Goal: Task Accomplishment & Management: Manage account settings

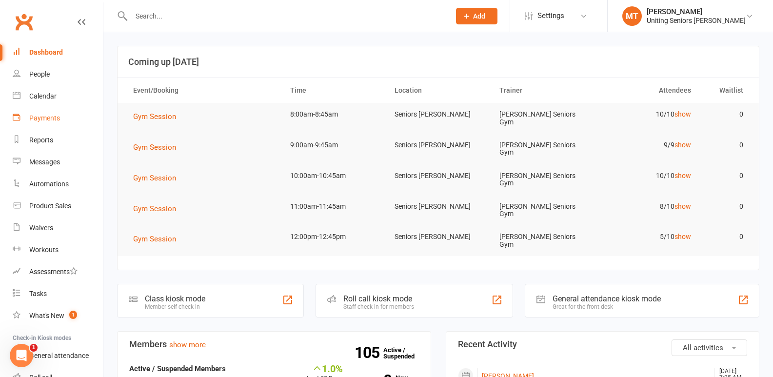
click at [47, 122] on link "Payments" at bounding box center [58, 118] width 90 height 22
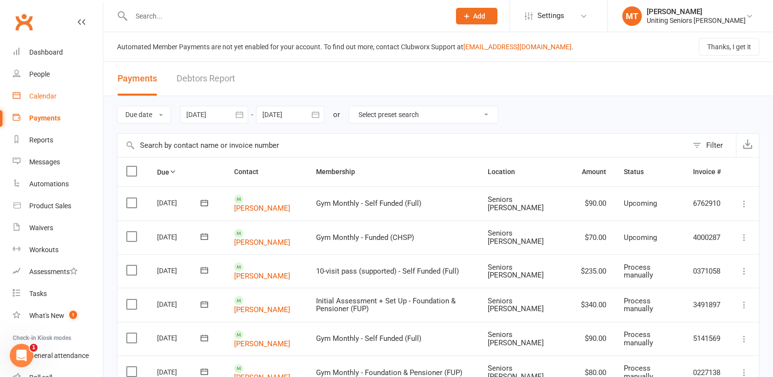
click at [30, 92] on div "Calendar" at bounding box center [42, 96] width 27 height 8
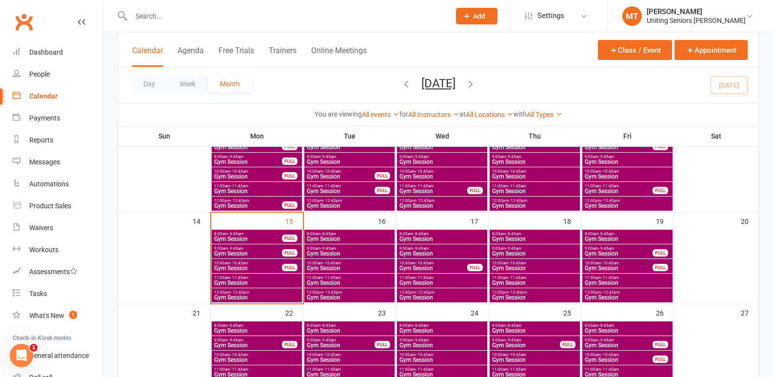
scroll to position [195, 0]
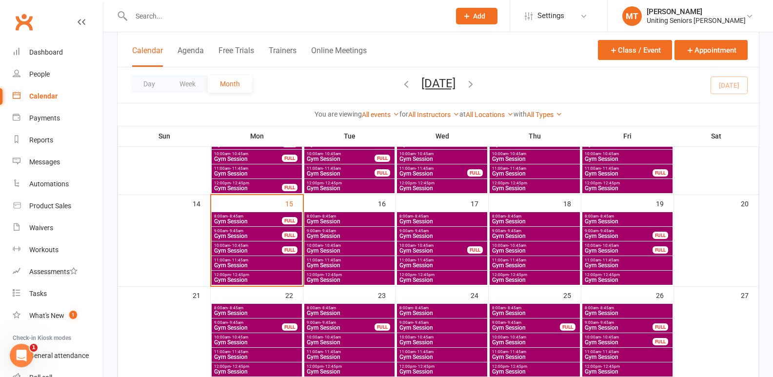
click at [256, 276] on span "12:00pm - 12:45pm" at bounding box center [257, 275] width 86 height 4
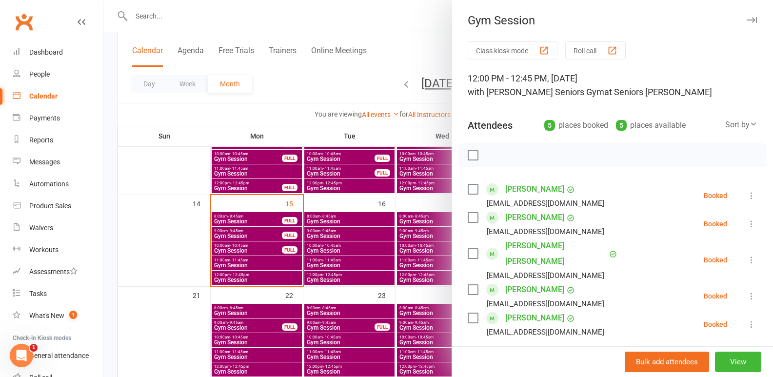
click at [323, 282] on div at bounding box center [438, 188] width 670 height 377
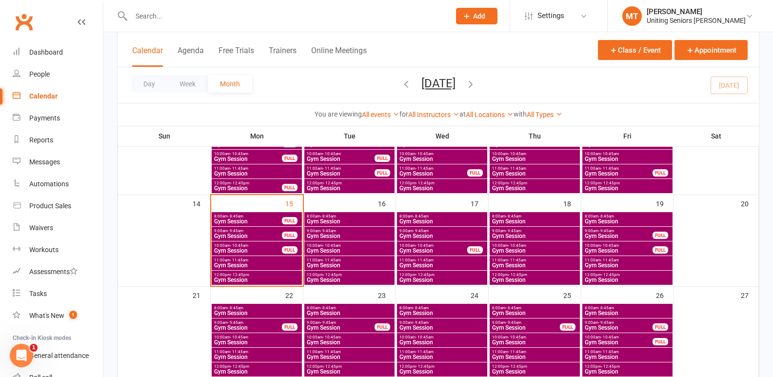
click at [334, 280] on span "Gym Session" at bounding box center [349, 280] width 86 height 6
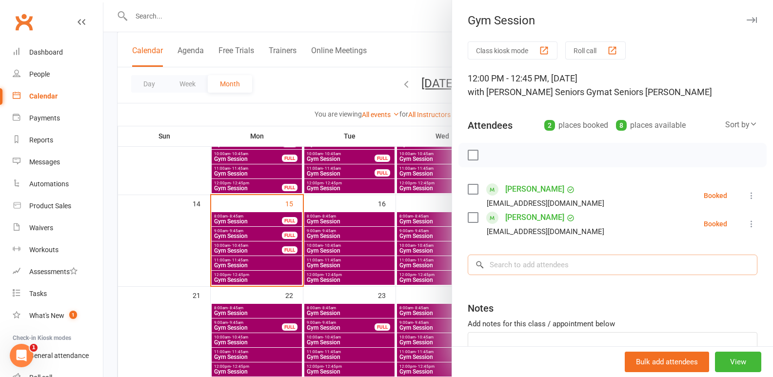
click at [579, 267] on input "search" at bounding box center [613, 265] width 290 height 20
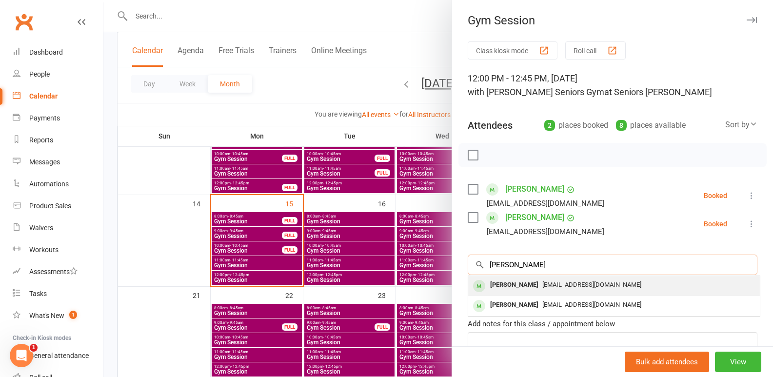
type input "[PERSON_NAME]"
click at [581, 286] on span "[EMAIL_ADDRESS][DOMAIN_NAME]" at bounding box center [592, 284] width 99 height 7
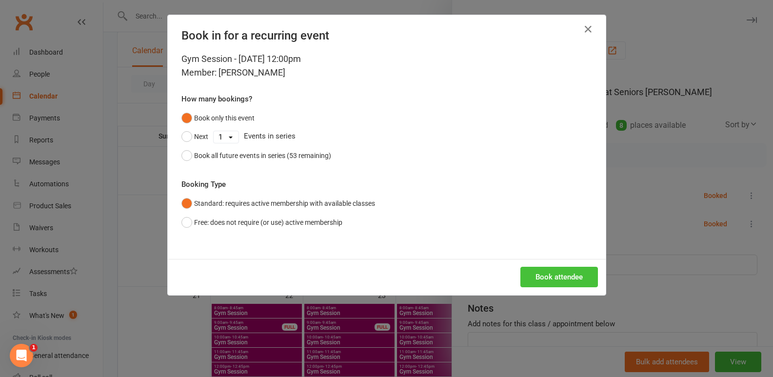
click at [561, 269] on button "Book attendee" at bounding box center [560, 277] width 78 height 20
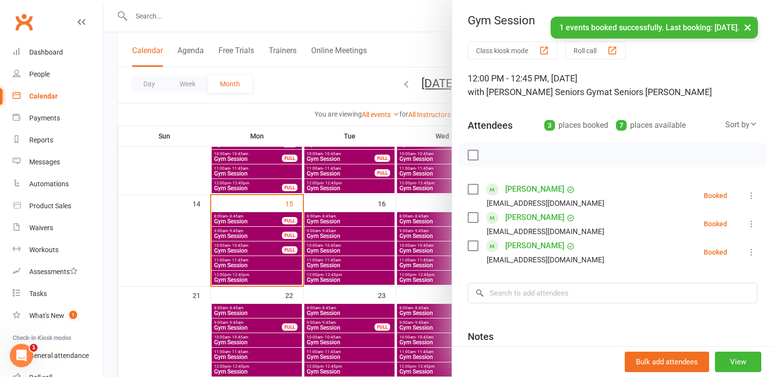
drag, startPoint x: 351, startPoint y: 287, endPoint x: 347, endPoint y: 283, distance: 5.9
click at [352, 287] on div at bounding box center [438, 188] width 670 height 377
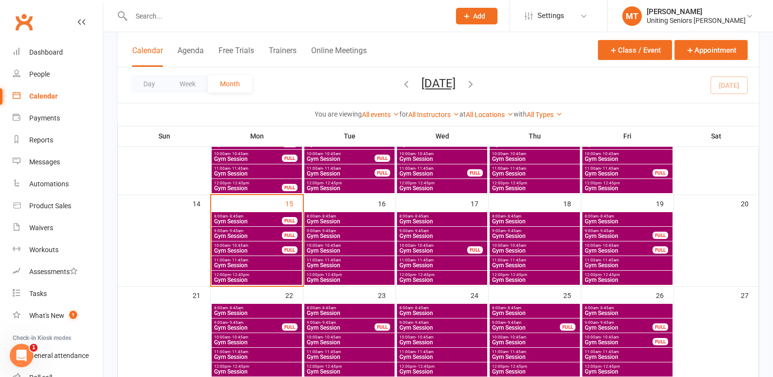
click at [329, 273] on span "- 12:45pm" at bounding box center [332, 275] width 19 height 4
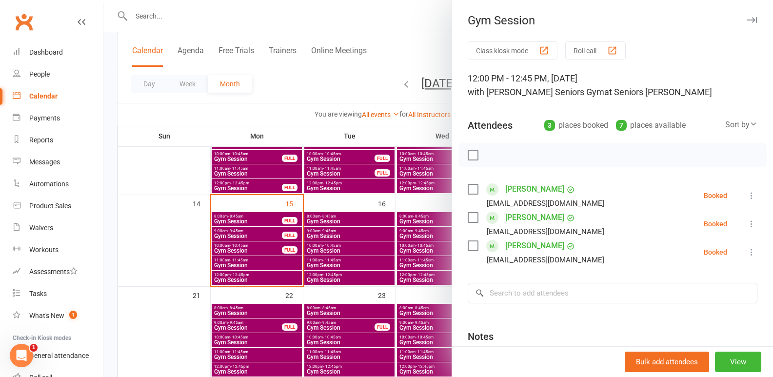
click at [508, 217] on link "[PERSON_NAME]" at bounding box center [534, 218] width 59 height 16
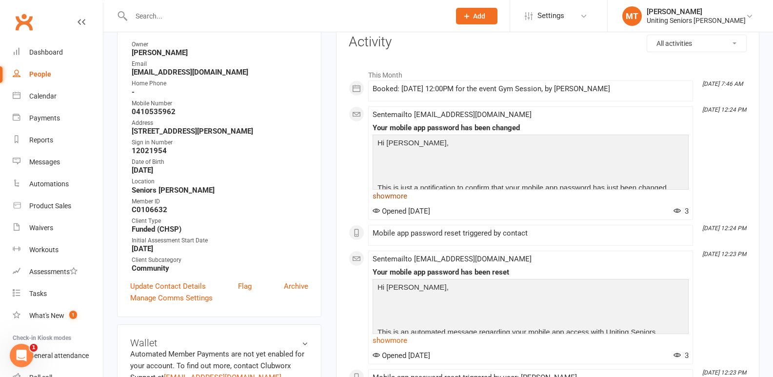
scroll to position [146, 0]
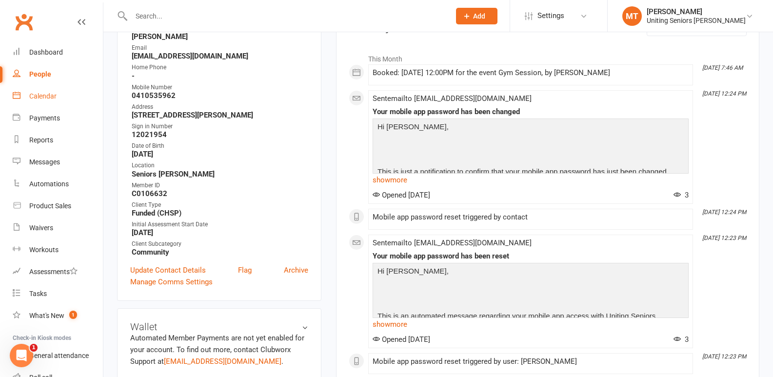
click at [58, 95] on link "Calendar" at bounding box center [58, 96] width 90 height 22
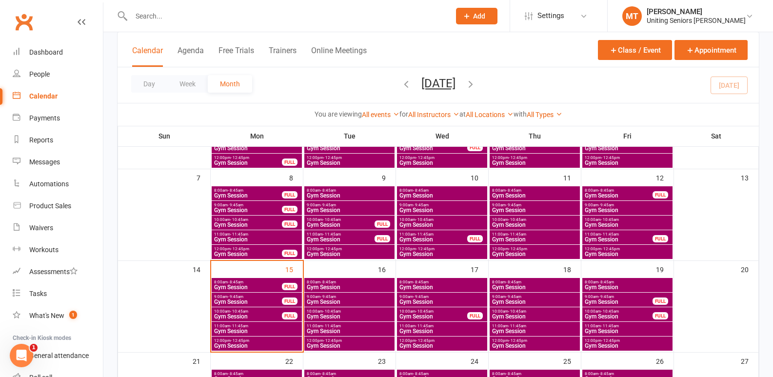
scroll to position [146, 0]
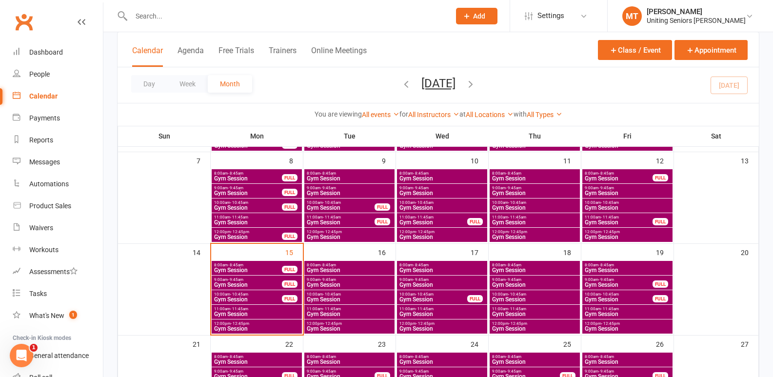
click at [233, 282] on span "Gym Session" at bounding box center [248, 285] width 69 height 6
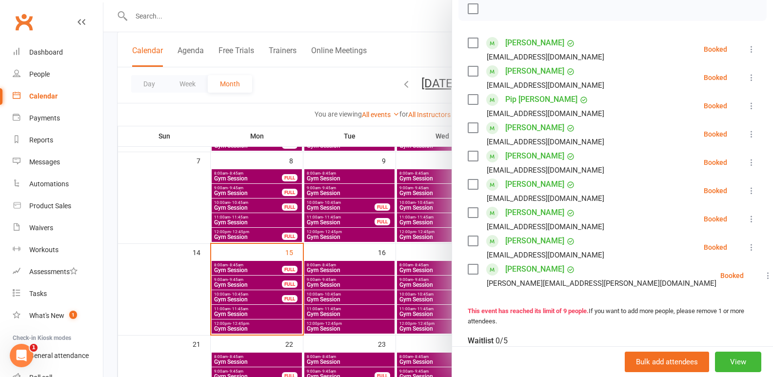
click at [236, 281] on div at bounding box center [438, 188] width 670 height 377
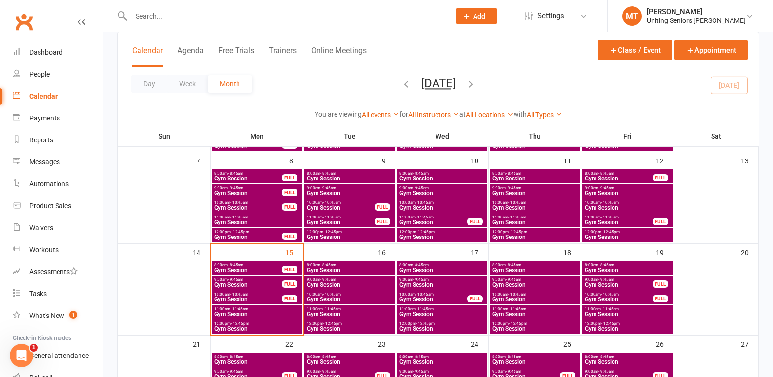
click at [243, 300] on span "Gym Session" at bounding box center [248, 300] width 69 height 6
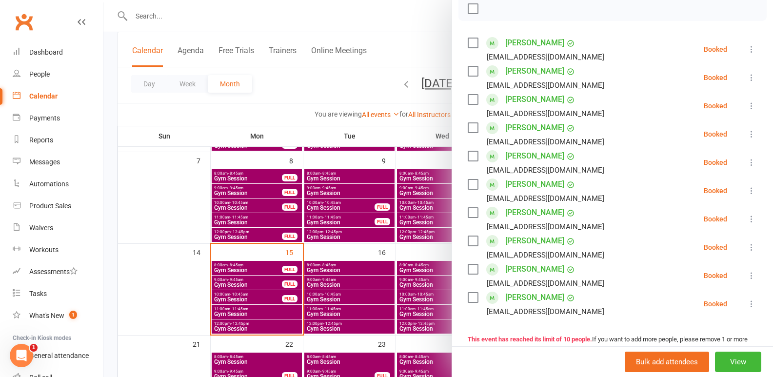
click at [198, 241] on div at bounding box center [438, 188] width 670 height 377
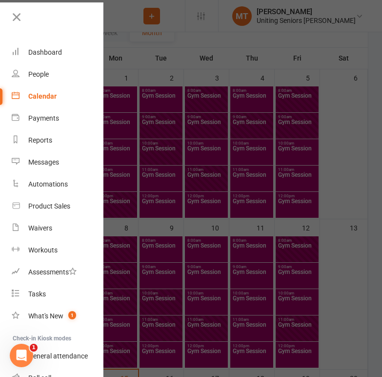
click at [20, 13] on icon at bounding box center [17, 17] width 14 height 14
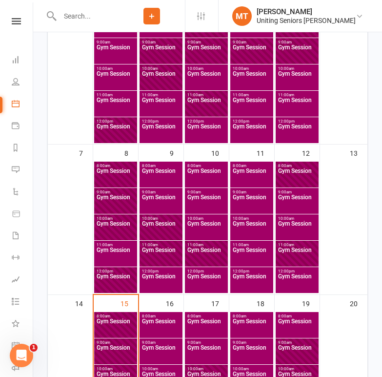
scroll to position [98, 0]
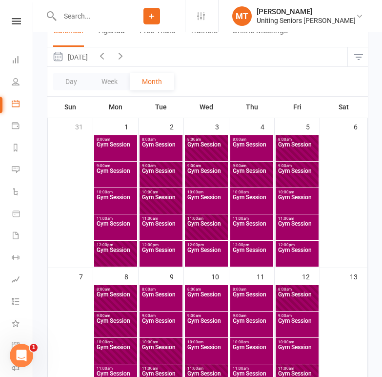
click at [153, 15] on icon at bounding box center [151, 16] width 9 height 9
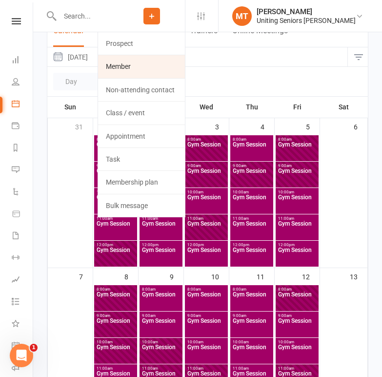
click at [153, 64] on link "Member" at bounding box center [141, 66] width 87 height 22
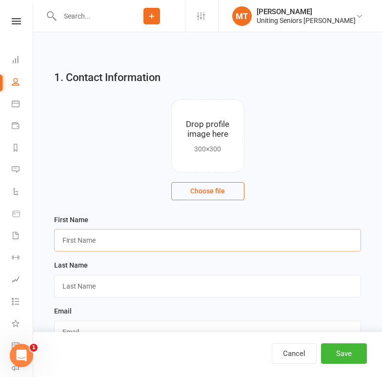
drag, startPoint x: 73, startPoint y: 244, endPoint x: 56, endPoint y: 279, distance: 38.2
click at [72, 245] on input "text" at bounding box center [207, 240] width 307 height 22
type input "Roniet"
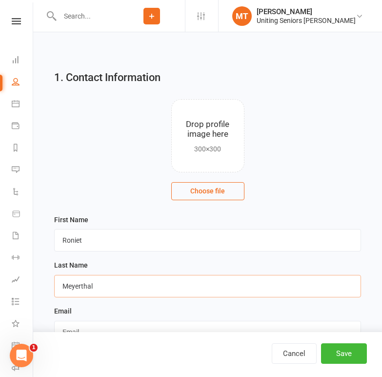
type input "Meyerthal"
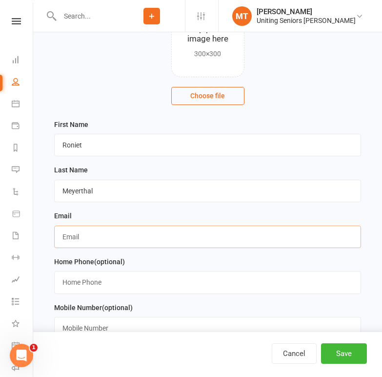
scroll to position [98, 0]
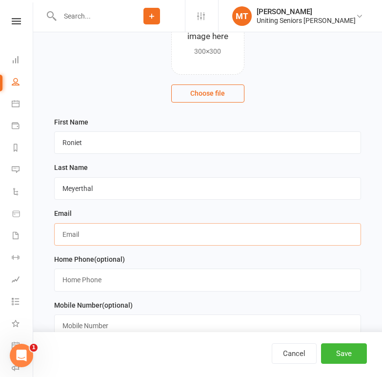
click at [114, 228] on input "text" at bounding box center [207, 234] width 307 height 22
paste input "[EMAIL_ADDRESS][DOMAIN_NAME]"
type input "[EMAIL_ADDRESS][DOMAIN_NAME]"
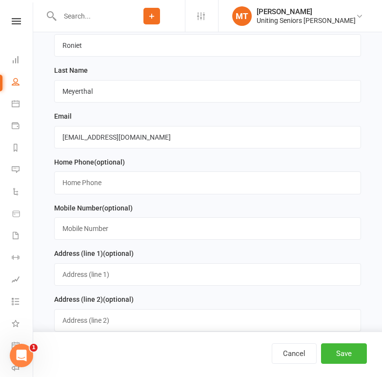
scroll to position [195, 0]
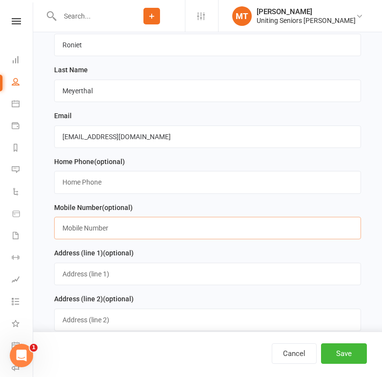
click at [100, 229] on input "text" at bounding box center [207, 228] width 307 height 22
paste input "[PHONE_NUMBER]"
click at [64, 229] on input "[PHONE_NUMBER]" at bounding box center [207, 228] width 307 height 22
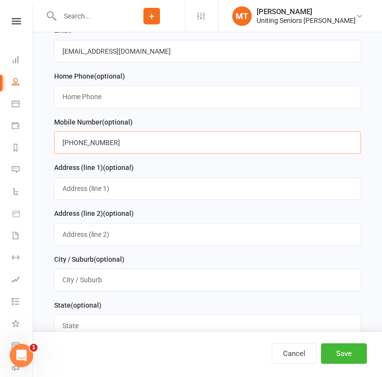
scroll to position [293, 0]
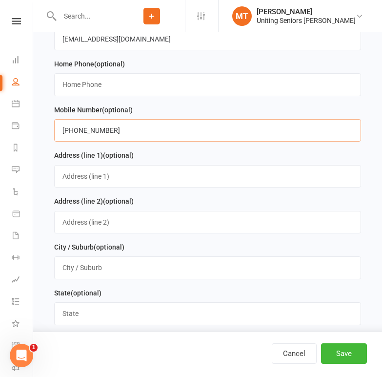
type input "[PHONE_NUMBER]"
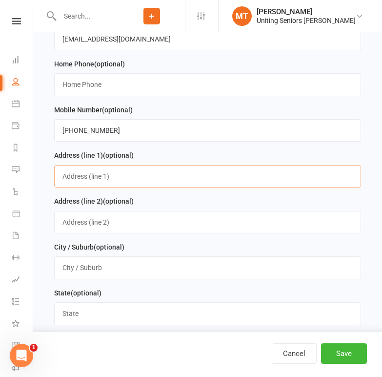
click at [114, 177] on input "text" at bounding box center [207, 176] width 307 height 22
type input "[STREET_ADDRESS]"
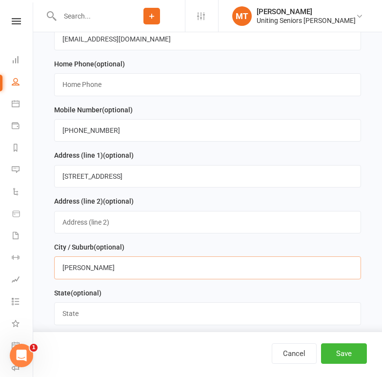
type input "[PERSON_NAME]"
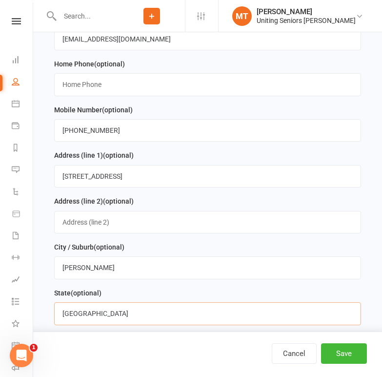
type input "[GEOGRAPHIC_DATA]"
type input "2040"
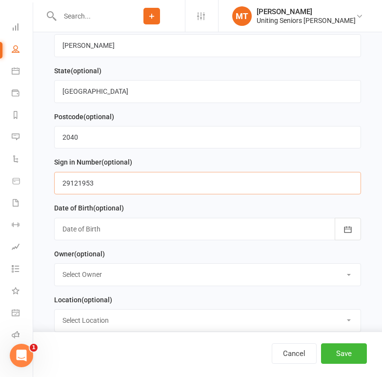
scroll to position [49, 0]
type input "29121953"
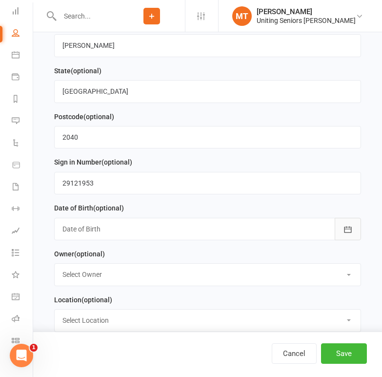
click at [338, 233] on button "button" at bounding box center [348, 229] width 26 height 22
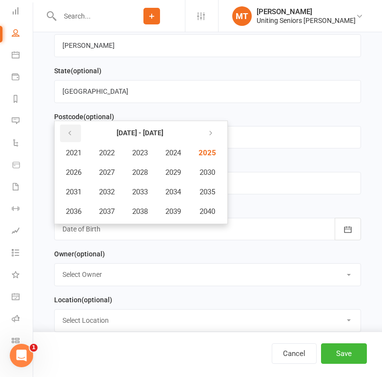
click at [60, 135] on button "button" at bounding box center [70, 133] width 21 height 18
click at [62, 135] on button "button" at bounding box center [70, 133] width 21 height 18
click at [145, 196] on span "1953" at bounding box center [140, 191] width 16 height 9
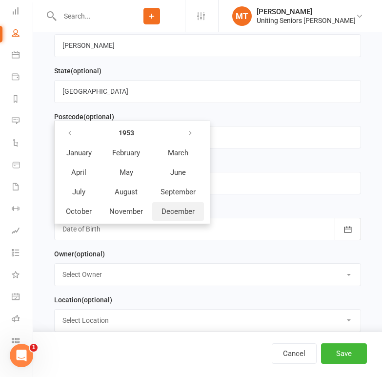
click at [177, 216] on span "December" at bounding box center [177, 211] width 33 height 9
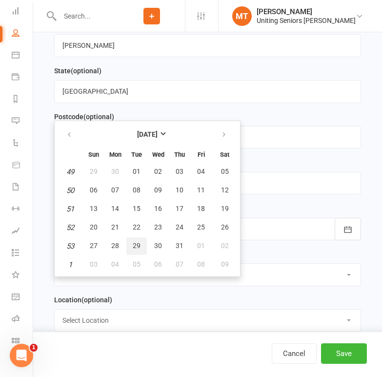
click at [137, 249] on span "29" at bounding box center [137, 246] width 8 height 8
type input "[DATE]"
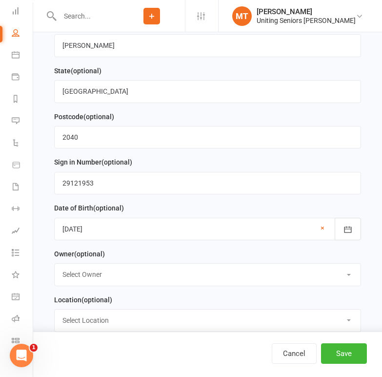
scroll to position [564, 0]
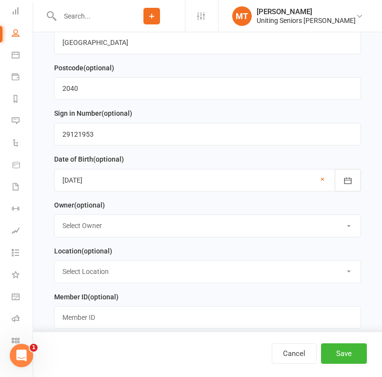
click at [126, 233] on select "Select Owner [PERSON_NAME] [PERSON_NAME] [PERSON_NAME] Leichhardt Seniors Gym […" at bounding box center [208, 225] width 306 height 21
select select "8"
click at [55, 221] on select "Select Owner [PERSON_NAME] [PERSON_NAME] [PERSON_NAME] Leichhardt Seniors Gym […" at bounding box center [208, 225] width 306 height 21
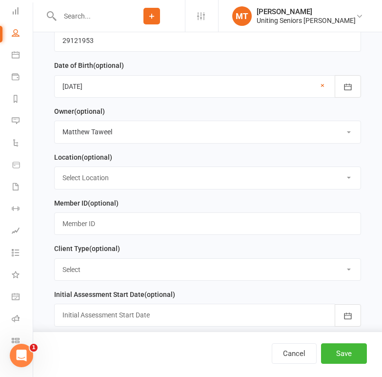
scroll to position [661, 0]
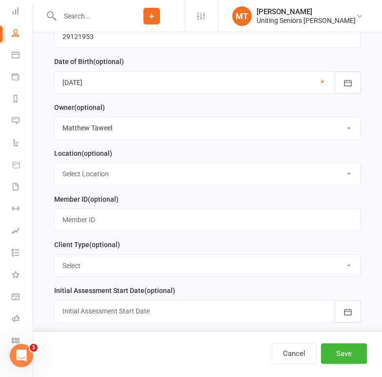
click at [101, 173] on select "Select Location Seniors [PERSON_NAME]" at bounding box center [208, 173] width 306 height 21
select select "0"
click at [55, 170] on select "Select Location Seniors [PERSON_NAME]" at bounding box center [208, 173] width 306 height 21
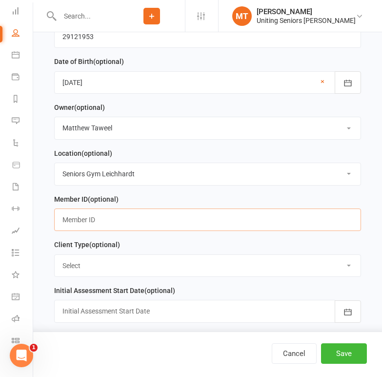
click at [105, 222] on input "text" at bounding box center [207, 219] width 307 height 22
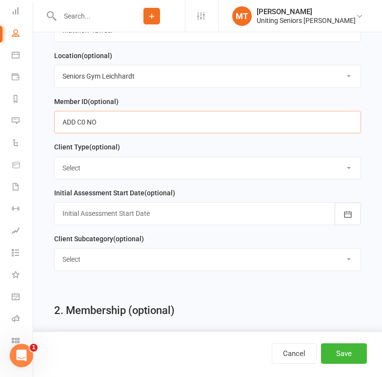
type input "ADD C0 NO"
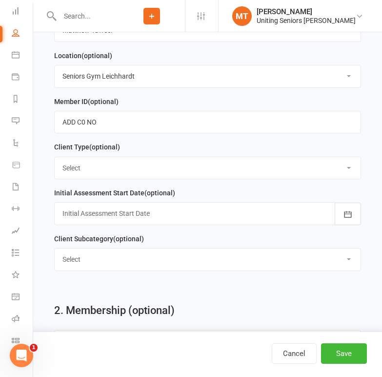
click at [96, 179] on select "Select Funded (CHSP) Foundation & Pensioner (FUP) Self-Funded (Full) DVA Unitin…" at bounding box center [208, 167] width 306 height 21
click at [41, 194] on div "1. Contact Information Drop profile image here 300×300 Choose file First Name R…" at bounding box center [207, 174] width 349 height 1801
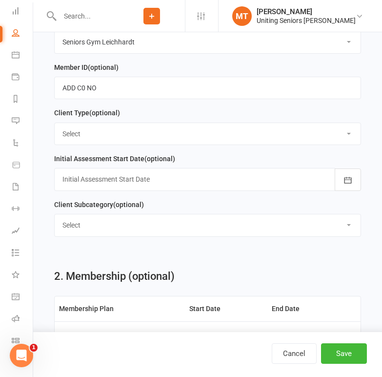
scroll to position [807, 0]
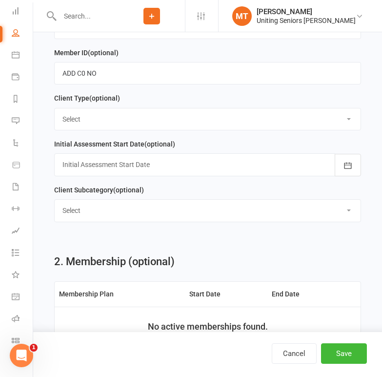
click at [103, 169] on div at bounding box center [207, 164] width 307 height 22
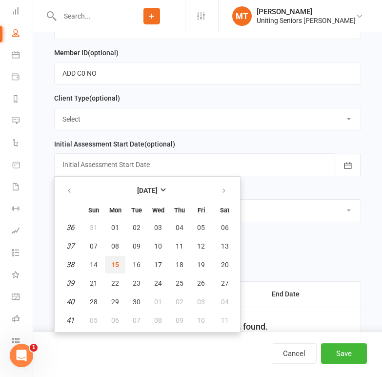
click at [117, 268] on span "15" at bounding box center [115, 265] width 8 height 8
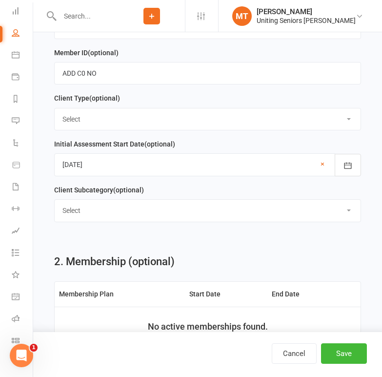
click at [104, 174] on div at bounding box center [207, 164] width 307 height 22
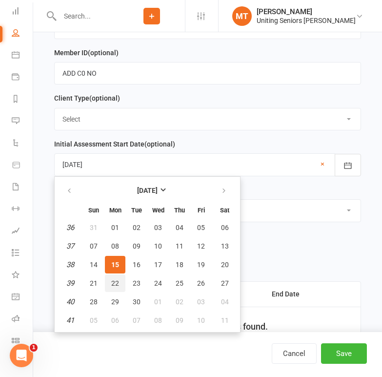
click at [110, 285] on button "22" at bounding box center [115, 283] width 20 height 18
type input "[DATE]"
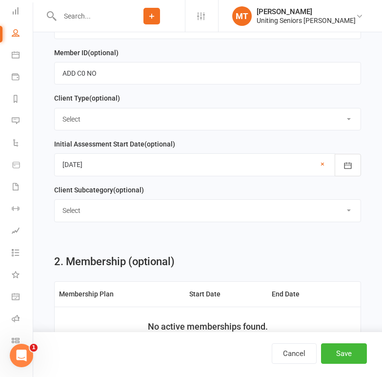
click at [97, 218] on select "Select [PERSON_NAME] Place [PERSON_NAME] [PERSON_NAME] Community" at bounding box center [208, 210] width 306 height 21
select select "Community"
click at [55, 208] on select "Select [PERSON_NAME] Place [PERSON_NAME] [PERSON_NAME] Community" at bounding box center [208, 210] width 306 height 21
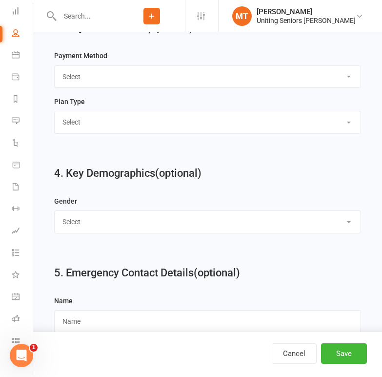
scroll to position [1247, 0]
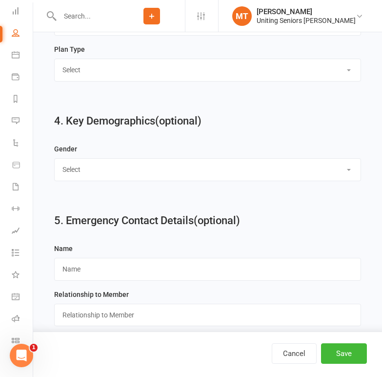
click at [113, 180] on select "Select [DEMOGRAPHIC_DATA] [DEMOGRAPHIC_DATA]" at bounding box center [208, 169] width 306 height 21
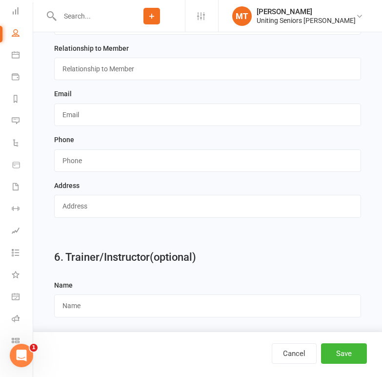
scroll to position [1524, 0]
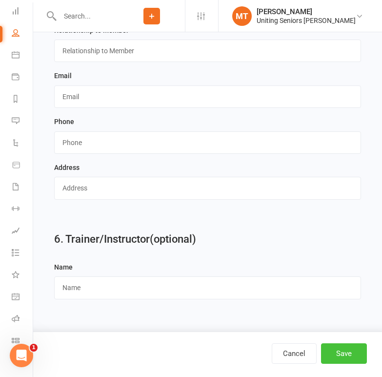
click at [341, 356] on button "Save" at bounding box center [344, 353] width 46 height 20
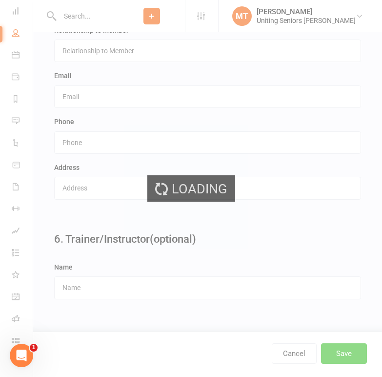
scroll to position [0, 0]
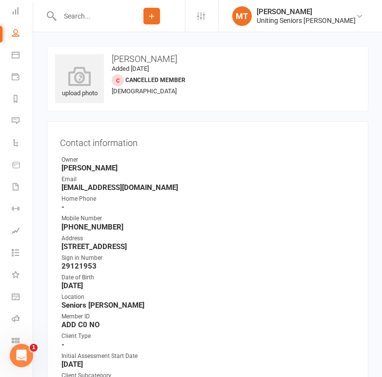
click at [101, 18] on input "text" at bounding box center [88, 16] width 62 height 14
drag, startPoint x: 110, startPoint y: 12, endPoint x: 172, endPoint y: 3, distance: 62.7
type input "[PERSON_NAME]"
click at [17, 55] on icon at bounding box center [16, 55] width 8 height 8
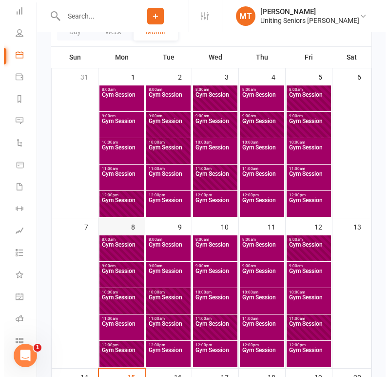
scroll to position [244, 0]
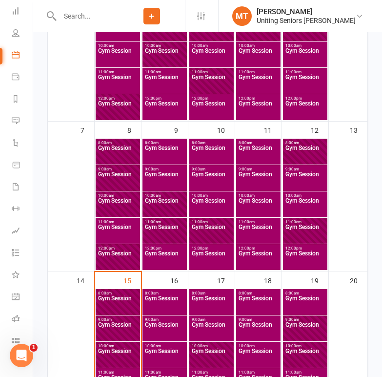
click at [118, 291] on span "8:00am - 8:45am" at bounding box center [118, 293] width 40 height 4
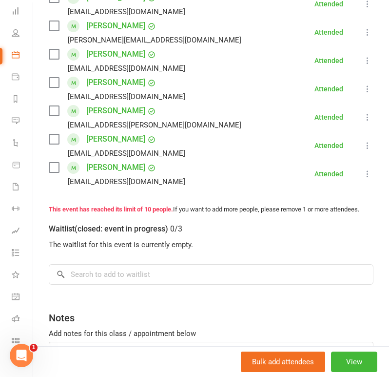
scroll to position [293, 0]
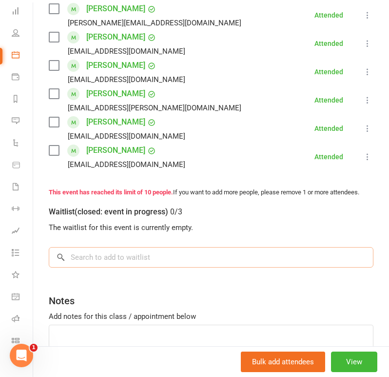
click at [134, 262] on input "search" at bounding box center [211, 257] width 325 height 20
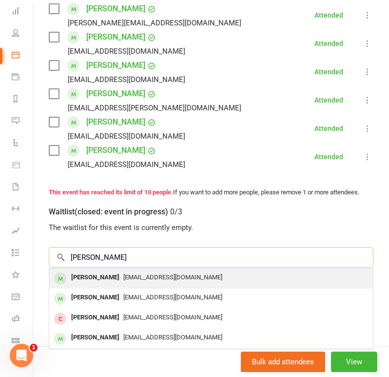
type input "[PERSON_NAME]"
click at [133, 281] on span "[EMAIL_ADDRESS][DOMAIN_NAME]" at bounding box center [172, 276] width 99 height 7
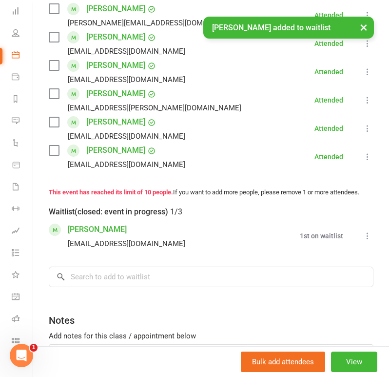
click at [363, 241] on icon at bounding box center [368, 236] width 10 height 10
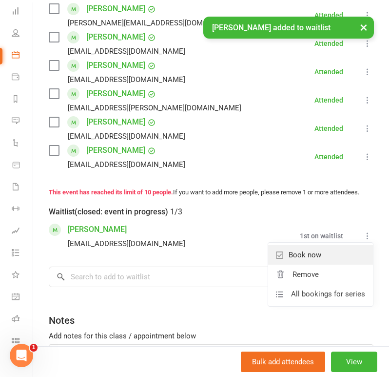
click at [316, 264] on link "Book now" at bounding box center [320, 255] width 105 height 20
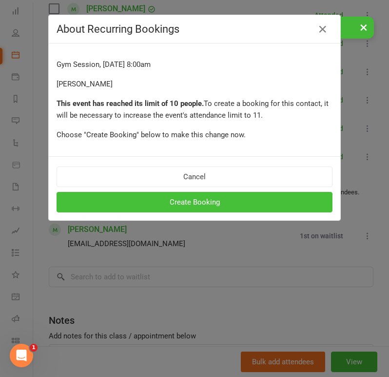
click at [269, 198] on button "Create Booking" at bounding box center [195, 202] width 276 height 20
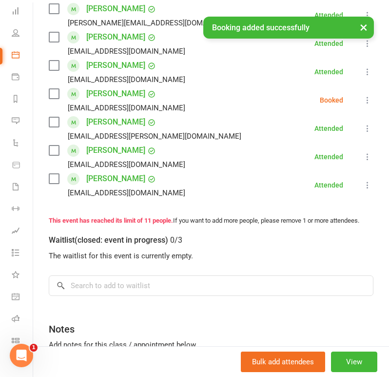
scroll to position [195, 0]
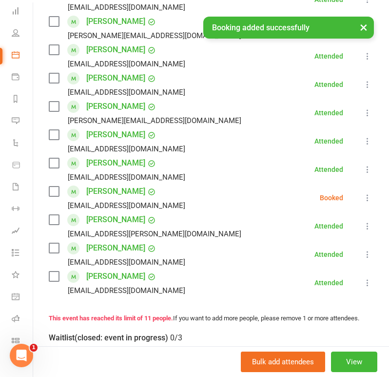
click at [363, 200] on icon at bounding box center [368, 198] width 10 height 10
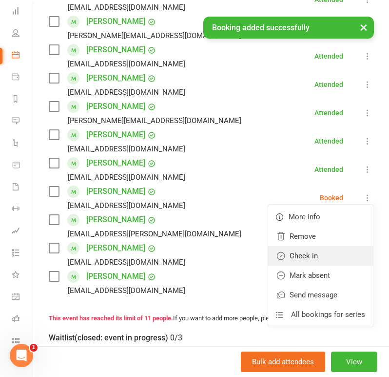
click at [316, 249] on link "Check in" at bounding box center [320, 256] width 105 height 20
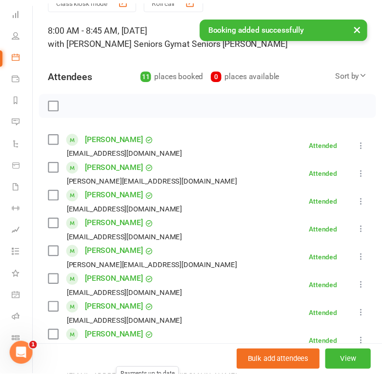
scroll to position [0, 0]
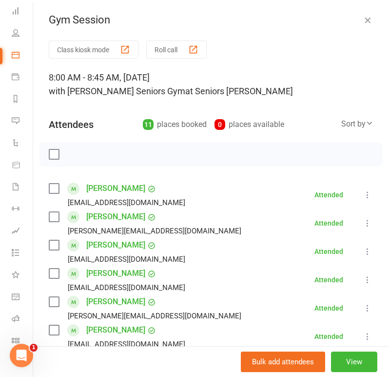
click at [363, 20] on icon "button" at bounding box center [368, 20] width 10 height 10
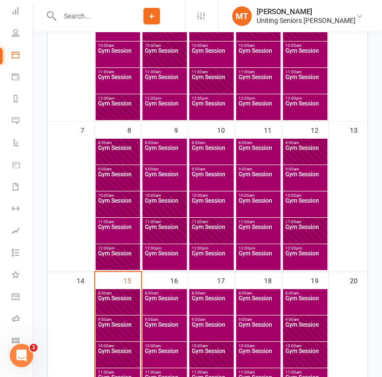
click at [160, 10] on button "Add" at bounding box center [151, 16] width 17 height 17
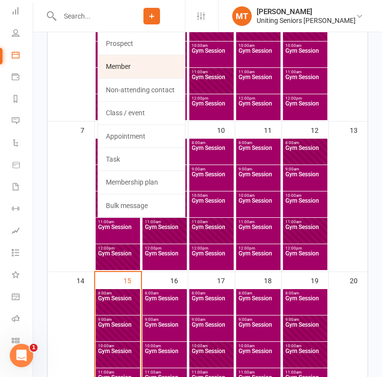
click at [132, 63] on link "Member" at bounding box center [141, 66] width 87 height 22
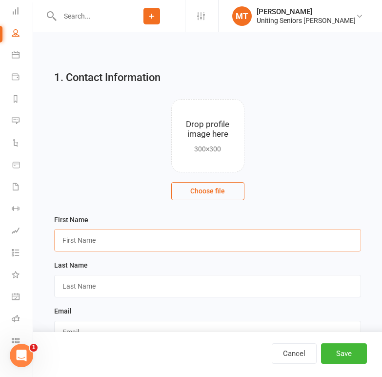
click at [91, 238] on input "text" at bounding box center [207, 240] width 307 height 22
type input "[PERSON_NAME]"
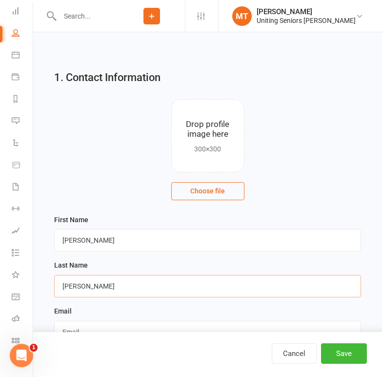
type input "[PERSON_NAME]"
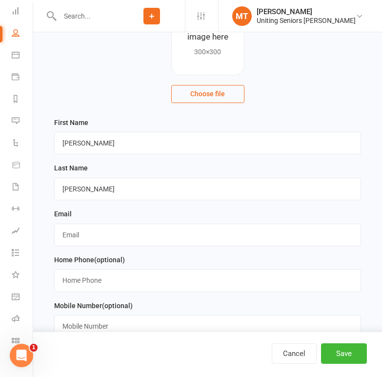
scroll to position [98, 0]
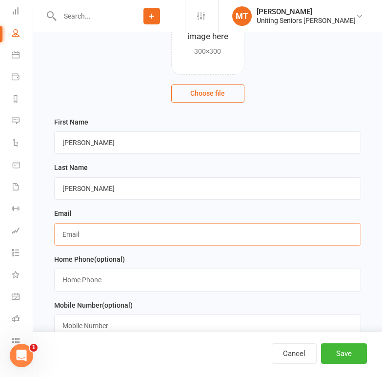
click at [81, 224] on input "text" at bounding box center [207, 234] width 307 height 22
type input "ADD EMAIL"
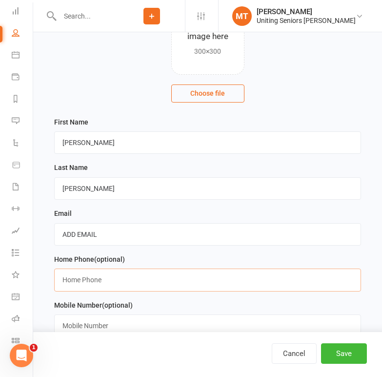
click at [87, 289] on input "string" at bounding box center [207, 279] width 307 height 22
type input "0413501245"
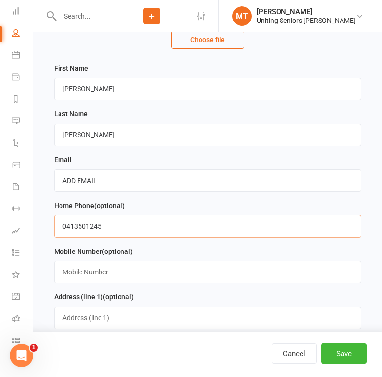
scroll to position [195, 0]
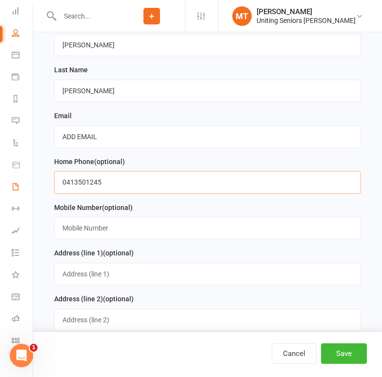
drag, startPoint x: 118, startPoint y: 188, endPoint x: 13, endPoint y: 198, distance: 105.8
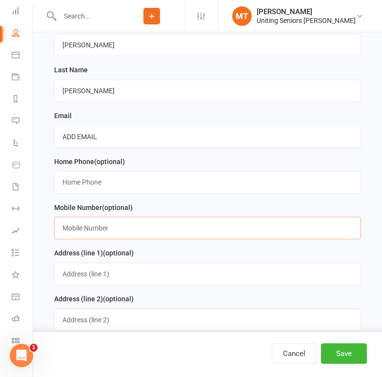
click at [115, 238] on input "text" at bounding box center [207, 228] width 307 height 22
paste input "0413501245"
type input "0413501245"
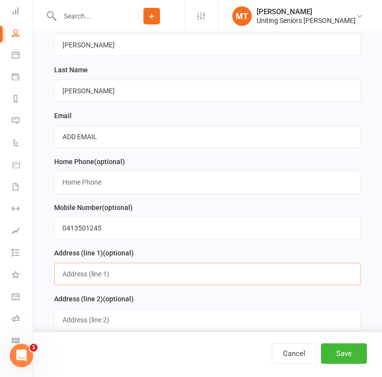
click at [87, 272] on input "text" at bounding box center [207, 273] width 307 height 22
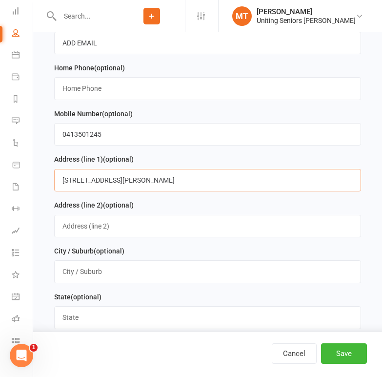
scroll to position [293, 0]
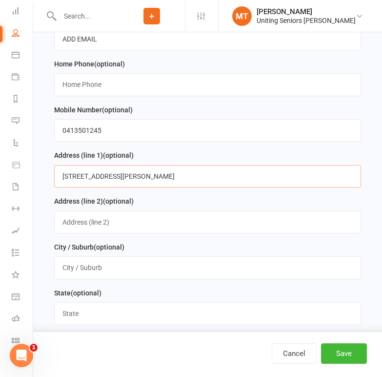
type input "[STREET_ADDRESS][PERSON_NAME]"
click at [60, 287] on div "City / Suburb (optional)" at bounding box center [207, 264] width 317 height 46
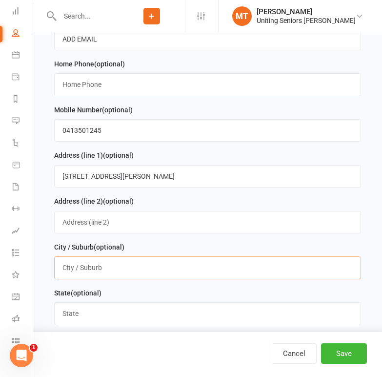
click at [62, 279] on input "text" at bounding box center [207, 267] width 307 height 22
type input "[PERSON_NAME]"
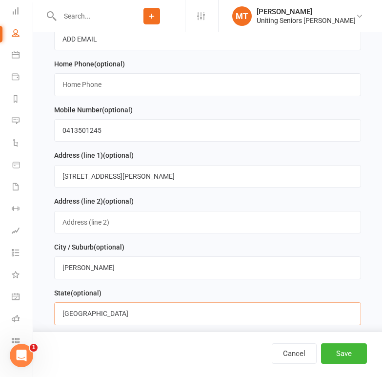
type input "[GEOGRAPHIC_DATA]"
type input "2040"
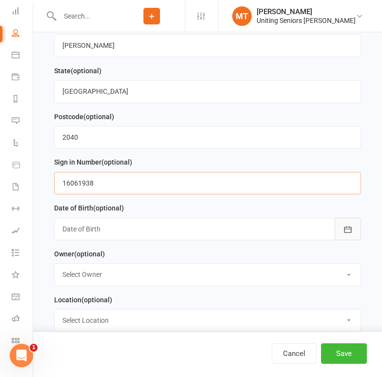
type input "16061938"
click at [346, 232] on icon "button" at bounding box center [348, 229] width 10 height 10
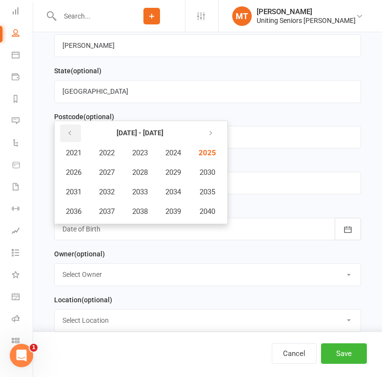
click at [63, 136] on button "button" at bounding box center [70, 133] width 21 height 18
click at [63, 137] on button "button" at bounding box center [70, 133] width 21 height 18
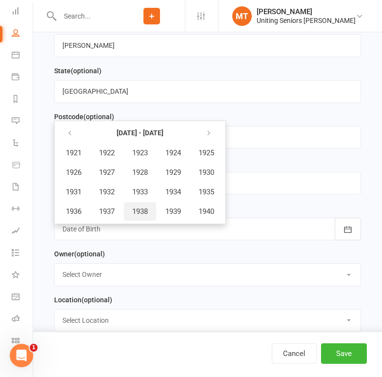
click at [148, 215] on span "1938" at bounding box center [140, 211] width 16 height 9
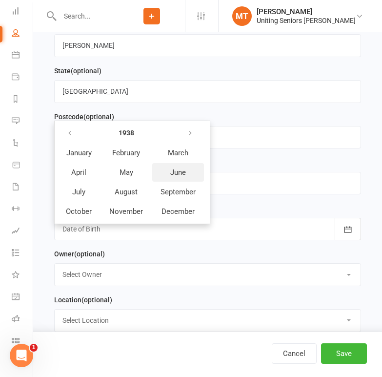
click at [165, 177] on button "June" at bounding box center [178, 172] width 52 height 19
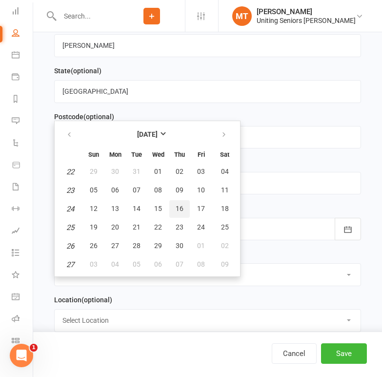
click at [170, 212] on button "16" at bounding box center [179, 209] width 20 height 18
type input "[DATE]"
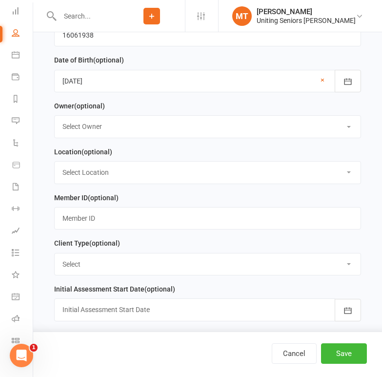
scroll to position [612, 0]
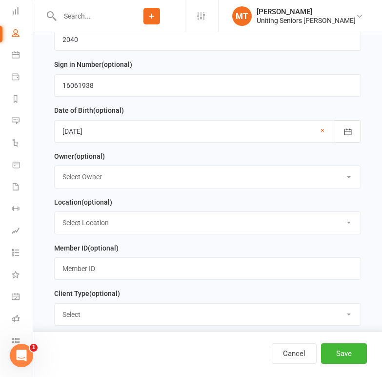
click at [162, 181] on select "Select Owner [PERSON_NAME] [PERSON_NAME] [PERSON_NAME] Leichhardt Seniors Gym […" at bounding box center [208, 176] width 306 height 21
select select "8"
click at [55, 172] on select "Select Owner [PERSON_NAME] [PERSON_NAME] [PERSON_NAME] Leichhardt Seniors Gym […" at bounding box center [208, 176] width 306 height 21
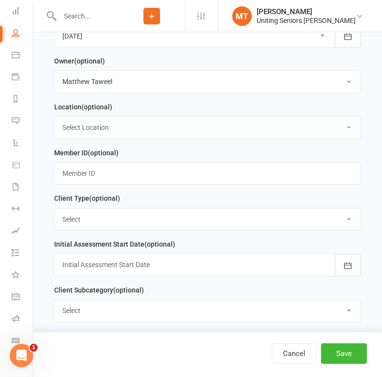
scroll to position [710, 0]
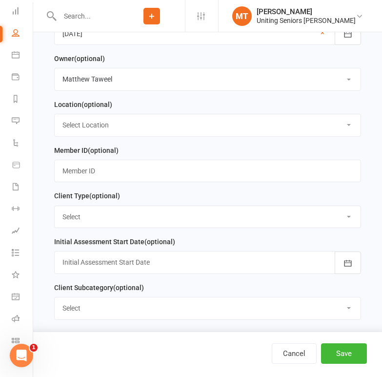
click at [144, 129] on select "Select Location Seniors [PERSON_NAME]" at bounding box center [208, 124] width 306 height 21
select select "0"
click at [55, 121] on select "Select Location Seniors [PERSON_NAME]" at bounding box center [208, 124] width 306 height 21
click at [136, 176] on input "text" at bounding box center [207, 171] width 307 height 22
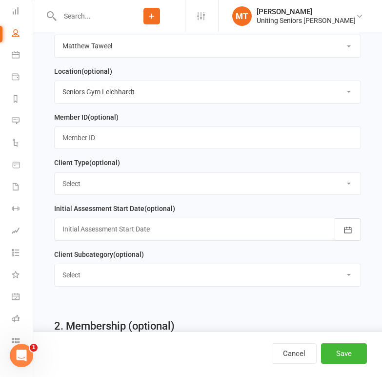
scroll to position [759, 0]
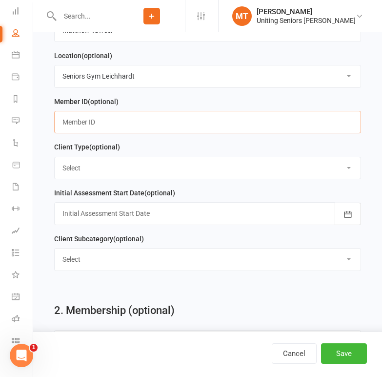
click at [111, 131] on input "text" at bounding box center [207, 122] width 307 height 22
paste input "C0099032"
type input "C0099032"
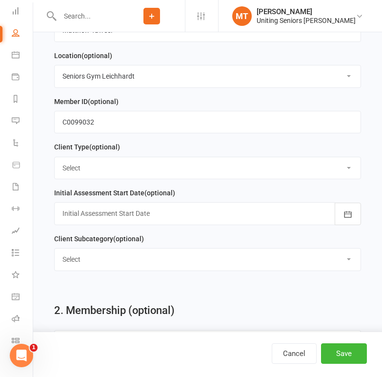
click at [84, 169] on select "Select Funded (CHSP) Foundation & Pensioner (FUP) Self-Funded (Full) DVA Unitin…" at bounding box center [208, 167] width 306 height 21
click at [98, 151] on spang "(optional)" at bounding box center [104, 147] width 31 height 8
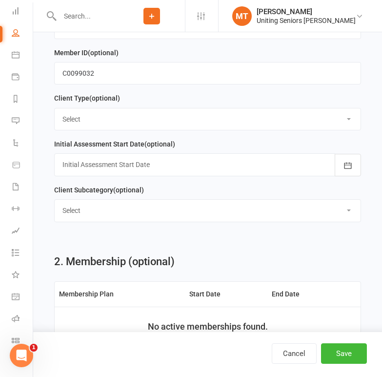
click at [103, 176] on div at bounding box center [207, 164] width 307 height 22
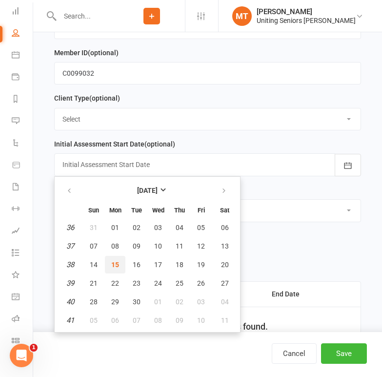
click at [117, 268] on span "15" at bounding box center [115, 265] width 8 height 8
type input "[DATE]"
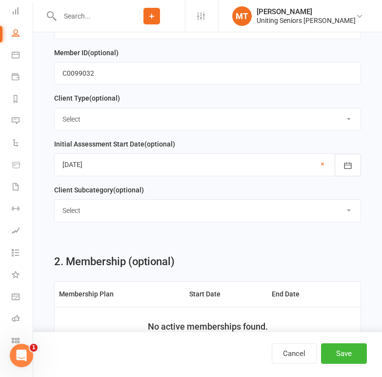
click at [112, 221] on select "Select [PERSON_NAME] Place [PERSON_NAME] [PERSON_NAME] Community" at bounding box center [208, 210] width 306 height 21
select select "[PERSON_NAME] [PERSON_NAME]"
click at [55, 208] on select "Select [PERSON_NAME] Place [PERSON_NAME] [PERSON_NAME] Community" at bounding box center [208, 210] width 306 height 21
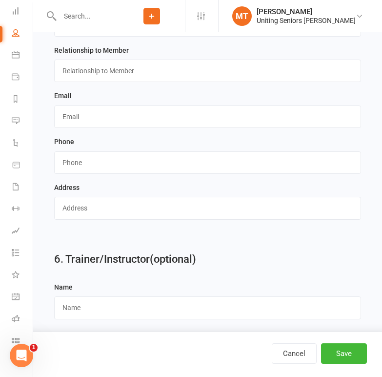
scroll to position [1524, 0]
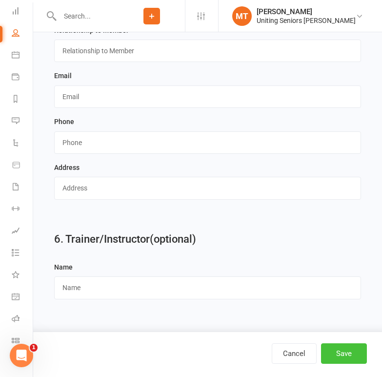
click at [335, 357] on button "Save" at bounding box center [344, 353] width 46 height 20
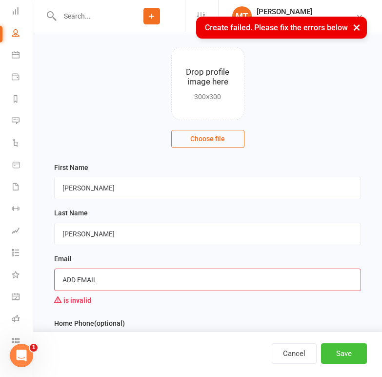
scroll to position [146, 0]
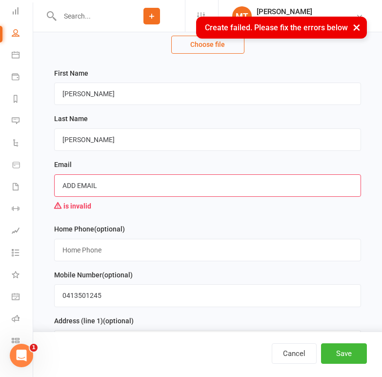
drag, startPoint x: 115, startPoint y: 189, endPoint x: 60, endPoint y: 193, distance: 55.3
click at [60, 193] on input "ADD EMAIL" at bounding box center [207, 185] width 307 height 22
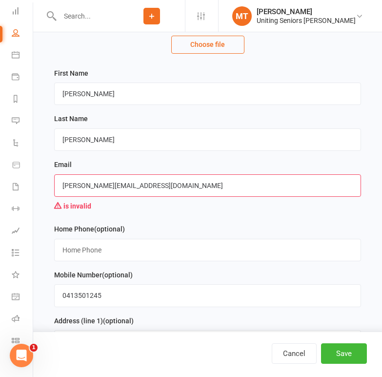
type input "[PERSON_NAME][EMAIL_ADDRESS][DOMAIN_NAME]"
click at [138, 222] on div "Email [PERSON_NAME][EMAIL_ADDRESS][DOMAIN_NAME] is invalid" at bounding box center [207, 191] width 317 height 64
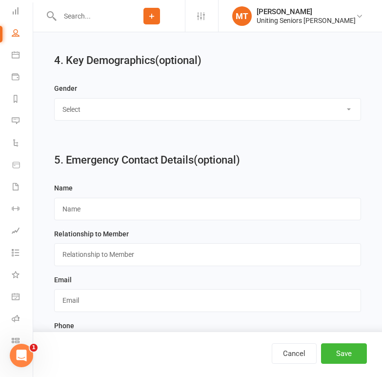
scroll to position [1542, 0]
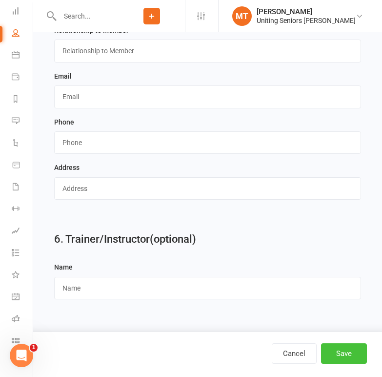
click at [340, 354] on button "Save" at bounding box center [344, 353] width 46 height 20
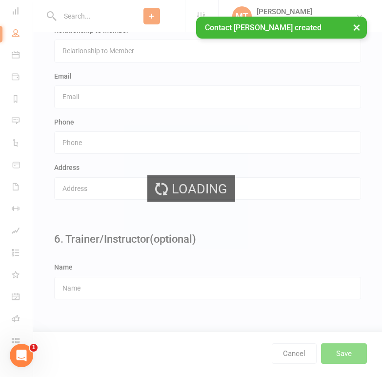
scroll to position [0, 0]
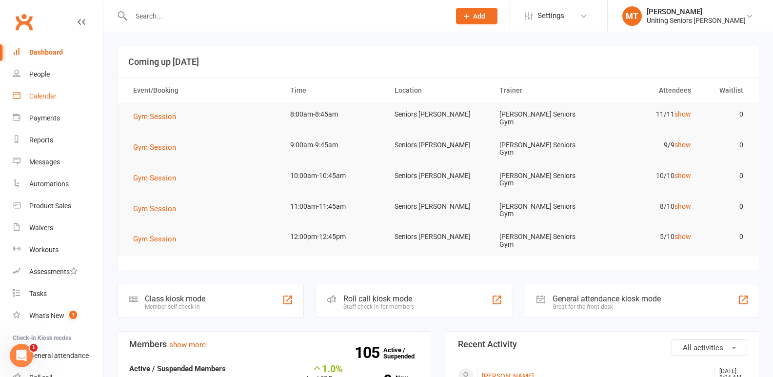
click at [39, 98] on div "Calendar" at bounding box center [42, 96] width 27 height 8
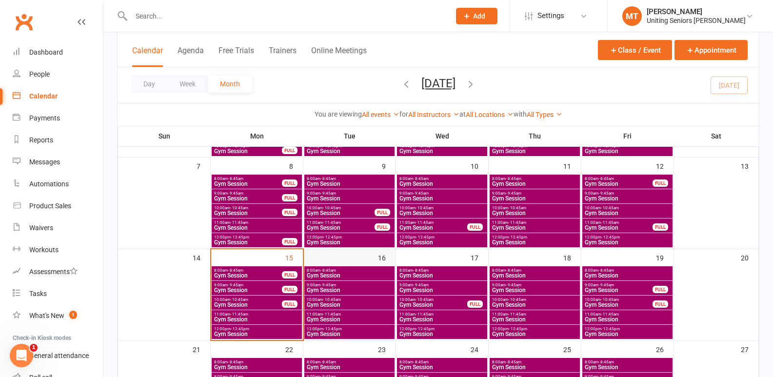
scroll to position [178, 0]
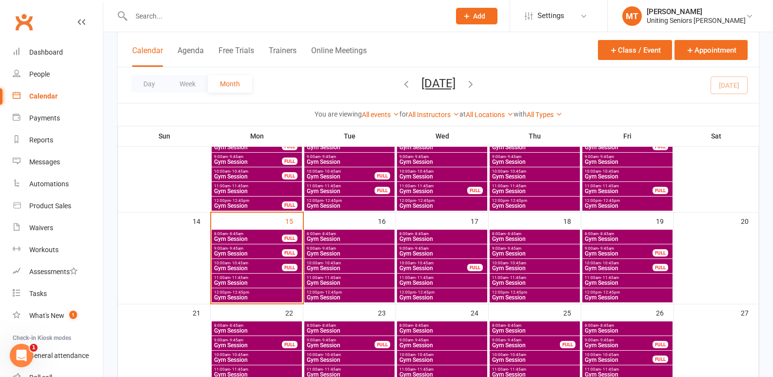
click at [273, 251] on span "Gym Session" at bounding box center [248, 254] width 69 height 6
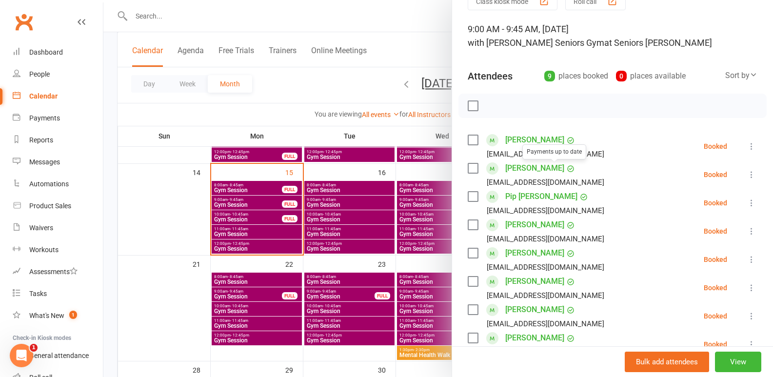
scroll to position [98, 0]
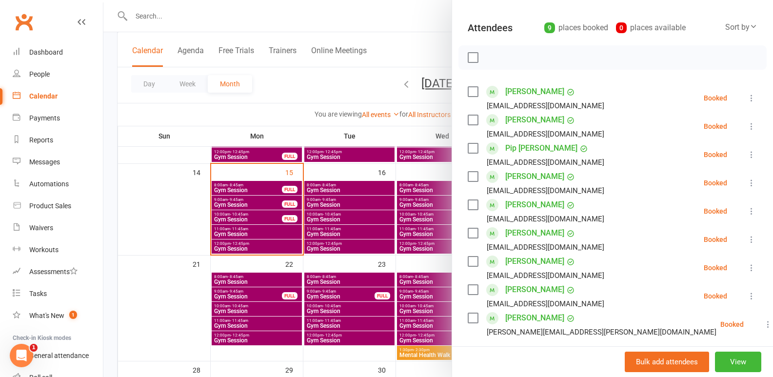
click at [152, 227] on div at bounding box center [438, 188] width 670 height 377
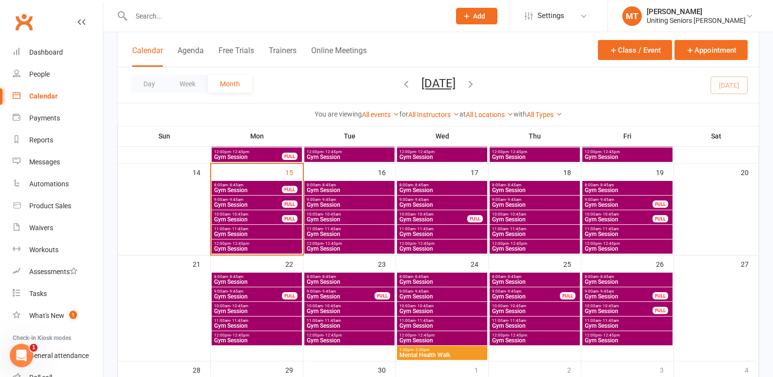
click at [254, 230] on span "11:00am - 11:45am" at bounding box center [257, 229] width 86 height 4
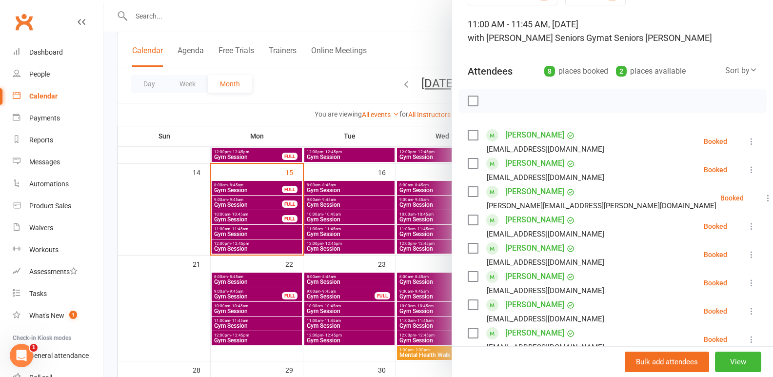
scroll to position [146, 0]
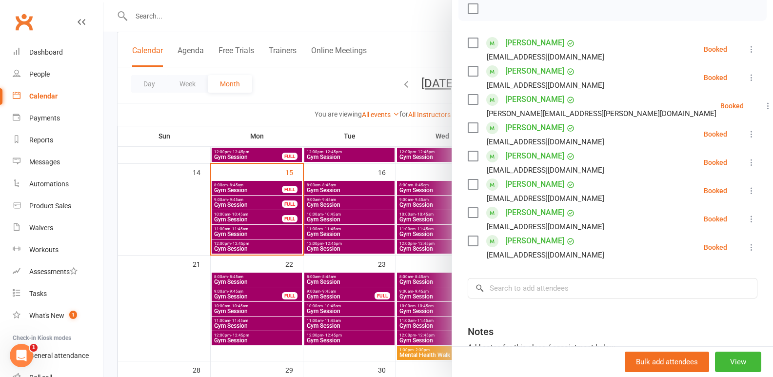
click at [156, 284] on div at bounding box center [438, 188] width 670 height 377
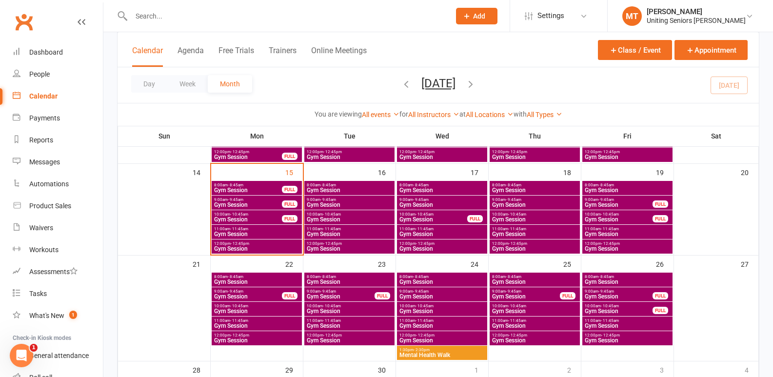
click at [224, 247] on span "Gym Session" at bounding box center [257, 249] width 86 height 6
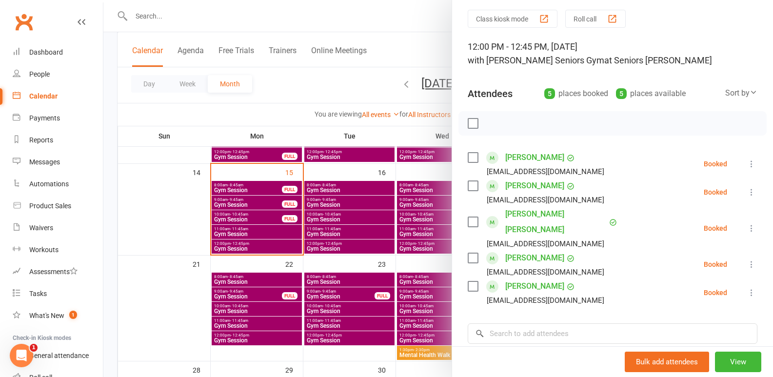
scroll to position [49, 0]
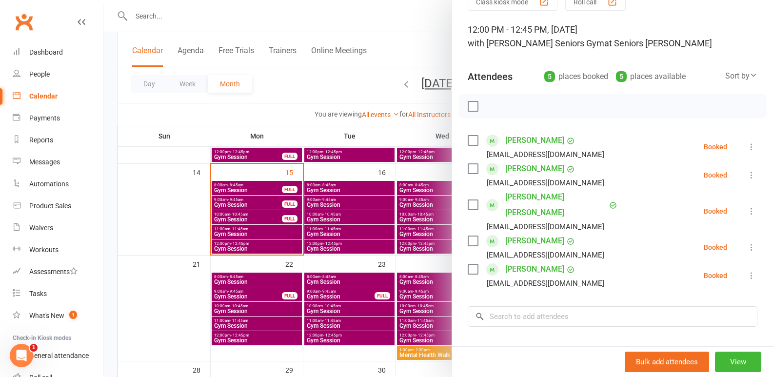
click at [150, 240] on div at bounding box center [438, 188] width 670 height 377
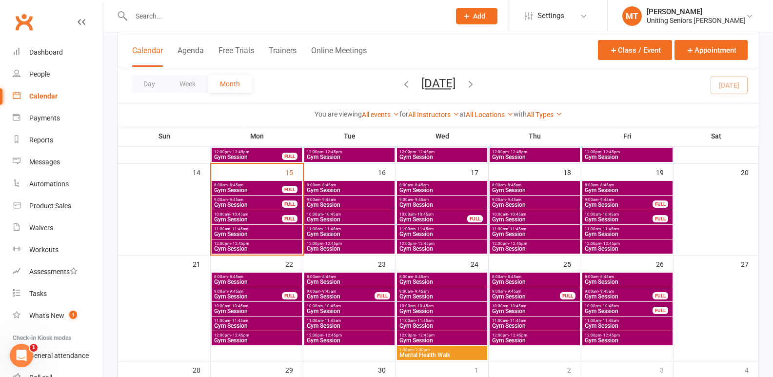
click at [255, 228] on span "11:00am - 11:45am" at bounding box center [257, 229] width 86 height 4
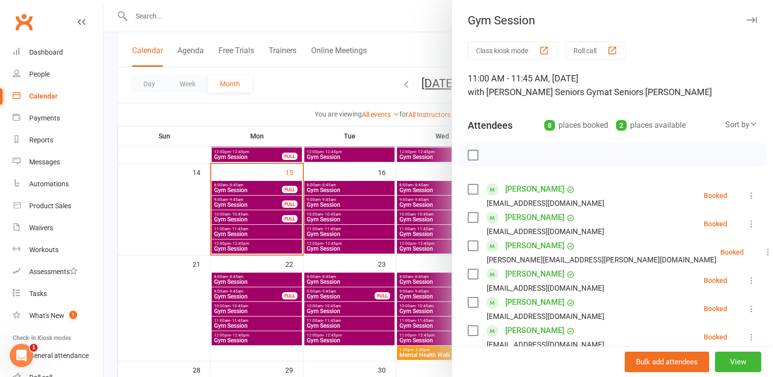
click at [187, 279] on div at bounding box center [438, 188] width 670 height 377
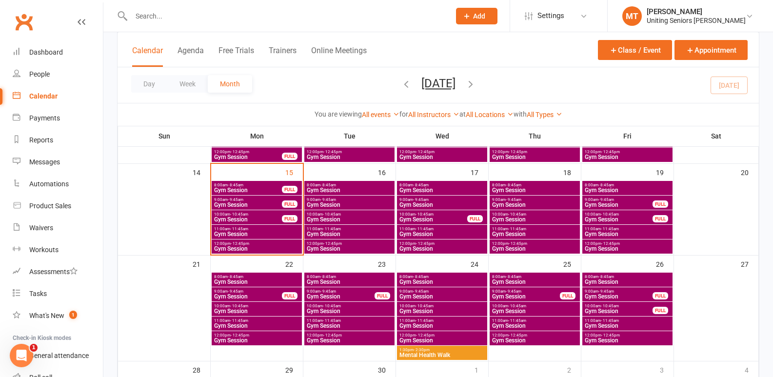
click at [218, 218] on span "Gym Session" at bounding box center [248, 220] width 69 height 6
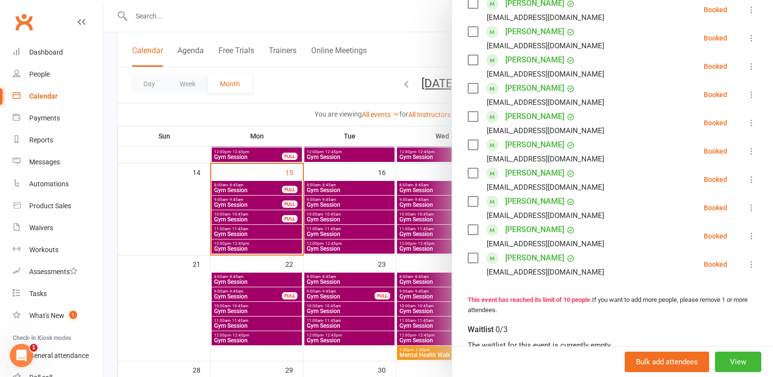
scroll to position [195, 0]
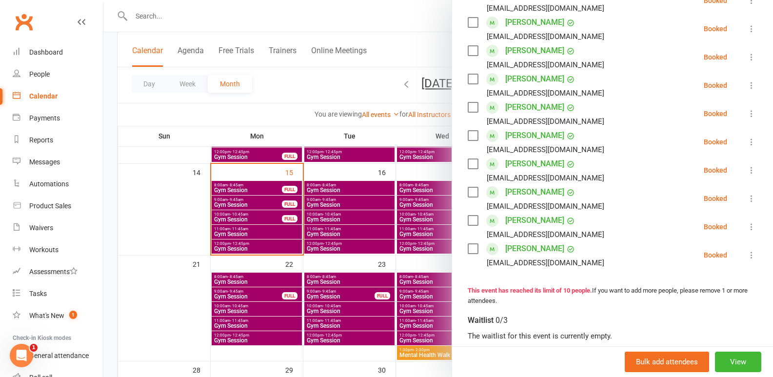
click at [247, 286] on div at bounding box center [438, 188] width 670 height 377
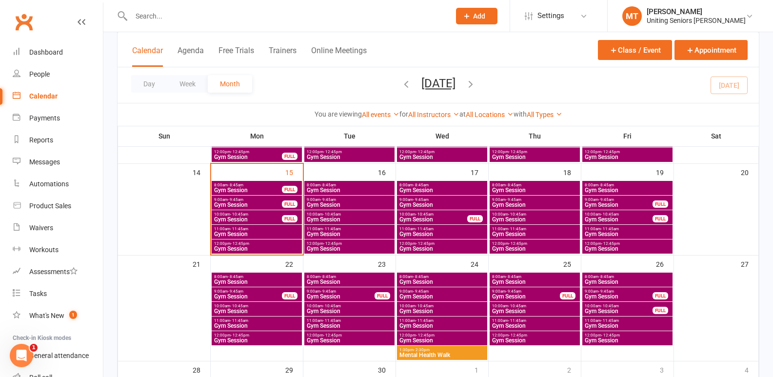
click at [270, 205] on span "Gym Session" at bounding box center [248, 205] width 69 height 6
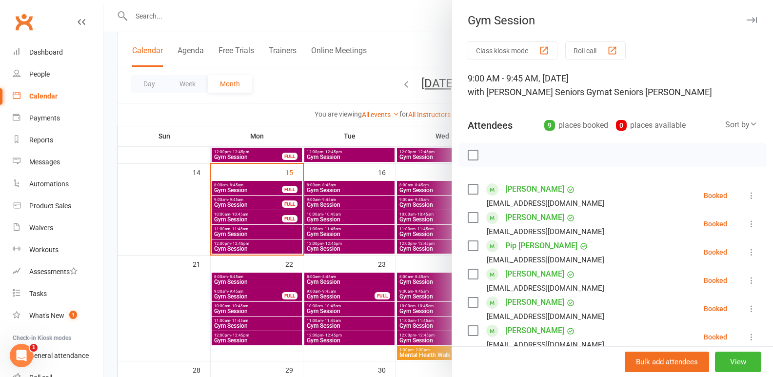
click at [268, 219] on div at bounding box center [438, 188] width 670 height 377
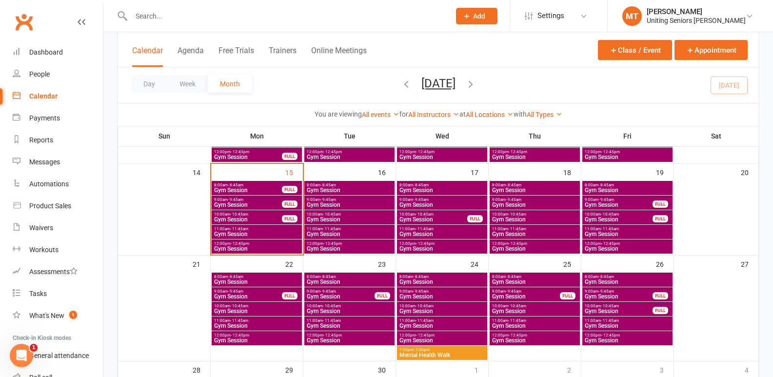
click at [268, 219] on span "Gym Session" at bounding box center [248, 220] width 69 height 6
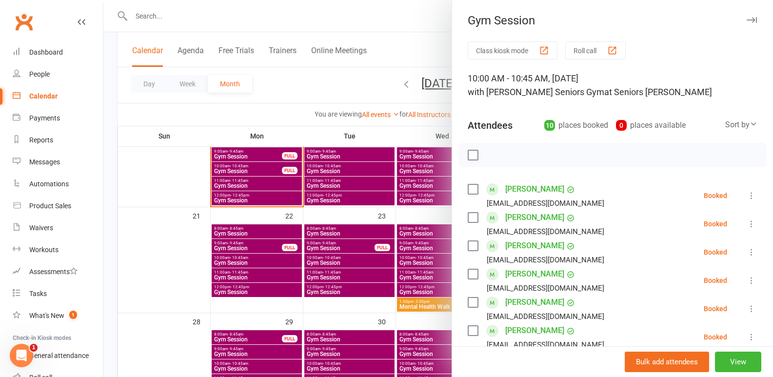
scroll to position [275, 0]
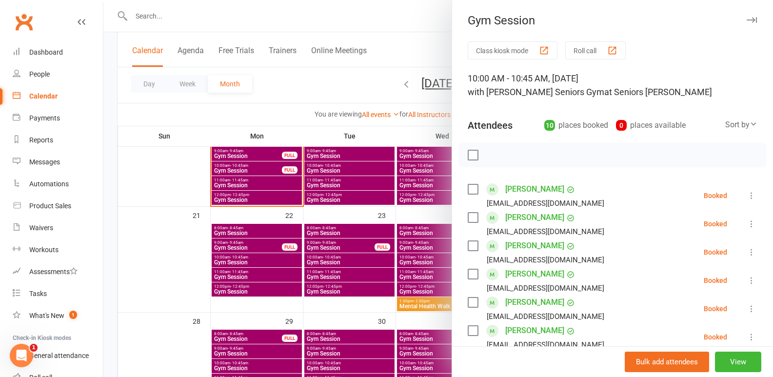
click at [269, 192] on div at bounding box center [438, 188] width 670 height 377
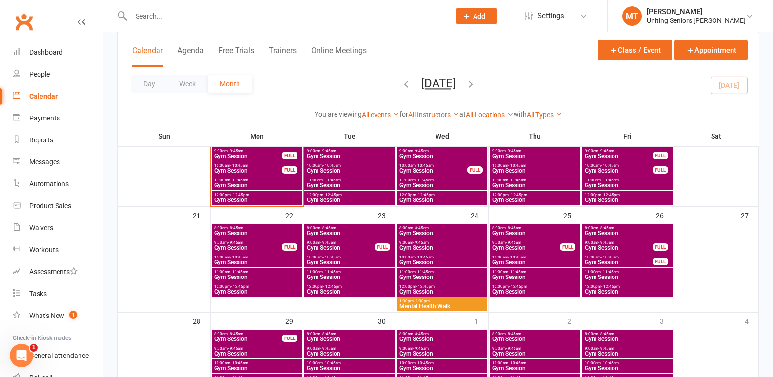
click at [271, 184] on span "Gym Session" at bounding box center [257, 185] width 86 height 6
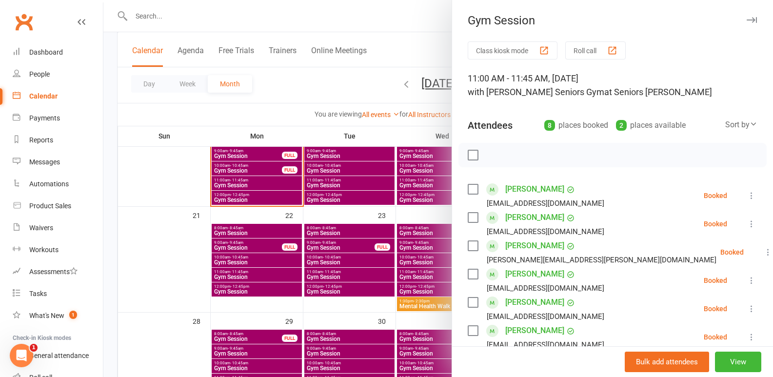
click at [267, 200] on div at bounding box center [438, 188] width 670 height 377
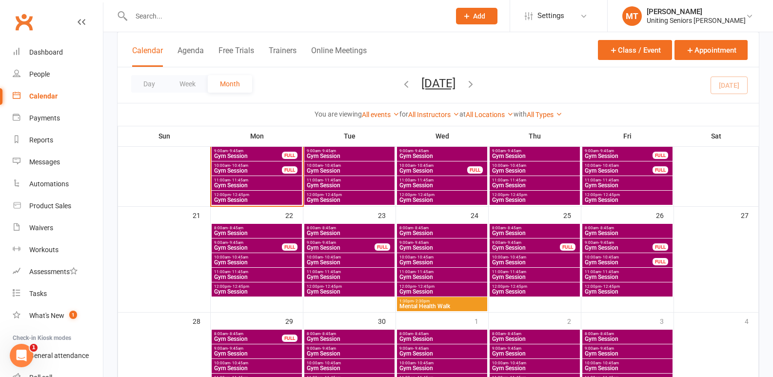
click at [267, 198] on span "Gym Session" at bounding box center [257, 200] width 86 height 6
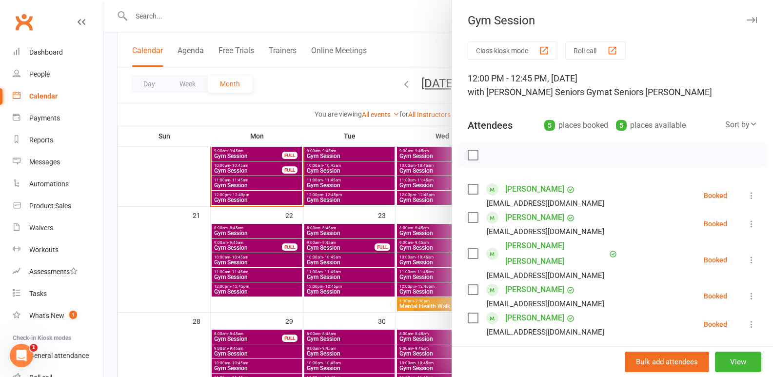
click at [188, 241] on div at bounding box center [438, 188] width 670 height 377
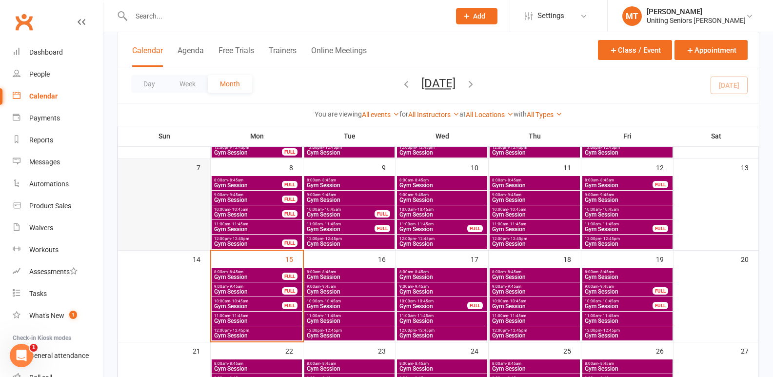
scroll to position [129, 0]
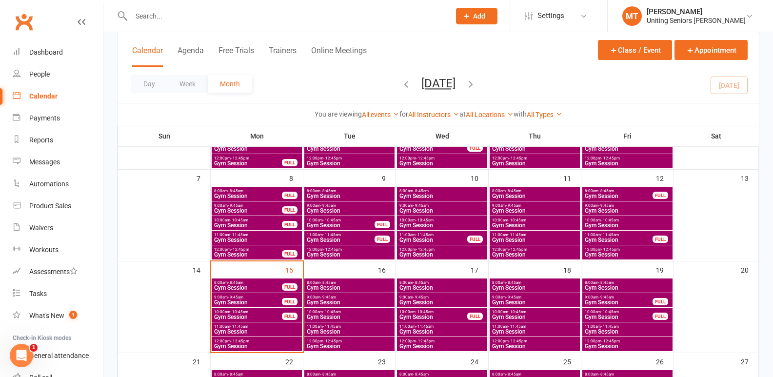
click at [156, 15] on input "text" at bounding box center [285, 16] width 315 height 14
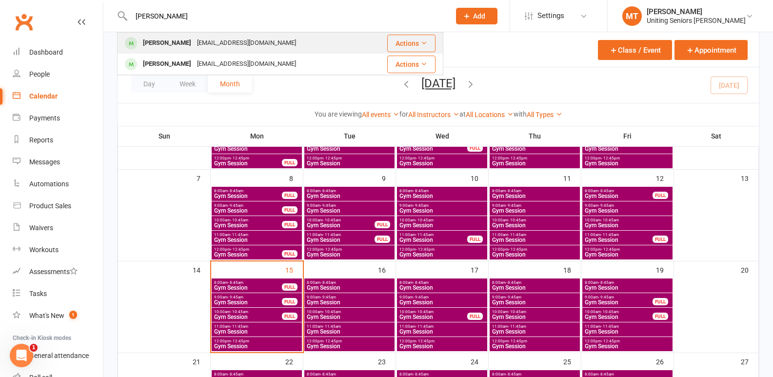
type input "robyn"
click at [154, 35] on div "Robyn Gyles robyncgyles@yahoo.com.au" at bounding box center [242, 43] width 249 height 20
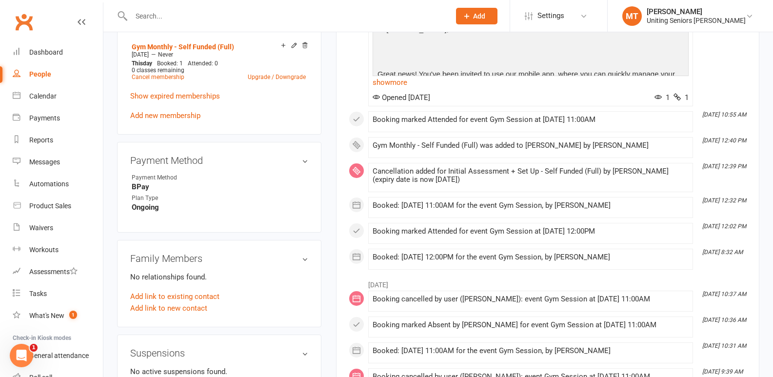
scroll to position [537, 0]
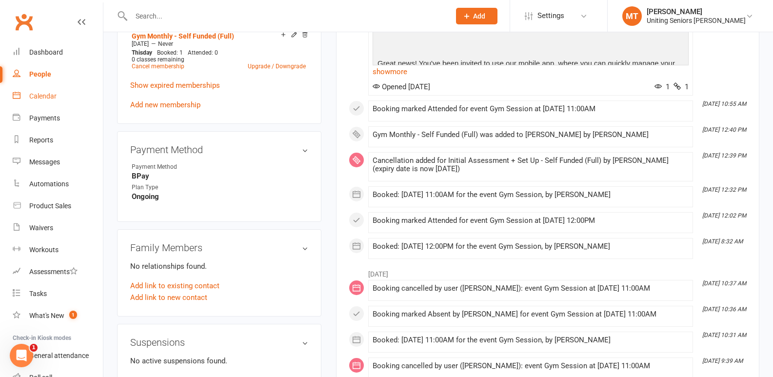
click at [48, 88] on link "Calendar" at bounding box center [58, 96] width 90 height 22
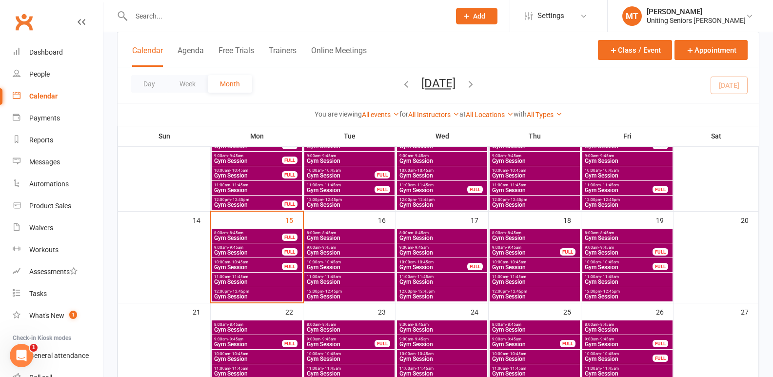
scroll to position [178, 0]
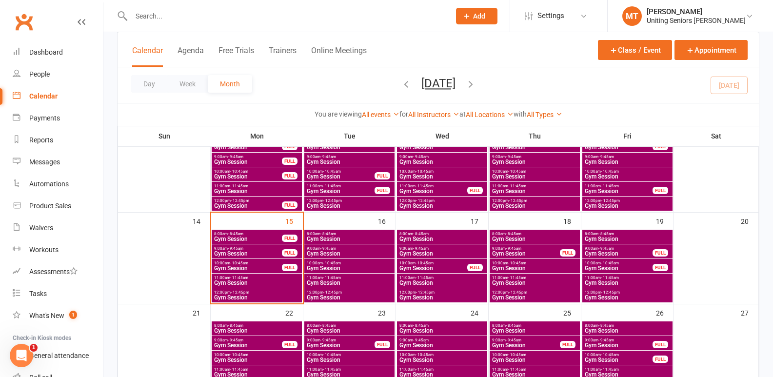
click at [273, 248] on span "9:00am - 9:45am" at bounding box center [248, 248] width 69 height 4
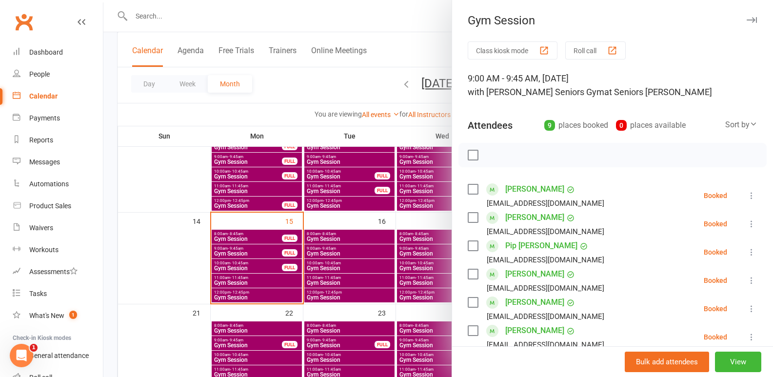
click at [746, 192] on button at bounding box center [752, 196] width 12 height 12
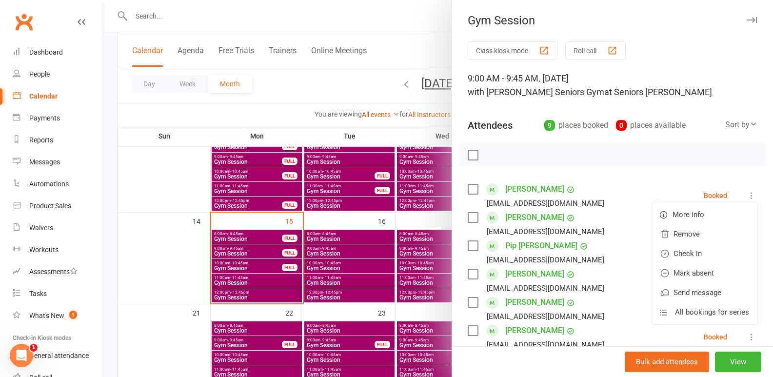
click at [314, 296] on div at bounding box center [438, 188] width 670 height 377
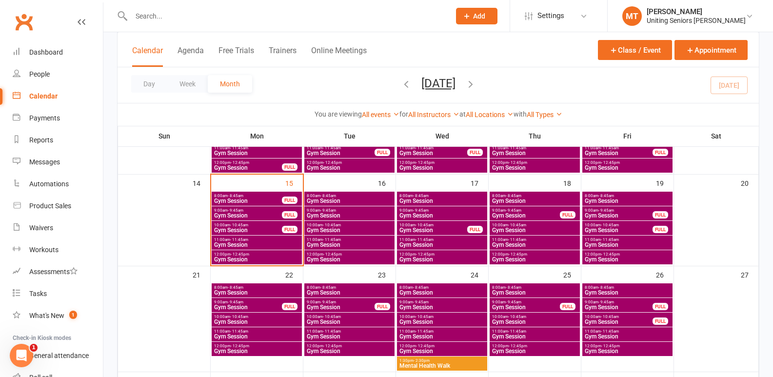
scroll to position [226, 0]
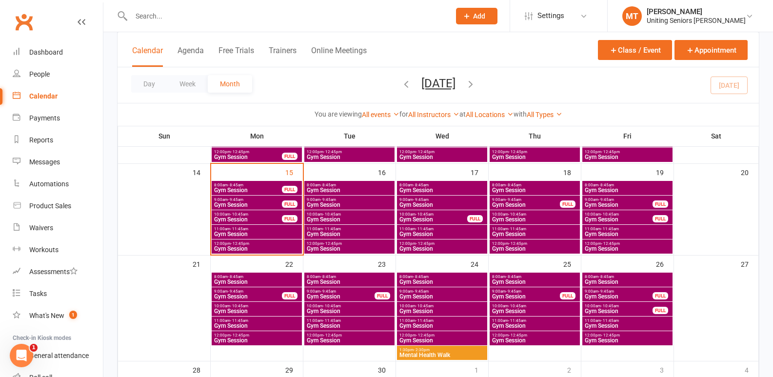
click at [273, 206] on span "Gym Session" at bounding box center [248, 205] width 69 height 6
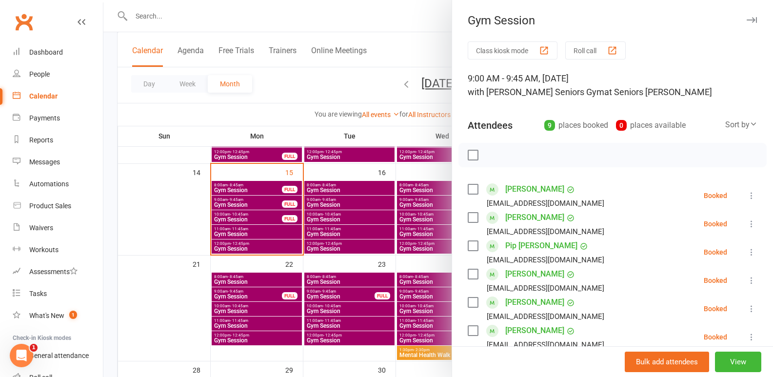
click at [747, 199] on icon at bounding box center [752, 196] width 10 height 10
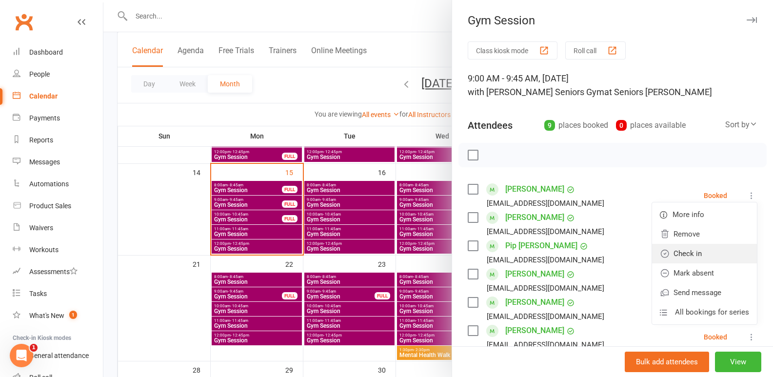
drag, startPoint x: 683, startPoint y: 253, endPoint x: 640, endPoint y: 234, distance: 46.5
click at [683, 253] on link "Check in" at bounding box center [704, 254] width 105 height 20
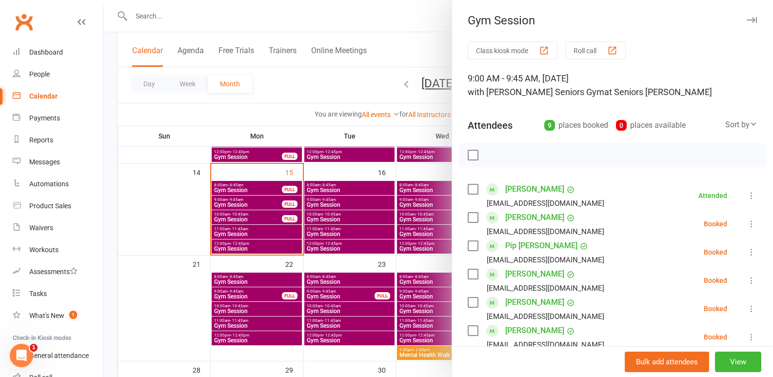
click at [311, 290] on div at bounding box center [438, 188] width 670 height 377
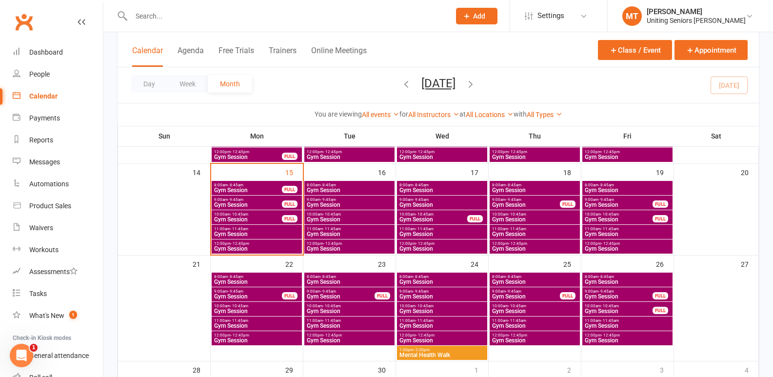
click at [272, 296] on span "Gym Session" at bounding box center [248, 297] width 69 height 6
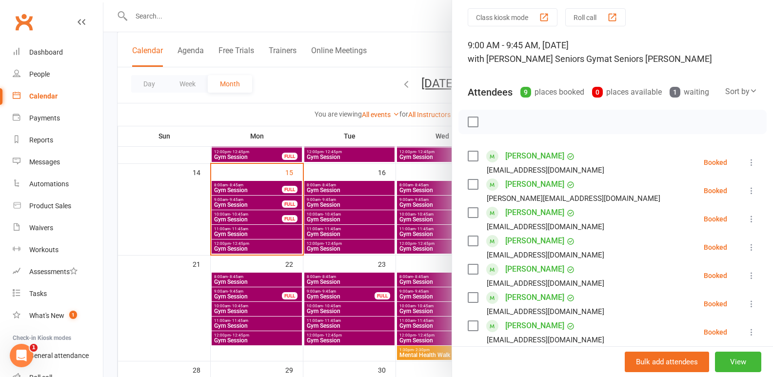
scroll to position [49, 0]
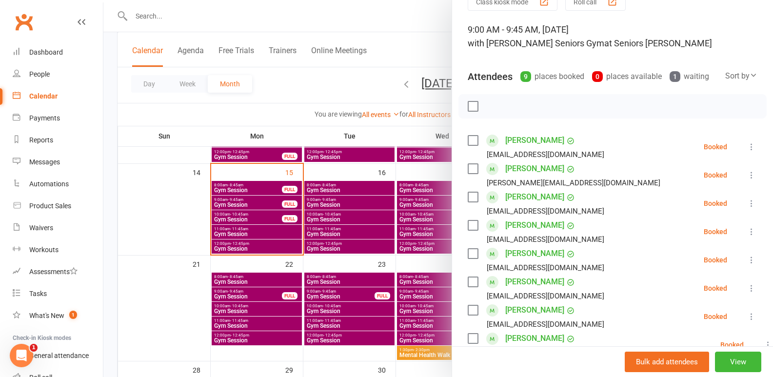
click at [747, 152] on icon at bounding box center [752, 147] width 10 height 10
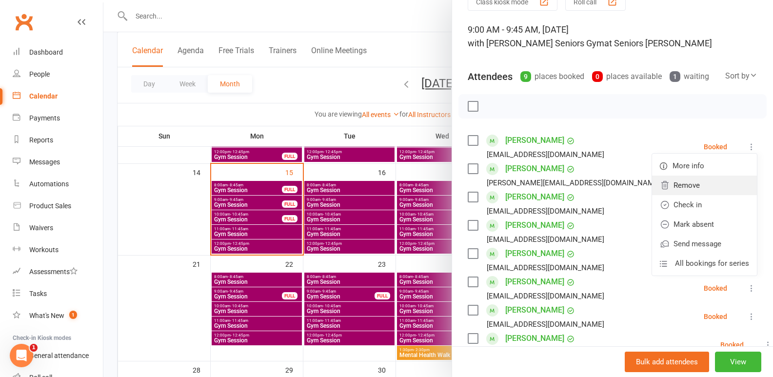
click at [679, 195] on link "Remove" at bounding box center [704, 186] width 105 height 20
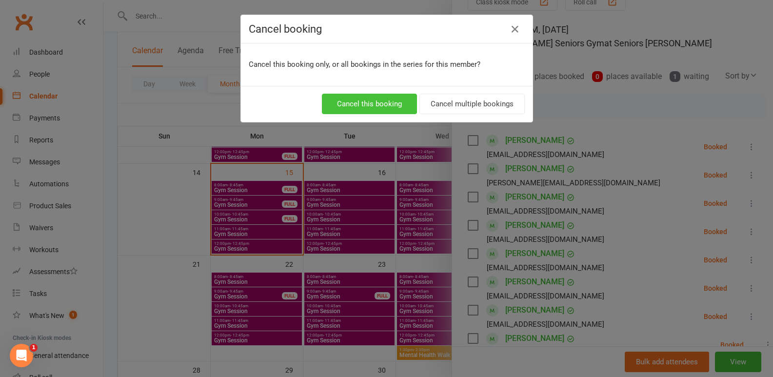
drag, startPoint x: 384, startPoint y: 108, endPoint x: 383, endPoint y: 115, distance: 6.4
click at [384, 107] on button "Cancel this booking" at bounding box center [369, 104] width 95 height 20
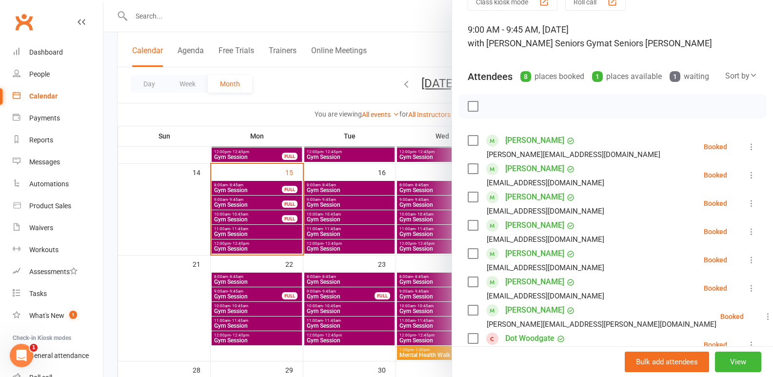
click at [354, 295] on div at bounding box center [438, 188] width 670 height 377
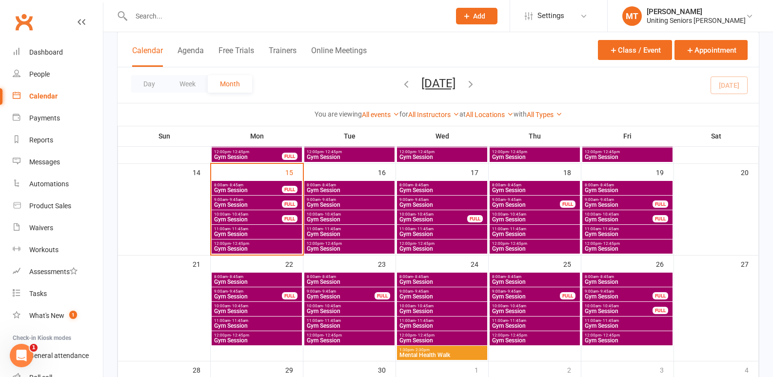
click at [350, 294] on span "Gym Session" at bounding box center [340, 297] width 69 height 6
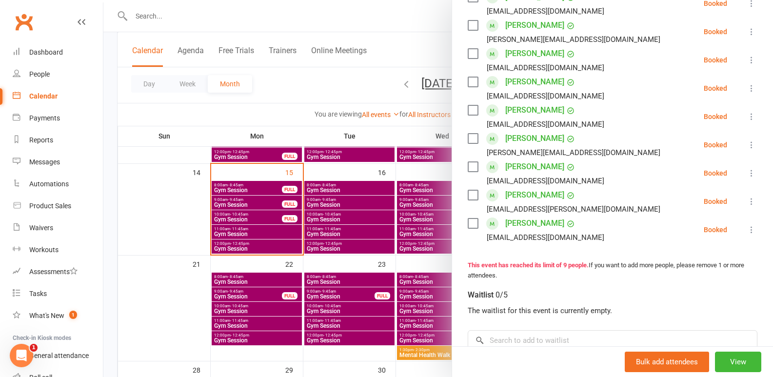
scroll to position [293, 0]
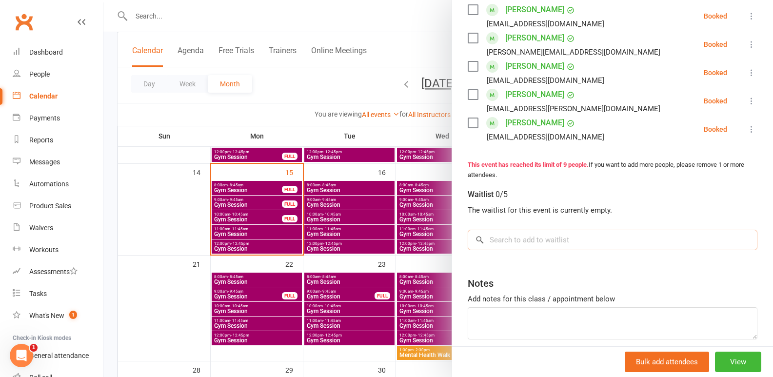
drag, startPoint x: 557, startPoint y: 239, endPoint x: 589, endPoint y: 208, distance: 44.2
click at [557, 242] on input "search" at bounding box center [613, 240] width 290 height 20
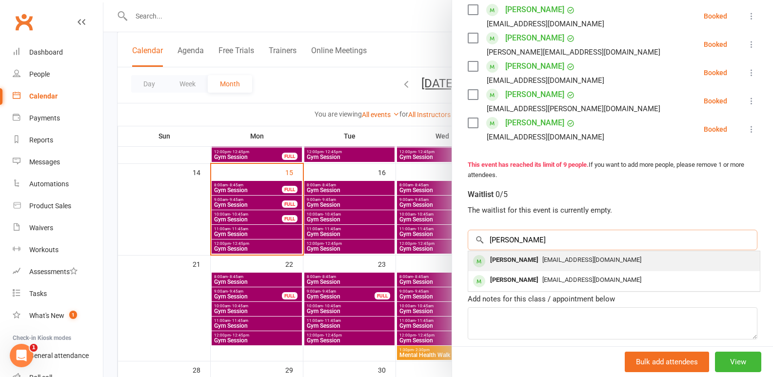
type input "julie bailey"
click at [561, 259] on span "[EMAIL_ADDRESS][DOMAIN_NAME]" at bounding box center [592, 259] width 99 height 7
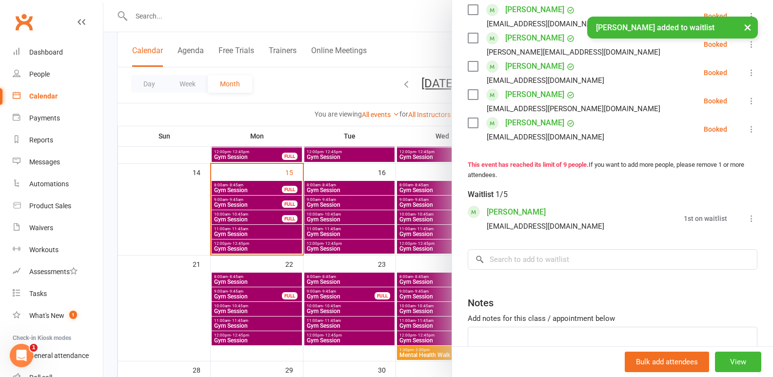
scroll to position [305, 0]
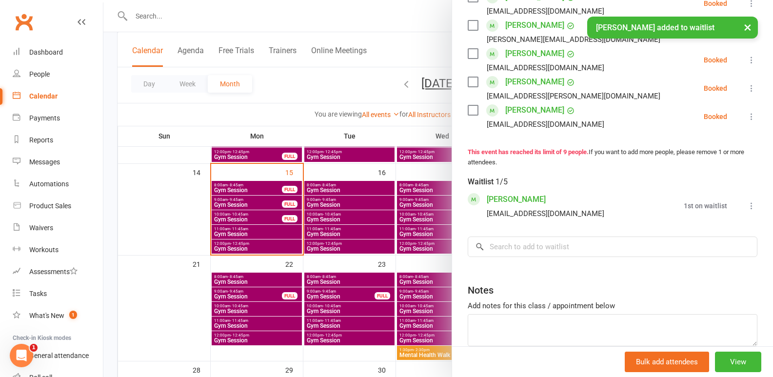
click at [280, 315] on div at bounding box center [438, 188] width 670 height 377
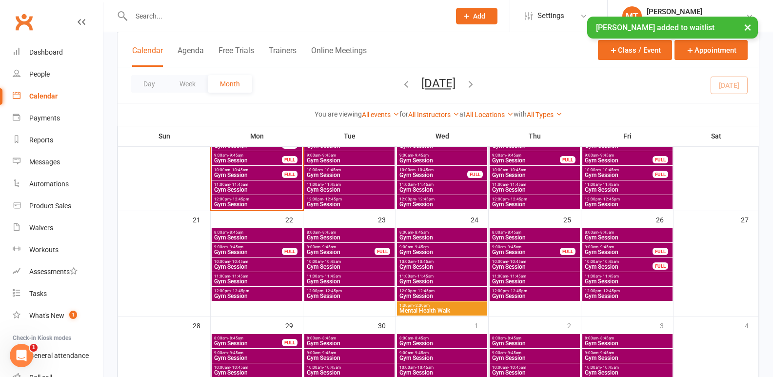
scroll to position [324, 0]
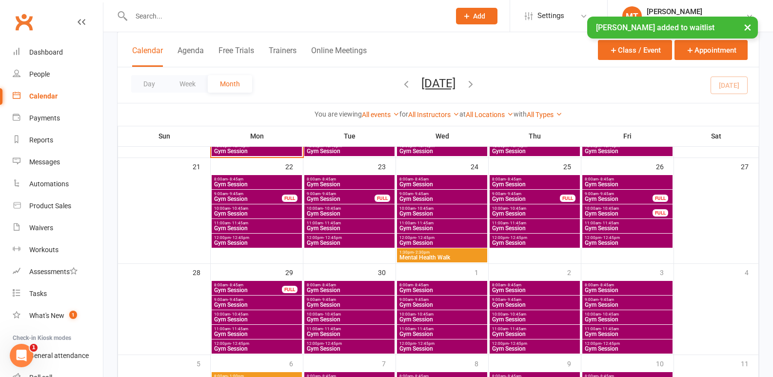
click at [261, 303] on span "Gym Session" at bounding box center [257, 305] width 86 height 6
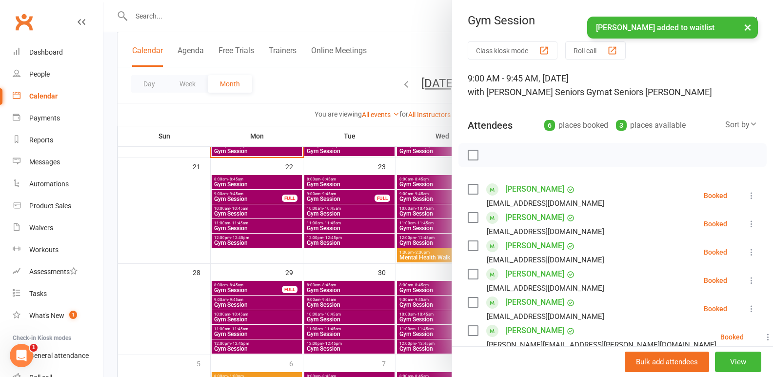
click at [747, 194] on icon at bounding box center [752, 196] width 10 height 10
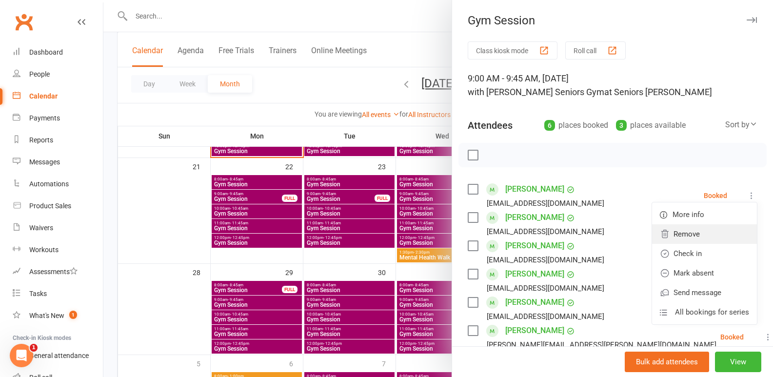
click at [686, 236] on link "Remove" at bounding box center [704, 234] width 105 height 20
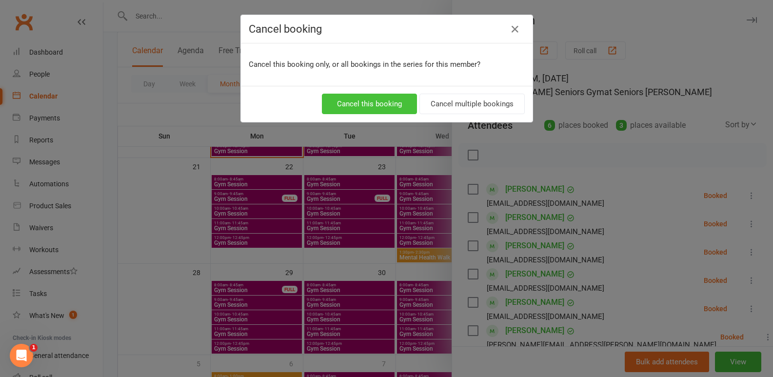
click at [371, 100] on button "Cancel this booking" at bounding box center [369, 104] width 95 height 20
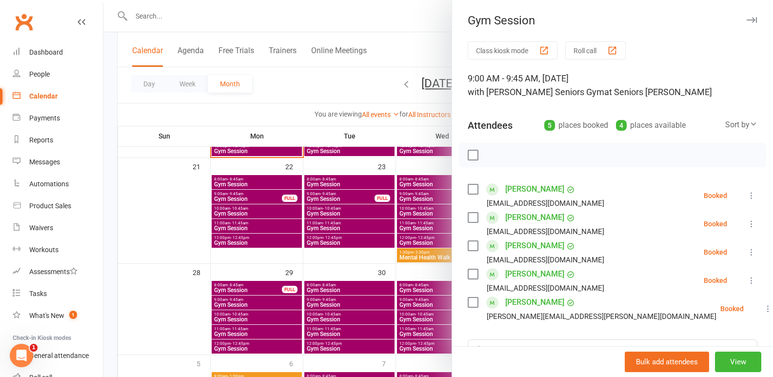
click at [341, 300] on div at bounding box center [438, 188] width 670 height 377
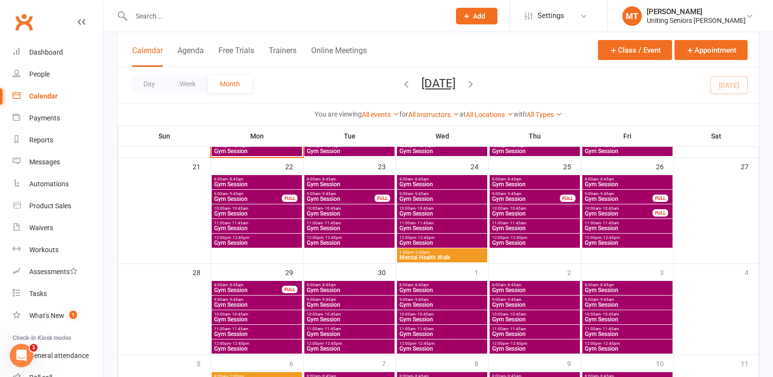
click at [342, 304] on span "Gym Session" at bounding box center [349, 305] width 86 height 6
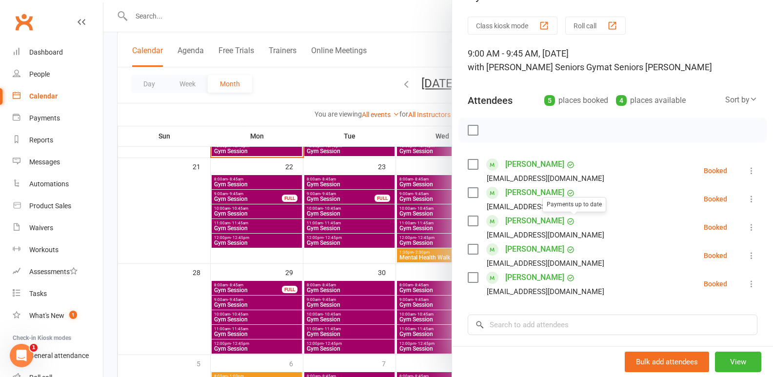
scroll to position [49, 0]
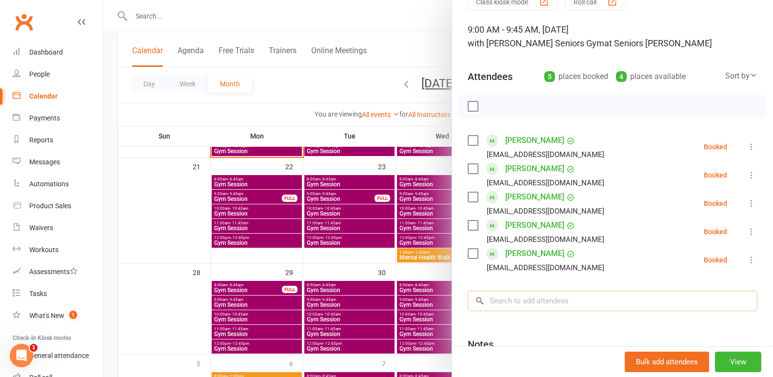
click at [547, 303] on input "search" at bounding box center [613, 301] width 290 height 20
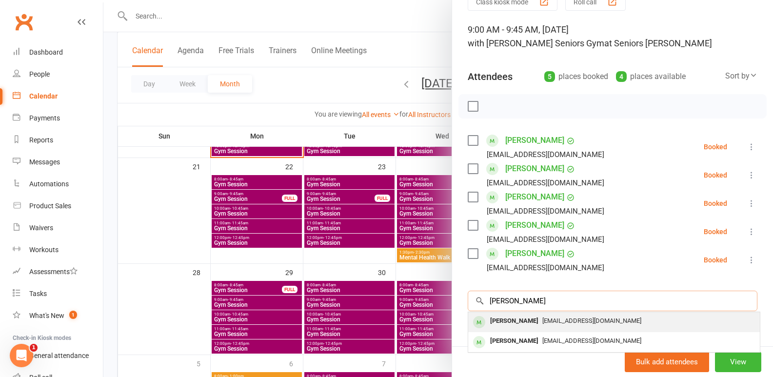
type input "julie bailey"
click at [561, 323] on span "[EMAIL_ADDRESS][DOMAIN_NAME]" at bounding box center [592, 320] width 99 height 7
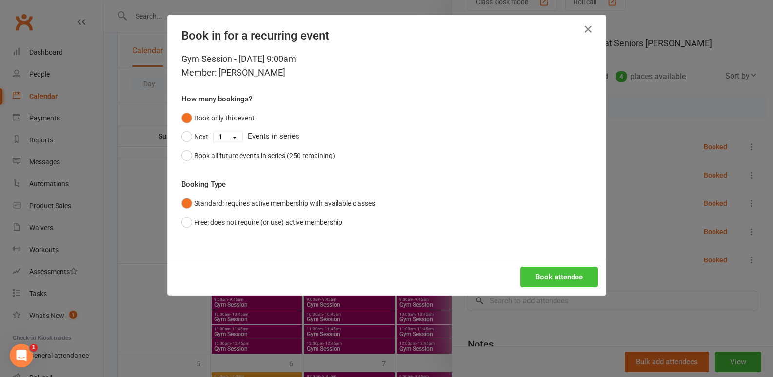
click at [560, 282] on button "Book attendee" at bounding box center [560, 277] width 78 height 20
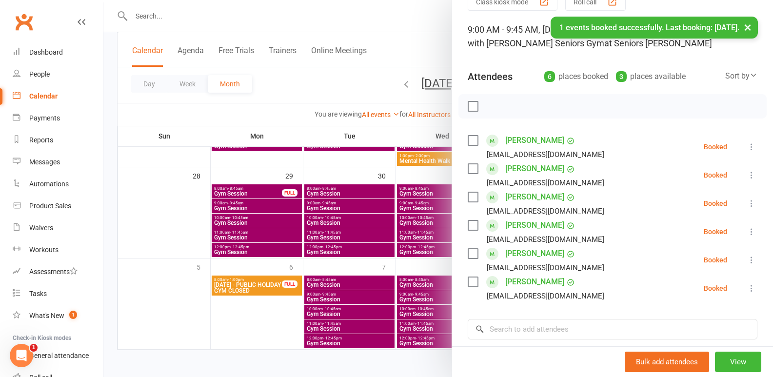
scroll to position [422, 0]
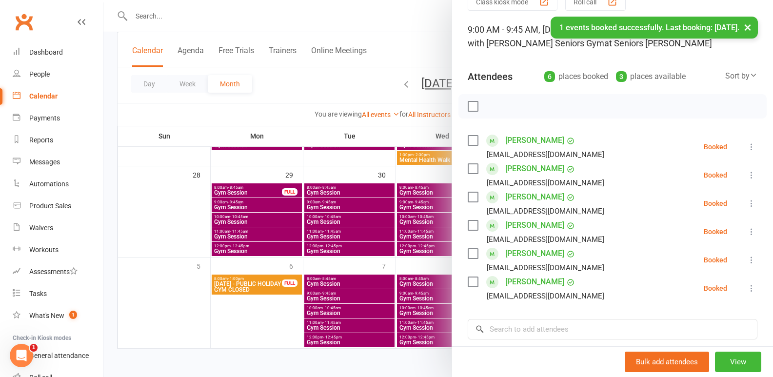
click at [365, 296] on div at bounding box center [438, 188] width 670 height 377
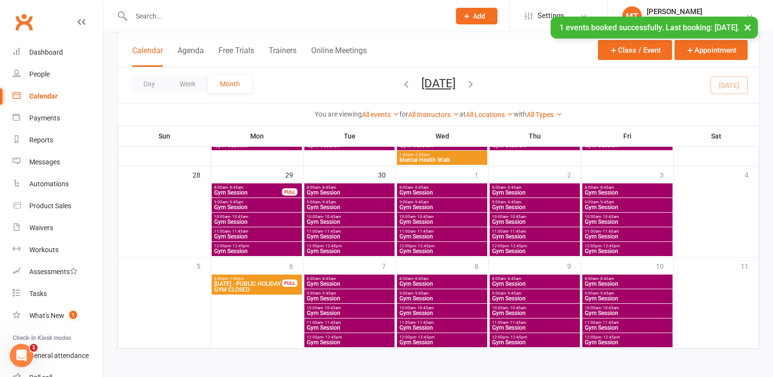
click at [362, 300] on span "Gym Session" at bounding box center [349, 299] width 86 height 6
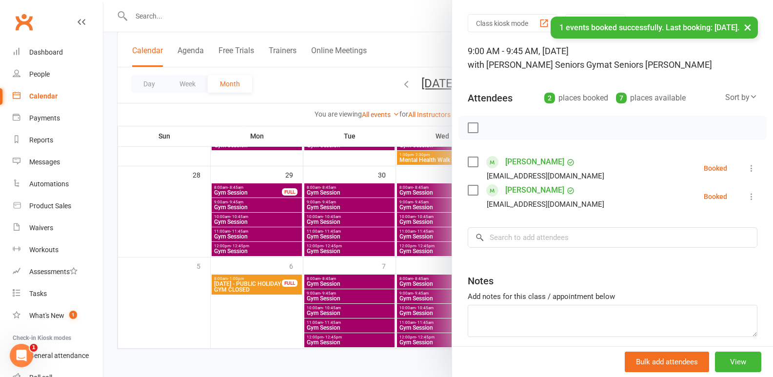
scroll to position [49, 0]
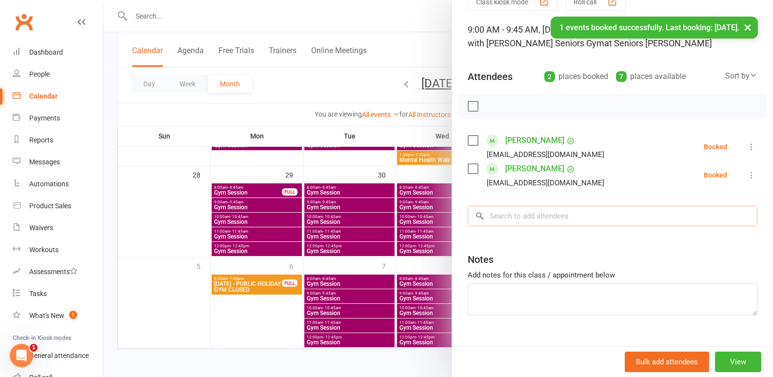
click at [574, 216] on input "search" at bounding box center [613, 216] width 290 height 20
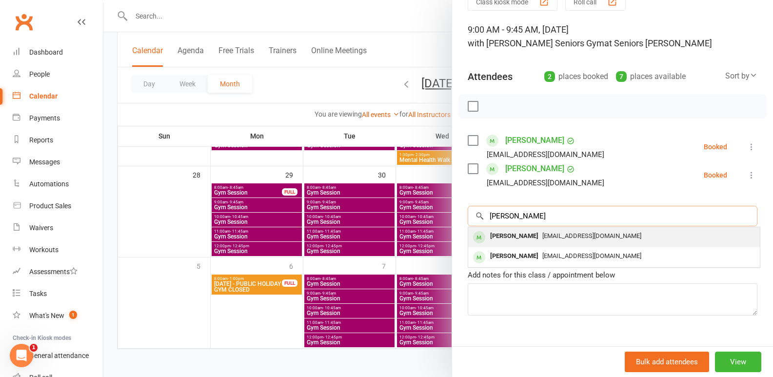
type input "julie bailey"
click at [577, 228] on div "Julie Bailey jjbailey@optusnet.com.au" at bounding box center [614, 237] width 292 height 20
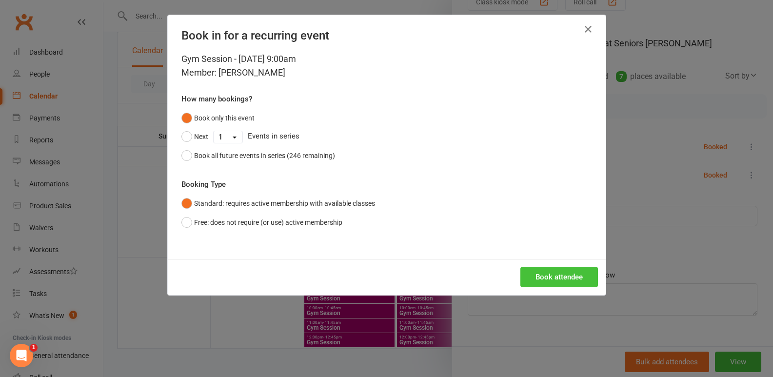
click at [562, 284] on button "Book attendee" at bounding box center [560, 277] width 78 height 20
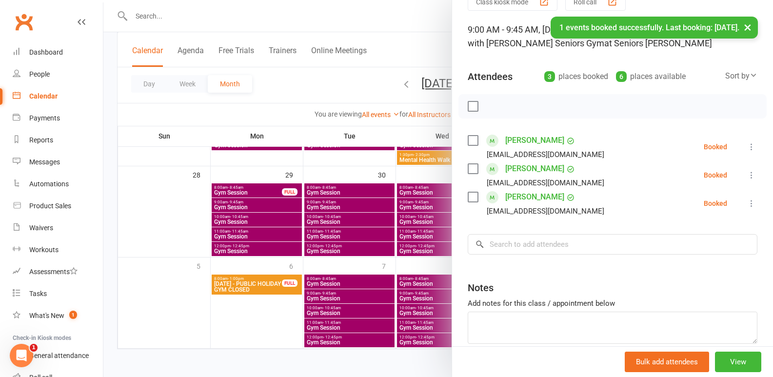
click at [373, 258] on div at bounding box center [438, 188] width 670 height 377
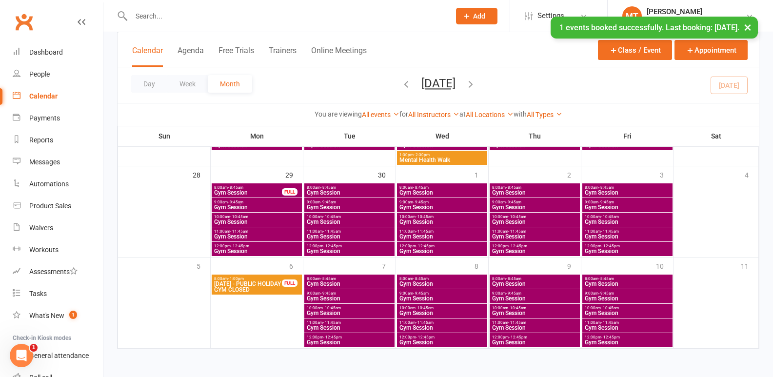
click at [476, 82] on icon "button" at bounding box center [470, 84] width 11 height 11
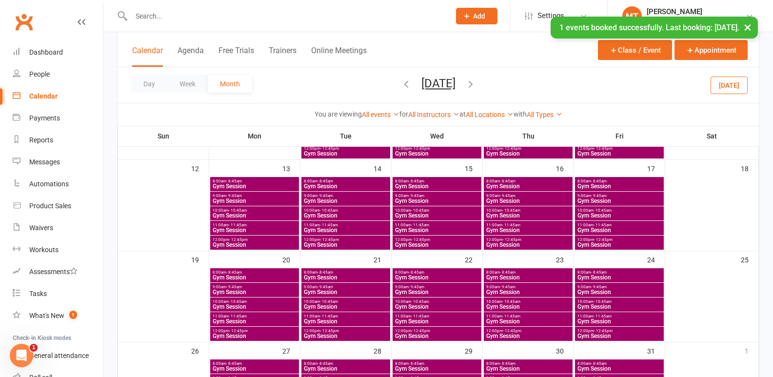
scroll to position [233, 0]
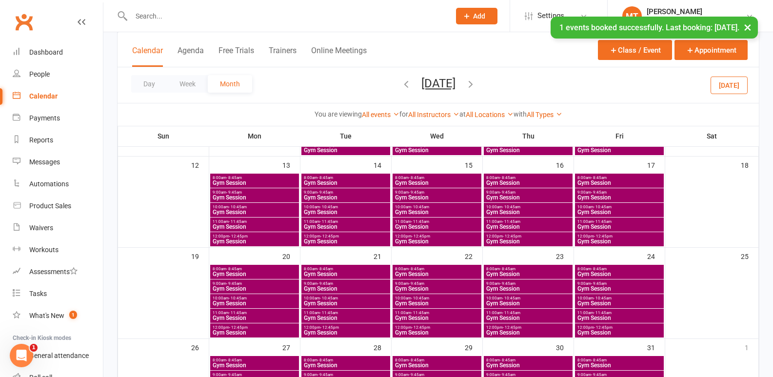
click at [321, 193] on span "- 9:45am" at bounding box center [326, 192] width 16 height 4
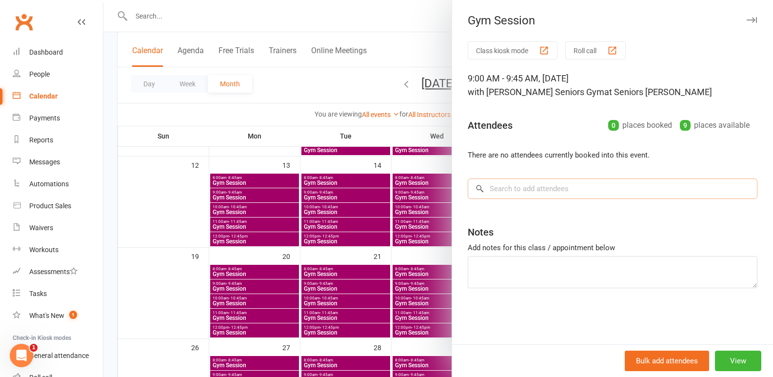
drag, startPoint x: 558, startPoint y: 189, endPoint x: 607, endPoint y: 158, distance: 58.8
click at [562, 188] on input "search" at bounding box center [613, 189] width 290 height 20
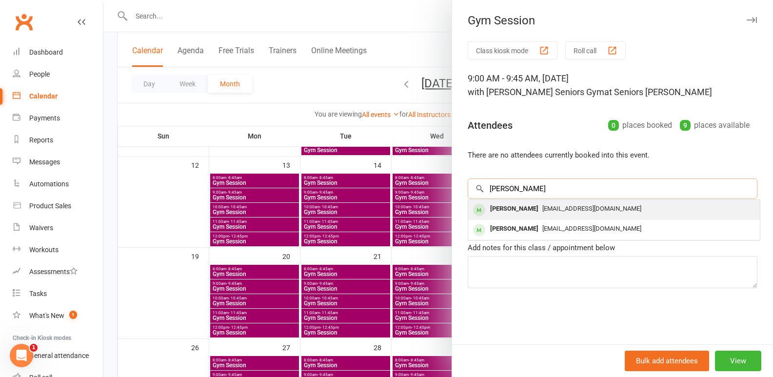
type input "julie ba"
click at [652, 206] on div "[EMAIL_ADDRESS][DOMAIN_NAME]" at bounding box center [614, 209] width 284 height 14
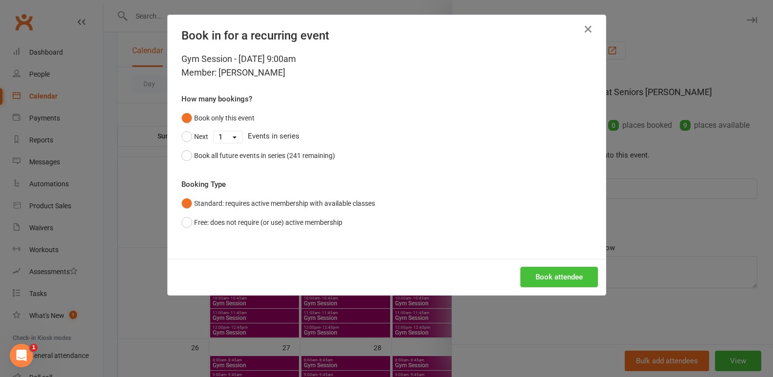
click at [547, 278] on button "Book attendee" at bounding box center [560, 277] width 78 height 20
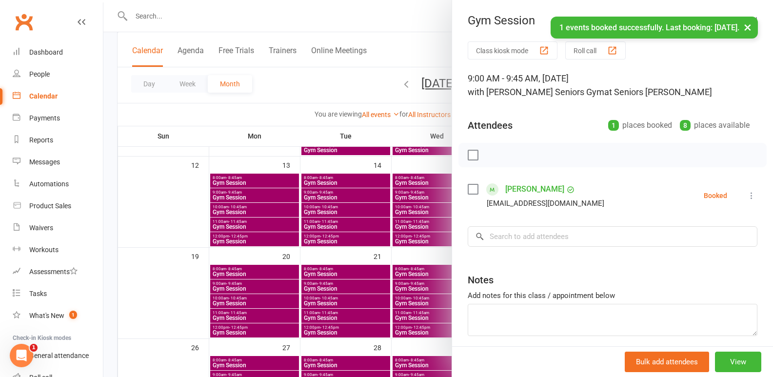
click at [337, 275] on div at bounding box center [438, 188] width 670 height 377
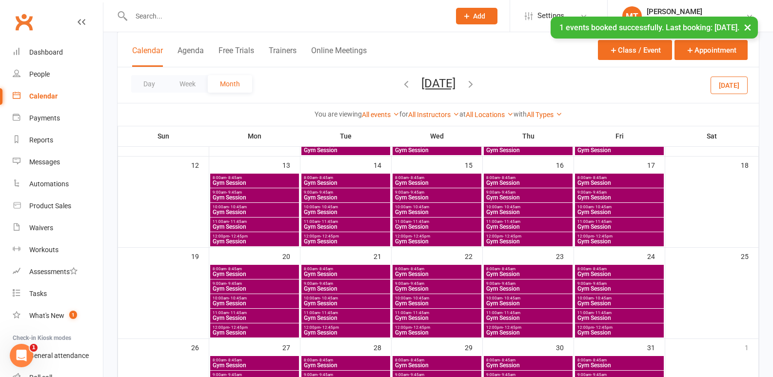
click at [337, 287] on span "Gym Session" at bounding box center [345, 289] width 85 height 6
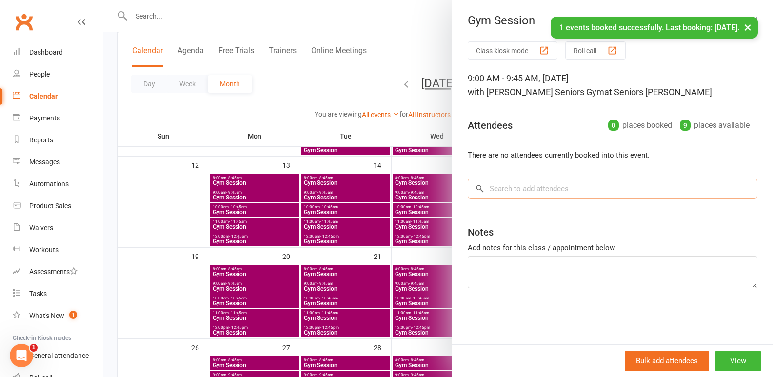
click at [537, 193] on input "search" at bounding box center [613, 189] width 290 height 20
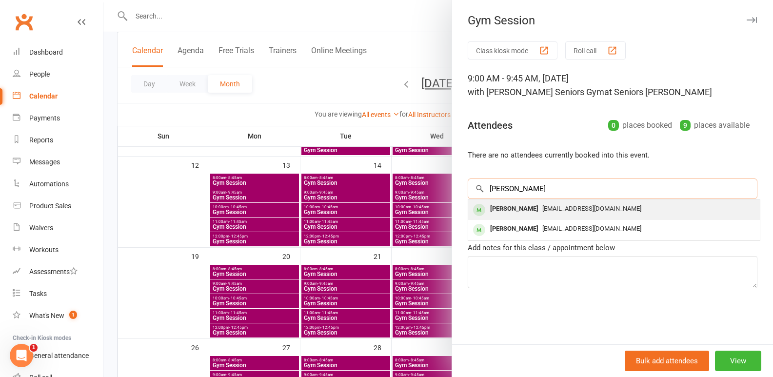
type input "julie bailey"
click at [543, 211] on span "[EMAIL_ADDRESS][DOMAIN_NAME]" at bounding box center [592, 208] width 99 height 7
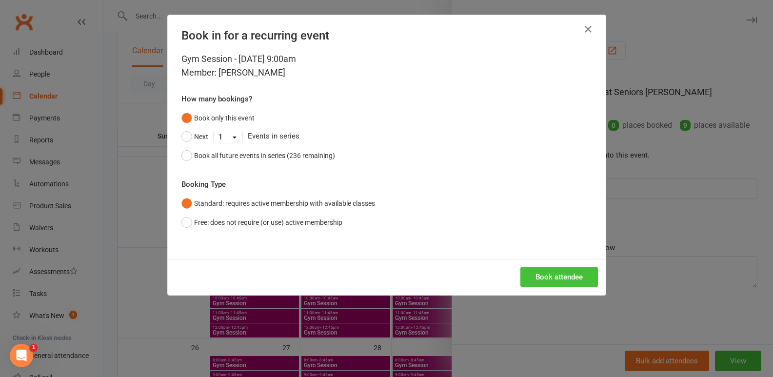
click at [545, 279] on button "Book attendee" at bounding box center [560, 277] width 78 height 20
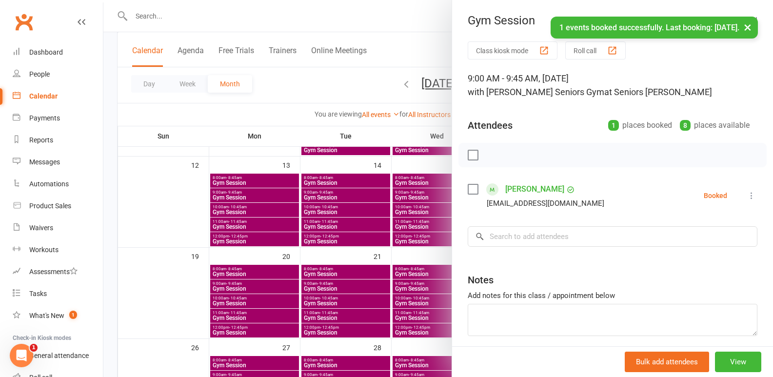
click at [348, 289] on div at bounding box center [438, 188] width 670 height 377
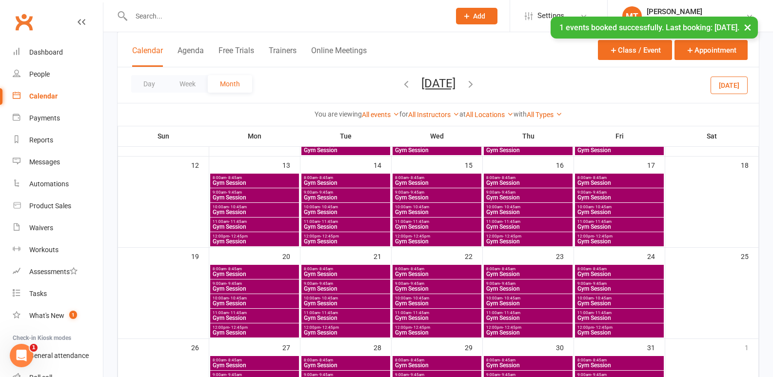
click at [348, 289] on span "Gym Session" at bounding box center [345, 289] width 85 height 6
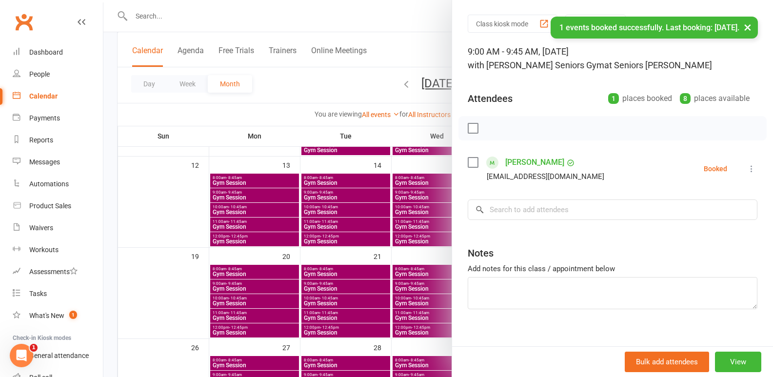
scroll to position [39, 0]
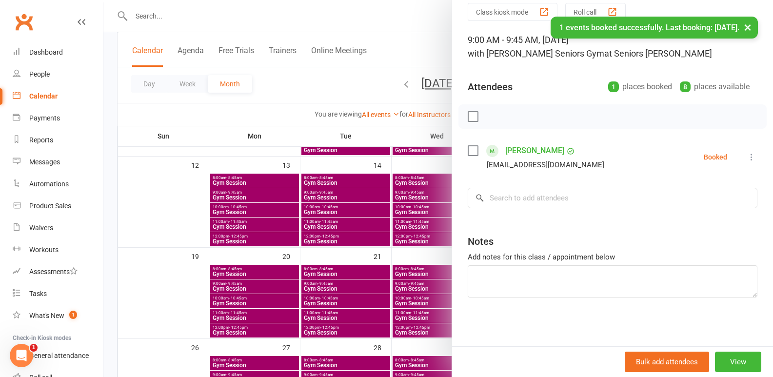
drag, startPoint x: 310, startPoint y: 284, endPoint x: 334, endPoint y: 304, distance: 30.8
click at [310, 285] on div at bounding box center [438, 188] width 670 height 377
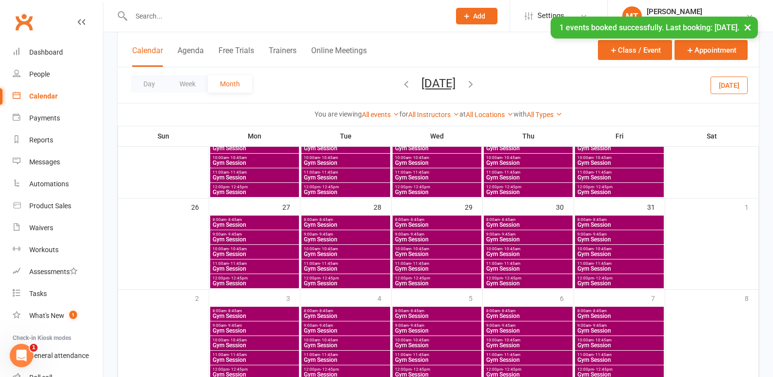
scroll to position [380, 0]
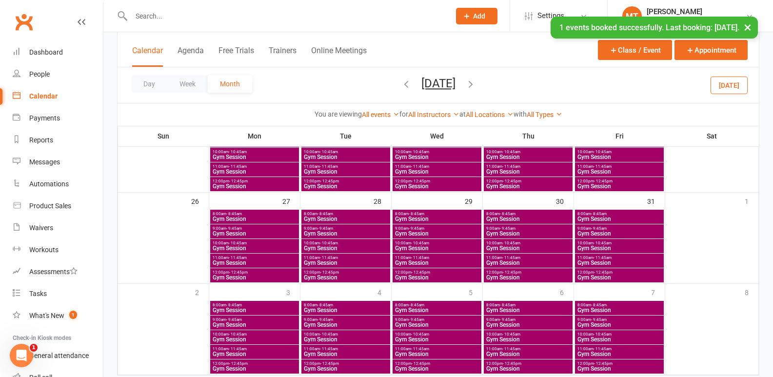
click at [316, 229] on span "9:00am - 9:45am" at bounding box center [345, 228] width 85 height 4
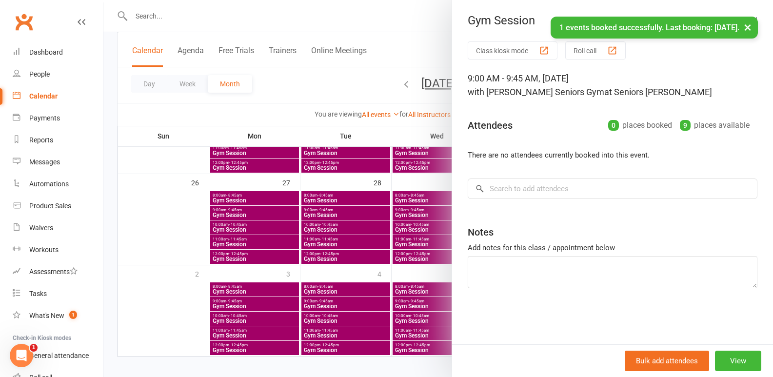
scroll to position [406, 0]
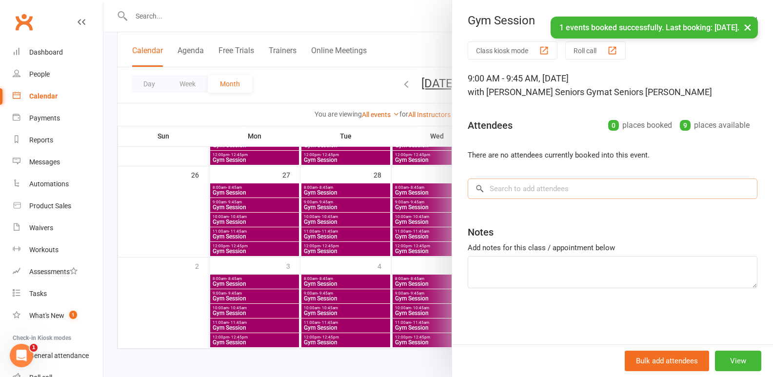
click at [557, 187] on input "search" at bounding box center [613, 189] width 290 height 20
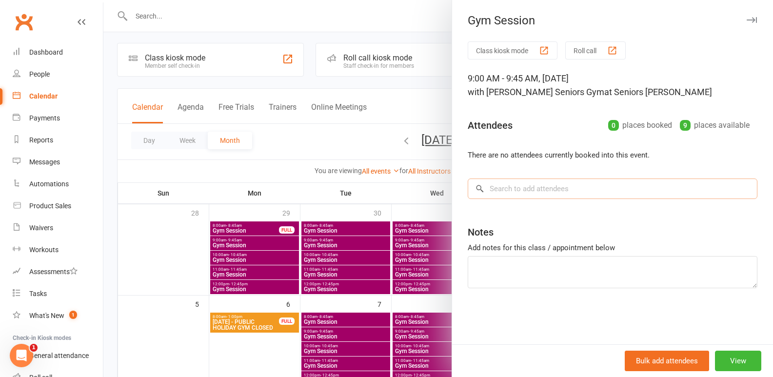
scroll to position [0, 0]
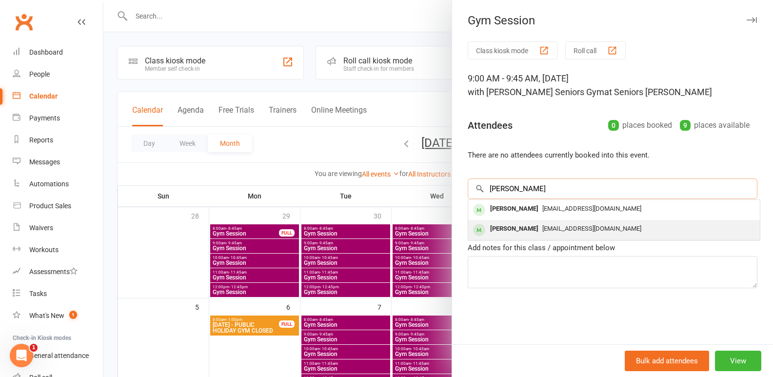
type input "julie"
click at [598, 226] on div "[EMAIL_ADDRESS][DOMAIN_NAME]" at bounding box center [614, 229] width 284 height 14
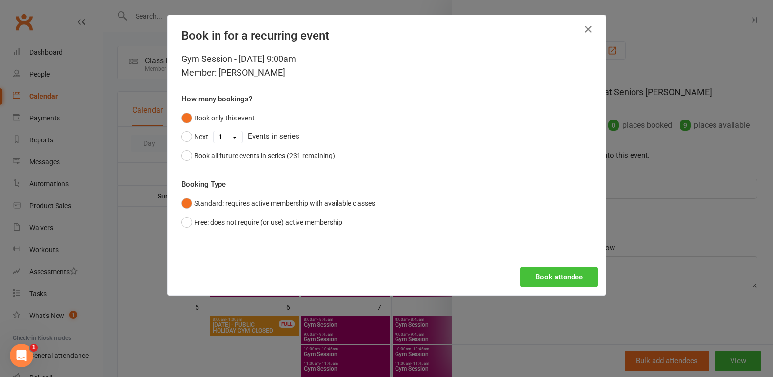
click at [561, 269] on button "Book attendee" at bounding box center [560, 277] width 78 height 20
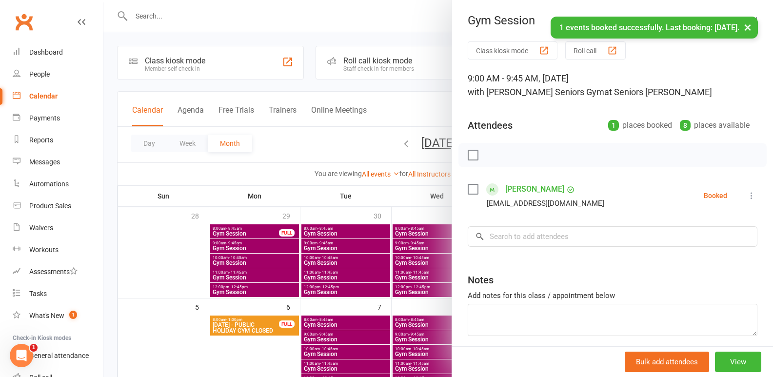
drag, startPoint x: 142, startPoint y: 340, endPoint x: 232, endPoint y: 366, distance: 93.1
click at [142, 340] on div at bounding box center [438, 188] width 670 height 377
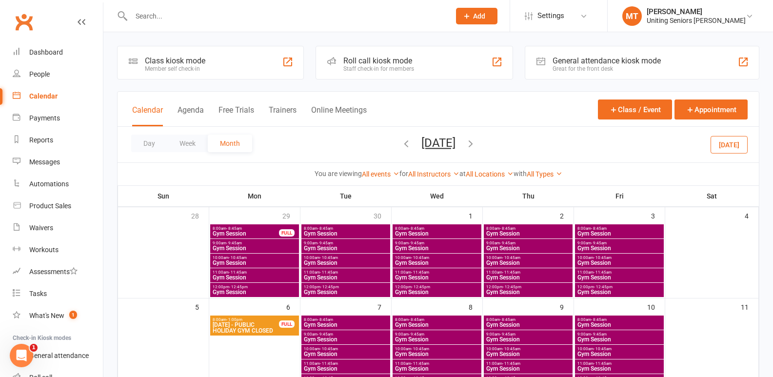
click at [401, 144] on icon "button" at bounding box center [406, 143] width 11 height 11
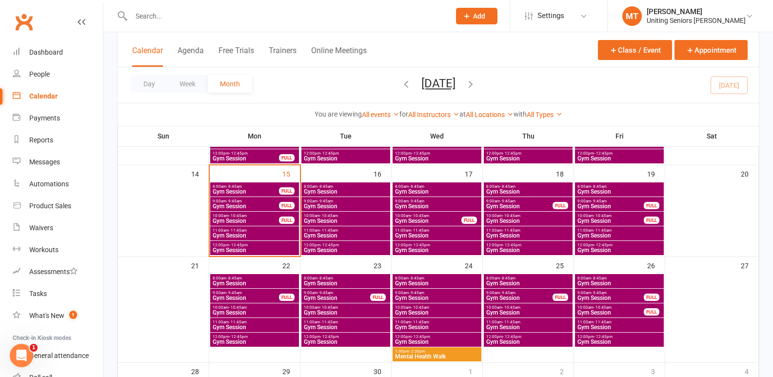
scroll to position [244, 0]
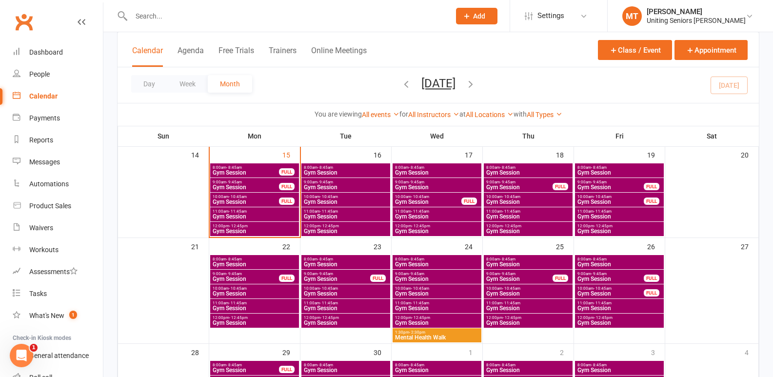
click at [264, 200] on span "Gym Session" at bounding box center [245, 202] width 67 height 6
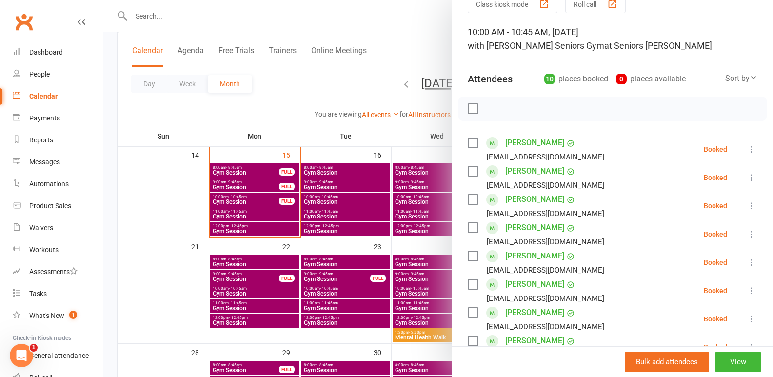
scroll to position [98, 0]
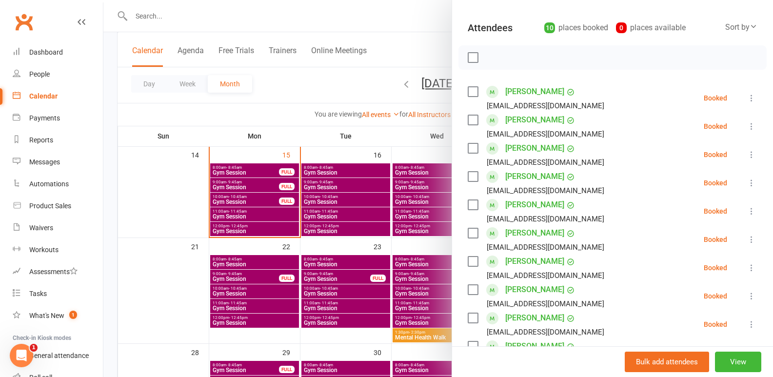
click at [747, 95] on icon at bounding box center [752, 98] width 10 height 10
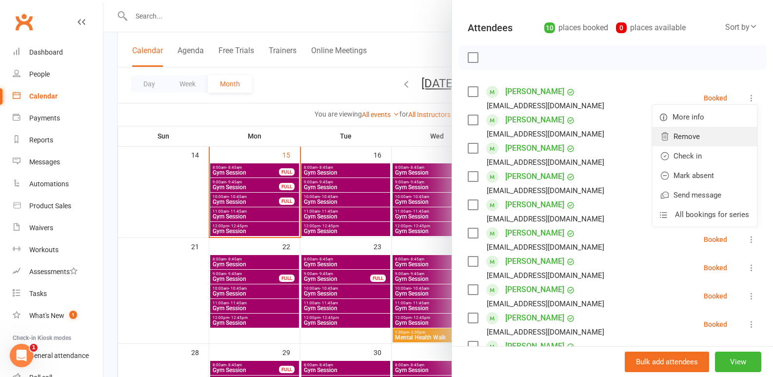
click at [676, 141] on link "Remove" at bounding box center [704, 137] width 105 height 20
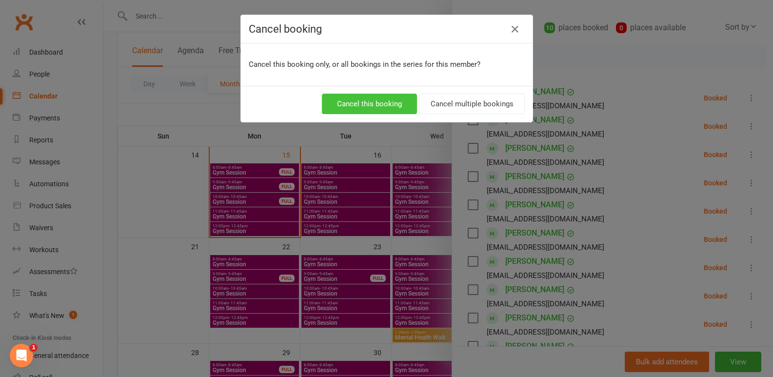
click at [365, 98] on button "Cancel this booking" at bounding box center [369, 104] width 95 height 20
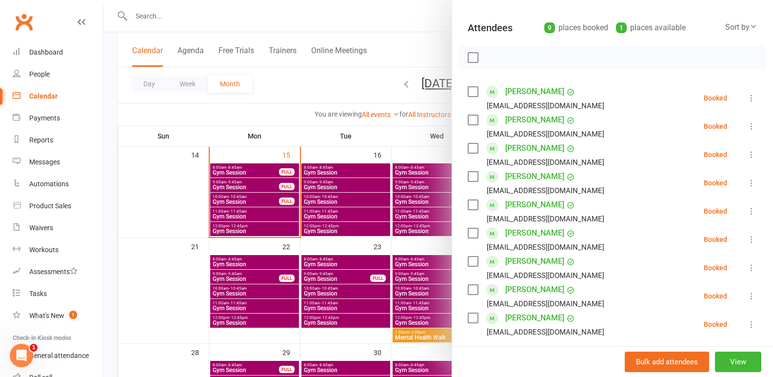
click at [326, 192] on div at bounding box center [438, 188] width 670 height 377
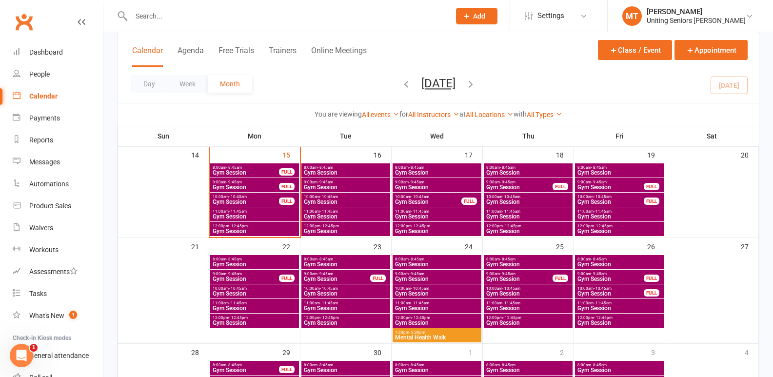
click at [329, 181] on span "- 9:45am" at bounding box center [326, 182] width 16 height 4
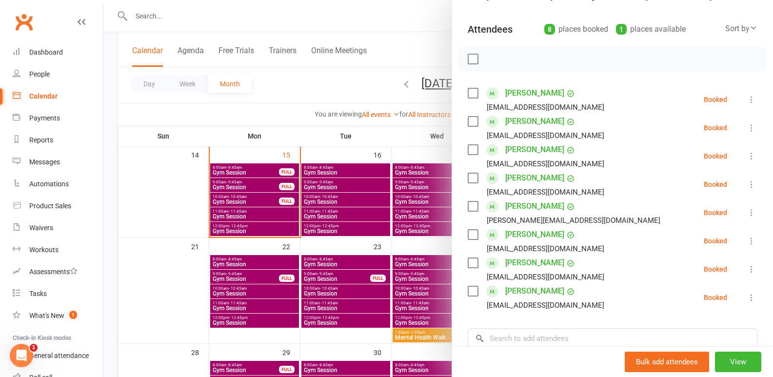
scroll to position [146, 0]
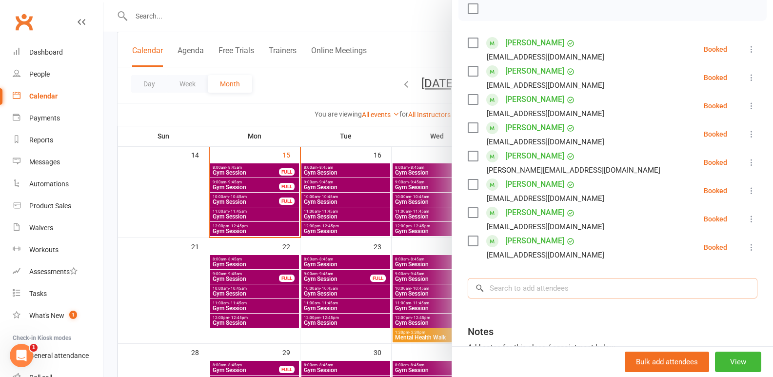
click at [571, 281] on input "search" at bounding box center [613, 288] width 290 height 20
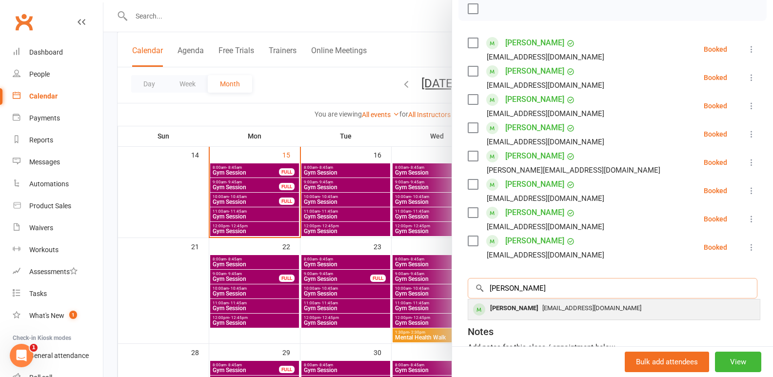
type input "lynne"
click at [580, 314] on div "[EMAIL_ADDRESS][DOMAIN_NAME]" at bounding box center [614, 309] width 284 height 14
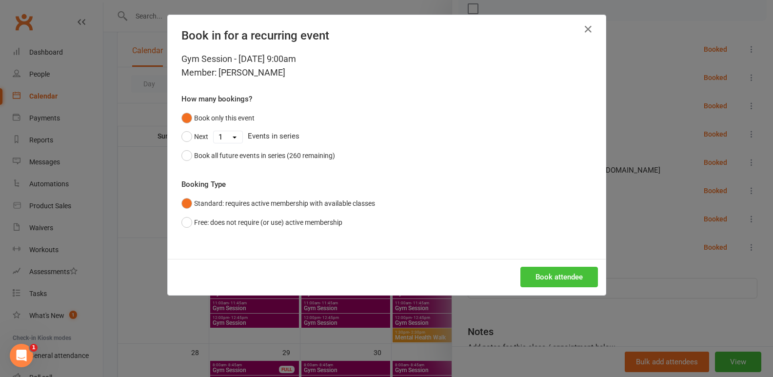
click at [555, 282] on button "Book attendee" at bounding box center [560, 277] width 78 height 20
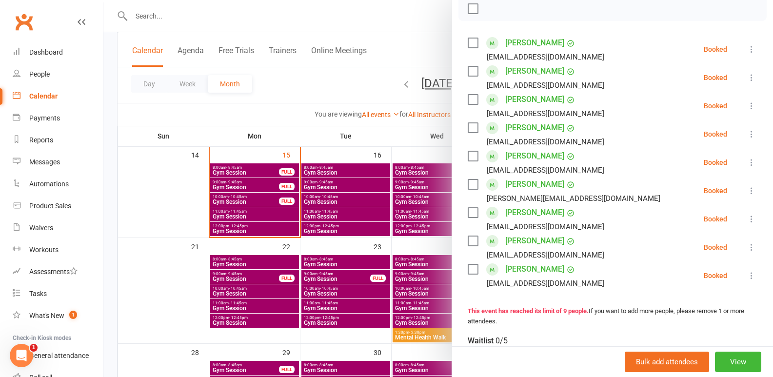
click at [239, 216] on div at bounding box center [438, 188] width 670 height 377
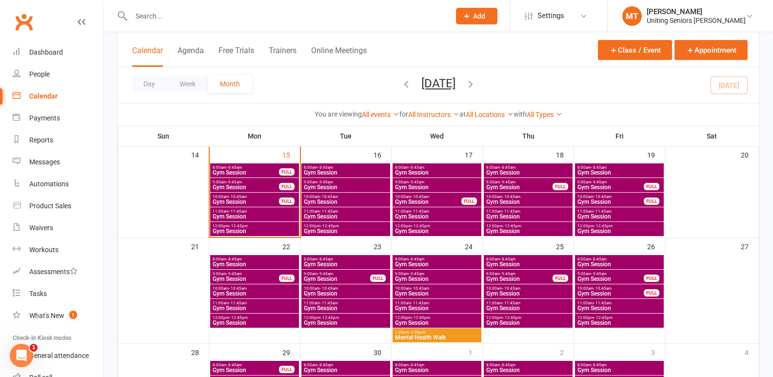
click at [239, 216] on span "Gym Session" at bounding box center [254, 217] width 85 height 6
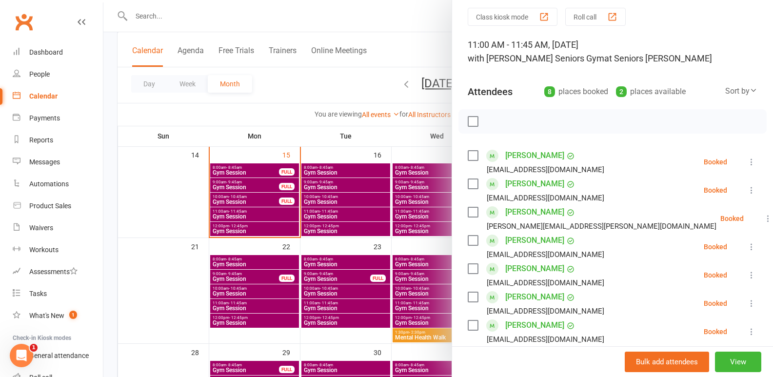
scroll to position [98, 0]
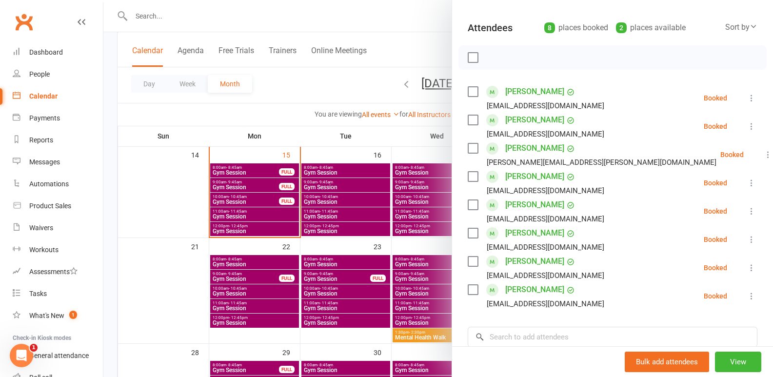
click at [209, 274] on div at bounding box center [438, 188] width 670 height 377
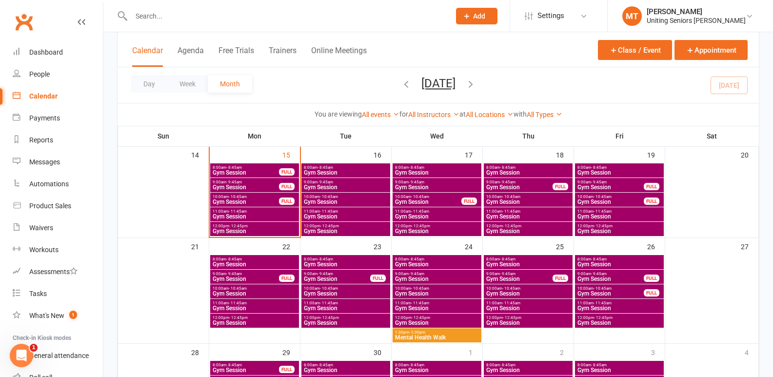
click at [265, 187] on span "Gym Session" at bounding box center [245, 187] width 67 height 6
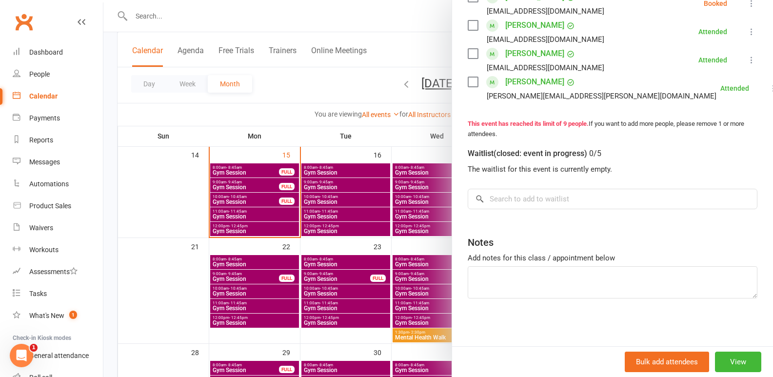
scroll to position [335, 0]
click at [160, 260] on div at bounding box center [438, 188] width 670 height 377
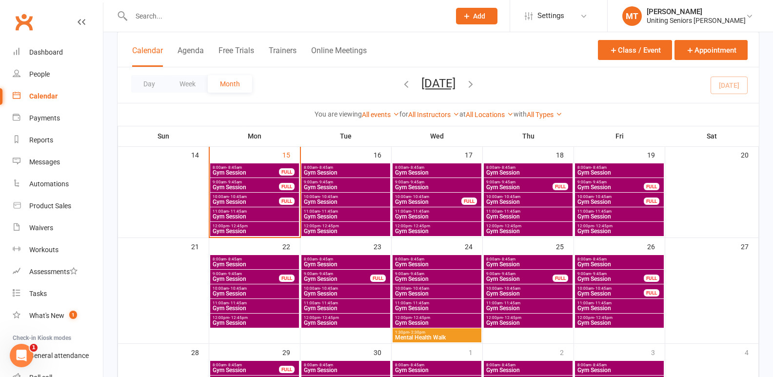
click at [277, 200] on span "Gym Session" at bounding box center [245, 202] width 67 height 6
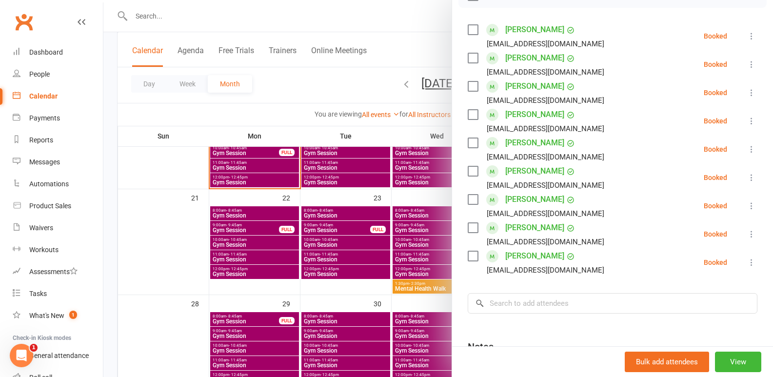
scroll to position [0, 0]
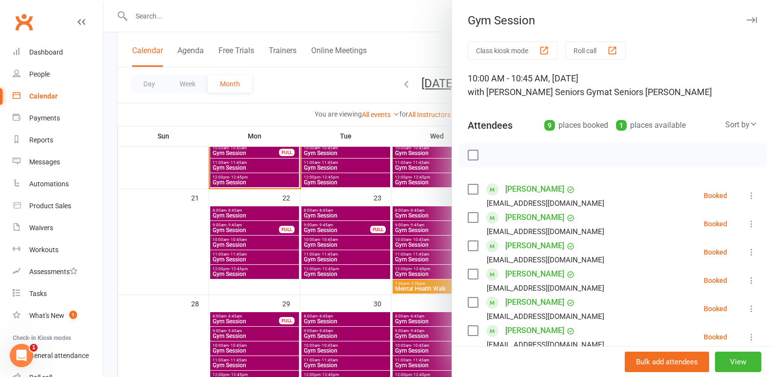
click at [136, 237] on div at bounding box center [438, 188] width 670 height 377
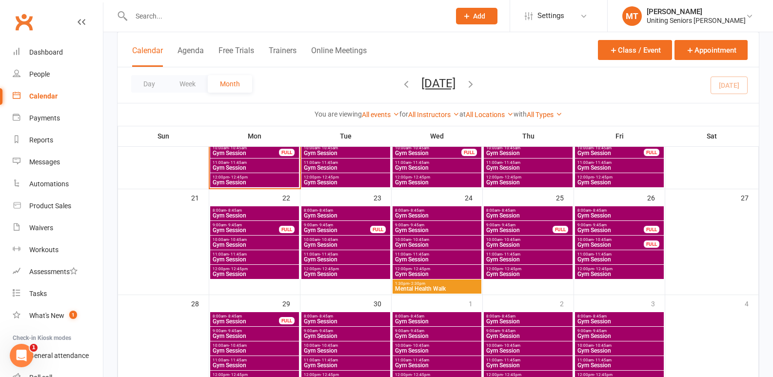
click at [279, 164] on span "11:00am - 11:45am" at bounding box center [254, 163] width 85 height 4
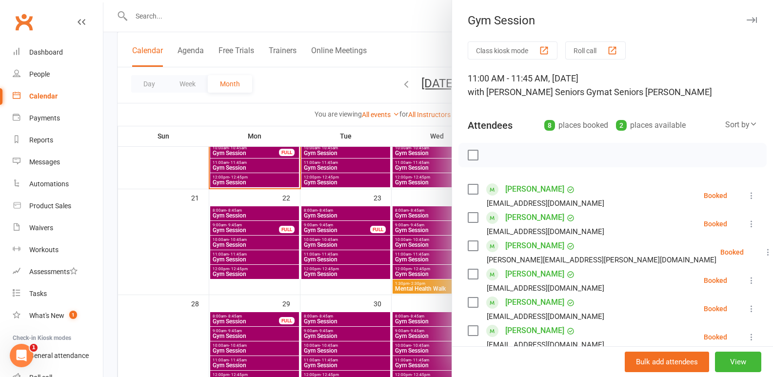
click at [166, 252] on div at bounding box center [438, 188] width 670 height 377
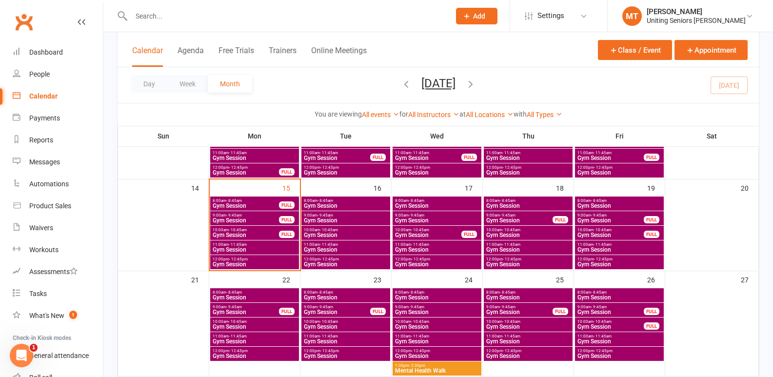
scroll to position [195, 0]
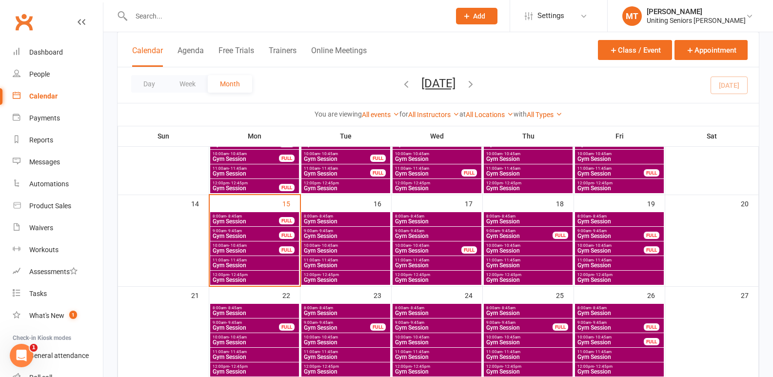
click at [260, 235] on span "Gym Session" at bounding box center [245, 236] width 67 height 6
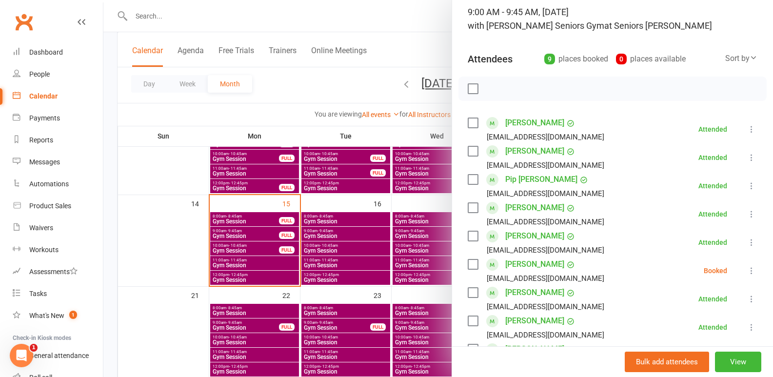
scroll to position [98, 0]
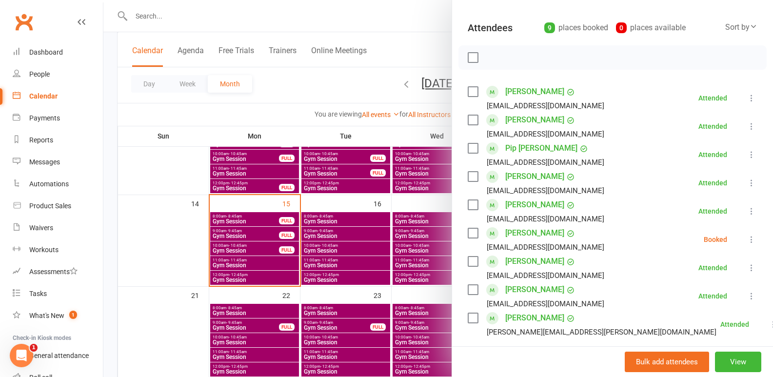
click at [281, 246] on div at bounding box center [438, 188] width 670 height 377
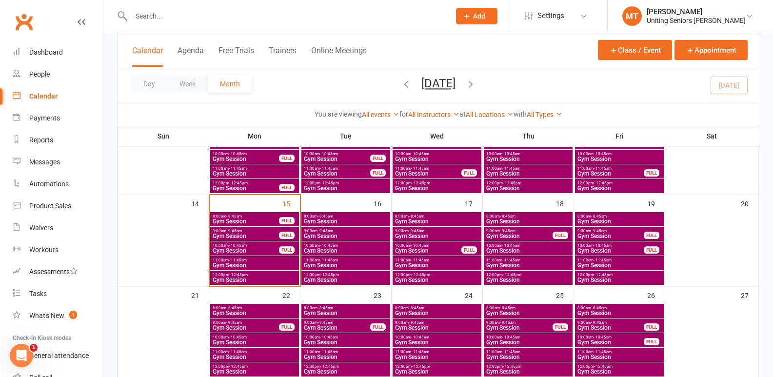
click at [266, 249] on span "Gym Session" at bounding box center [245, 251] width 67 height 6
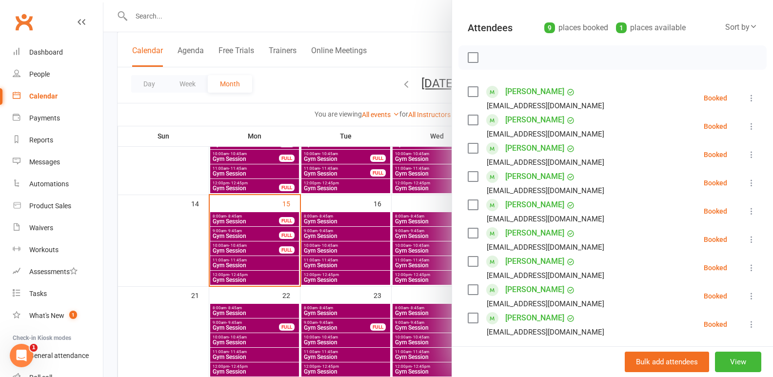
click at [294, 268] on div at bounding box center [438, 188] width 670 height 377
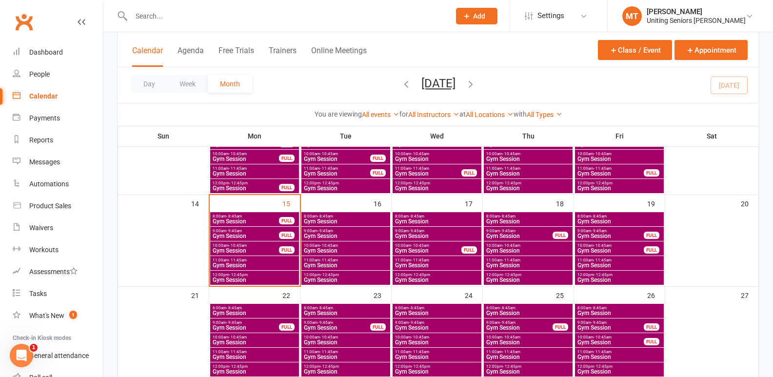
click at [332, 234] on span "Gym Session" at bounding box center [345, 236] width 85 height 6
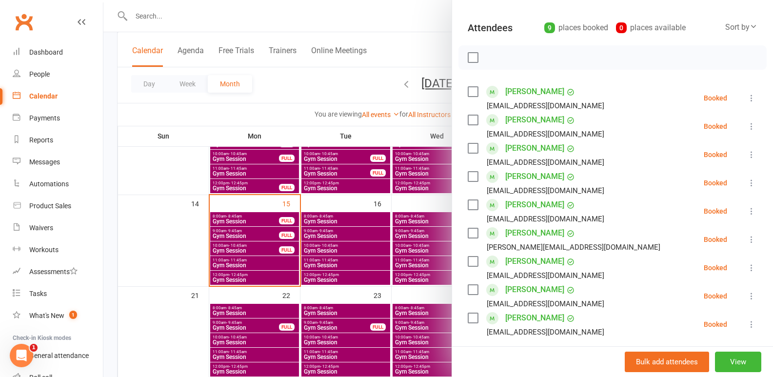
click at [312, 278] on div at bounding box center [438, 188] width 670 height 377
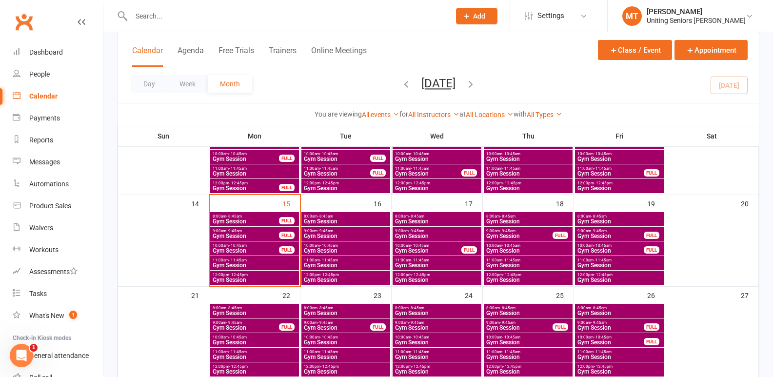
click at [199, 16] on input "text" at bounding box center [285, 16] width 315 height 14
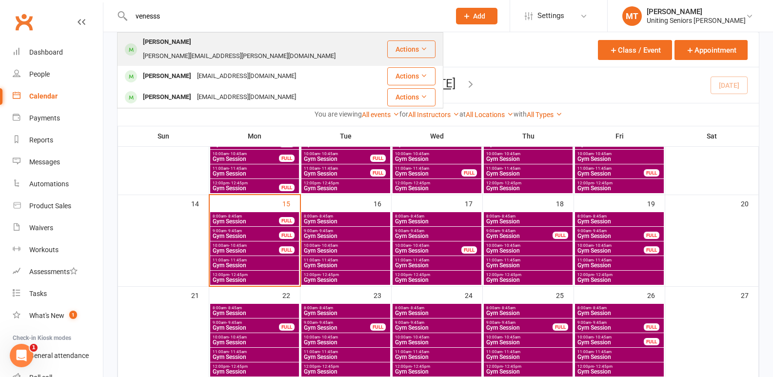
type input "venesss"
click at [252, 49] on div "[PERSON_NAME][EMAIL_ADDRESS][PERSON_NAME][DOMAIN_NAME]" at bounding box center [239, 56] width 199 height 14
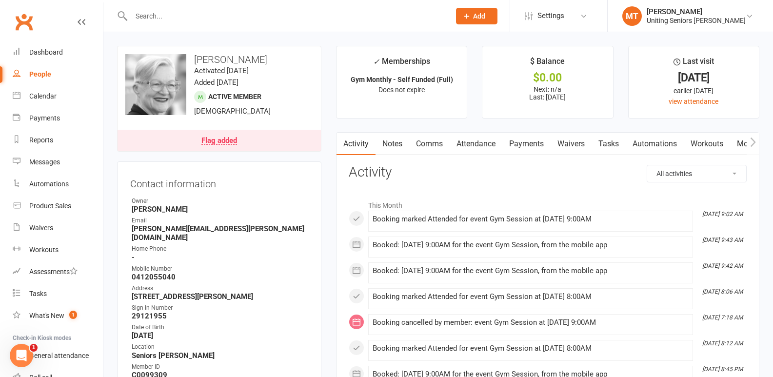
click at [158, 21] on input "text" at bounding box center [285, 16] width 315 height 14
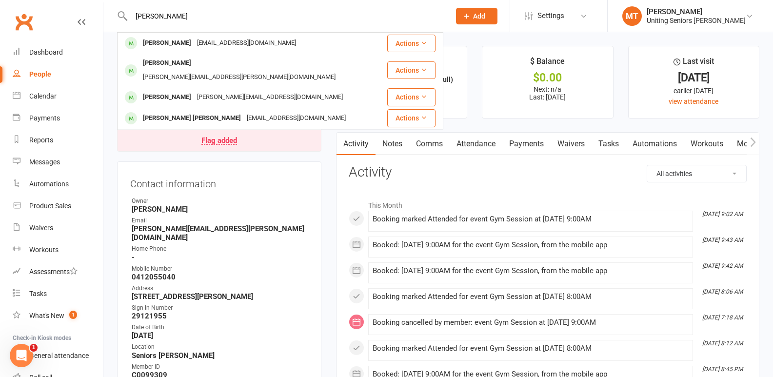
type input "harkness"
click at [153, 41] on div "[PERSON_NAME]" at bounding box center [167, 43] width 54 height 14
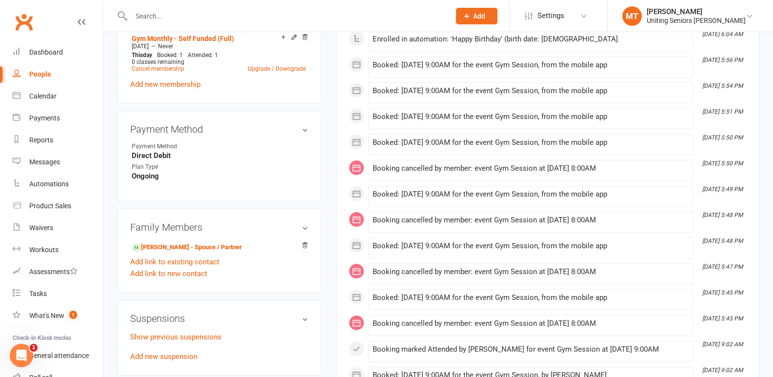
scroll to position [537, 0]
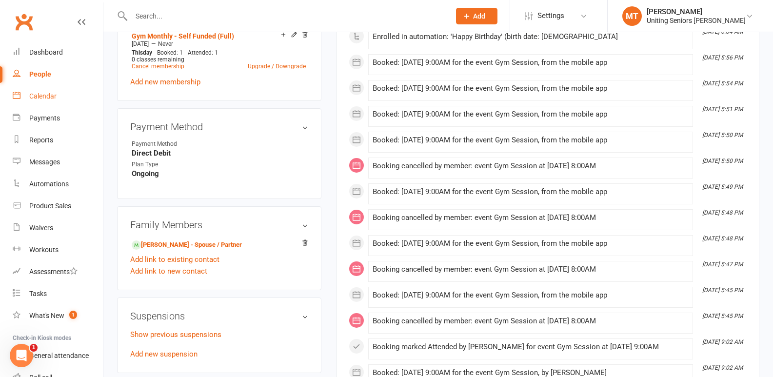
click at [43, 98] on div "Calendar" at bounding box center [42, 96] width 27 height 8
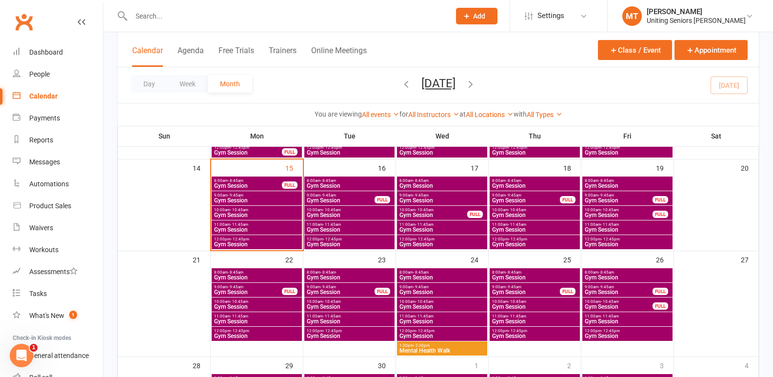
scroll to position [195, 0]
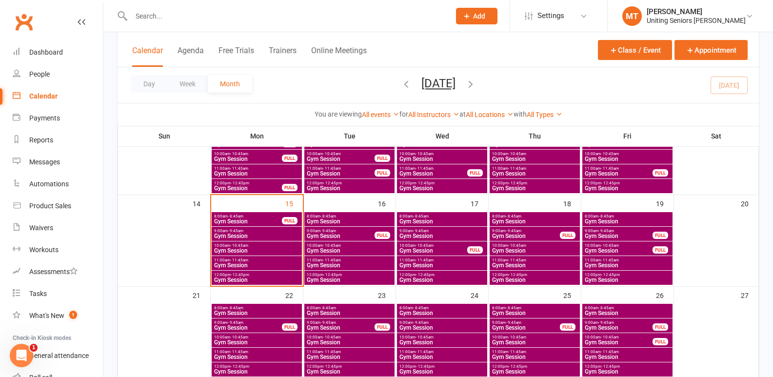
click at [620, 226] on div "8:00am - 8:45am Gym Session" at bounding box center [628, 219] width 90 height 14
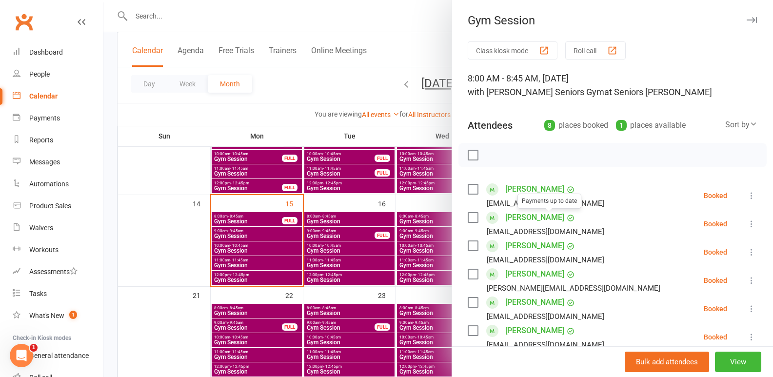
click at [310, 193] on div at bounding box center [438, 188] width 670 height 377
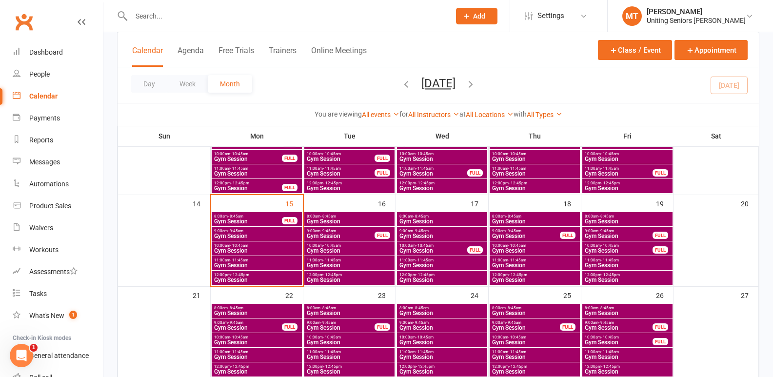
click at [625, 235] on span "Gym Session" at bounding box center [619, 236] width 69 height 6
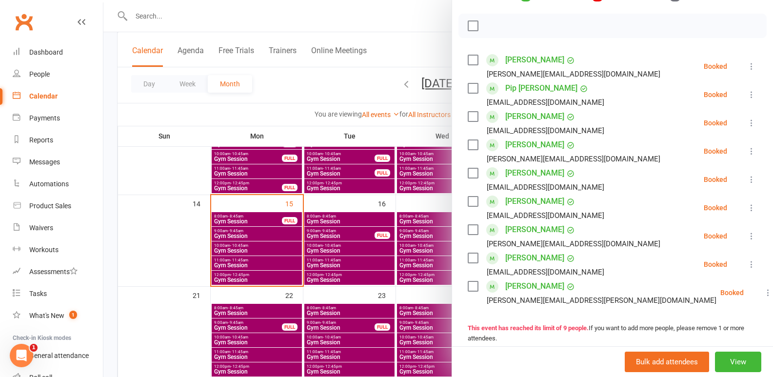
scroll to position [146, 0]
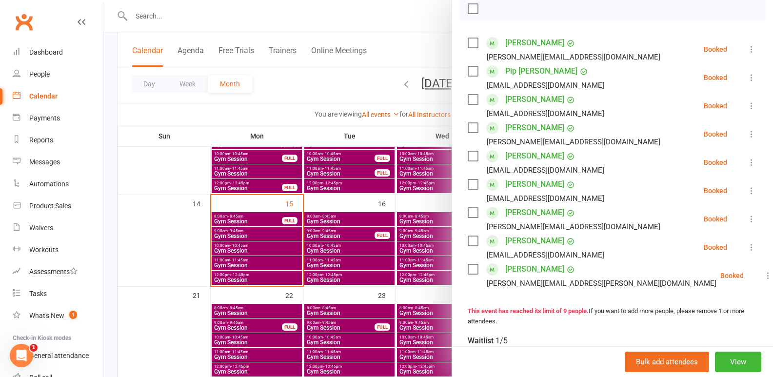
click at [520, 277] on link "[PERSON_NAME]" at bounding box center [534, 270] width 59 height 16
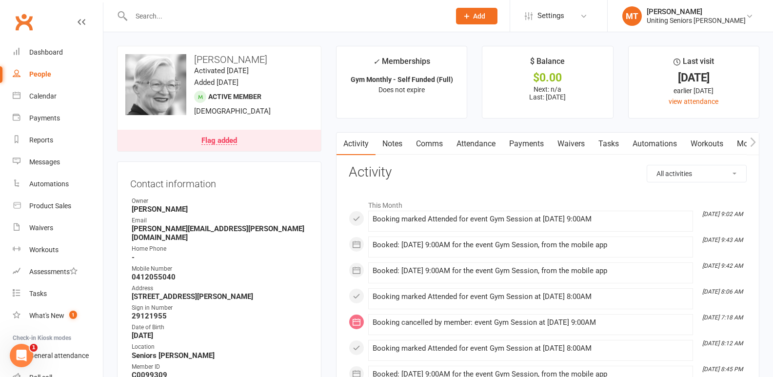
click at [207, 11] on input "text" at bounding box center [285, 16] width 315 height 14
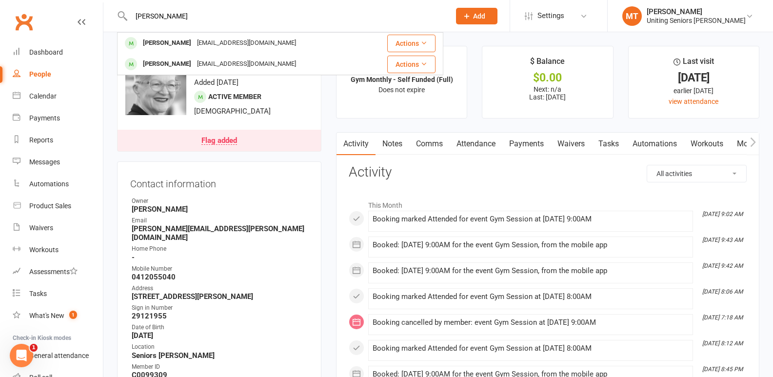
drag, startPoint x: 172, startPoint y: 18, endPoint x: 170, endPoint y: 29, distance: 10.9
click at [163, 17] on input "julie baleie" at bounding box center [285, 16] width 315 height 14
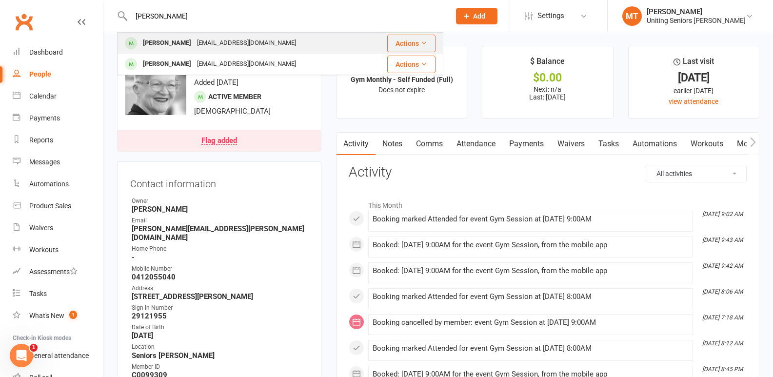
type input "julie baleie"
click at [176, 40] on div "[PERSON_NAME]" at bounding box center [167, 43] width 54 height 14
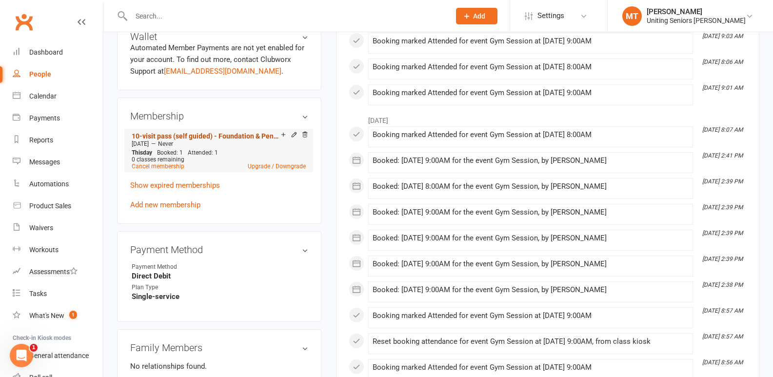
scroll to position [390, 0]
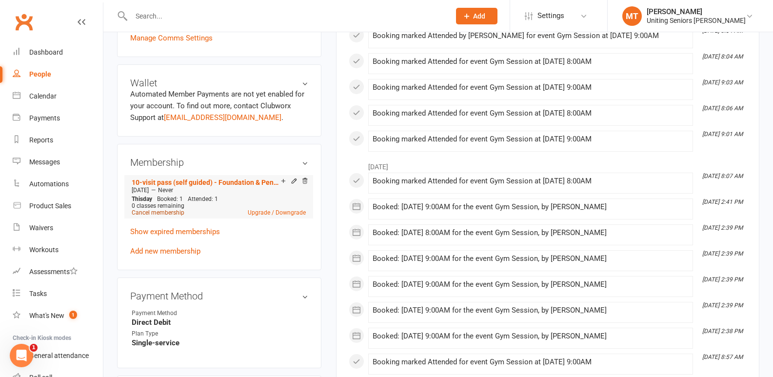
click at [150, 214] on link "Cancel membership" at bounding box center [158, 212] width 53 height 7
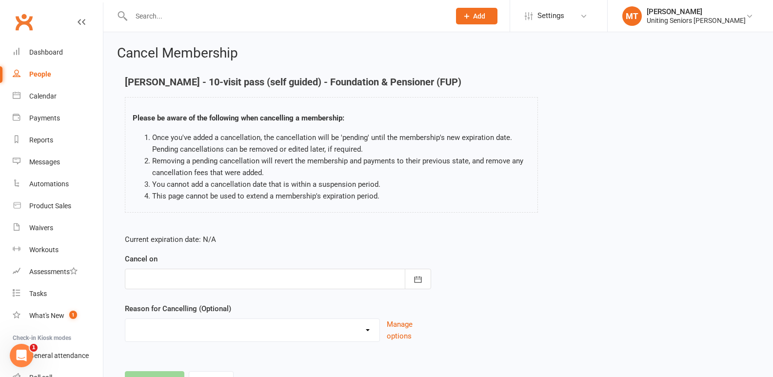
click at [249, 277] on div at bounding box center [278, 279] width 306 height 20
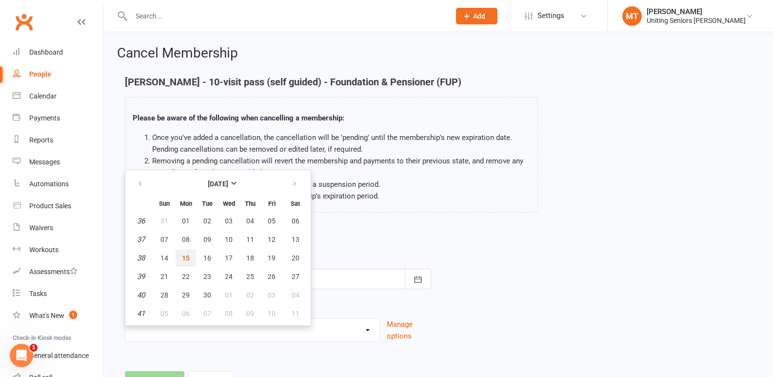
click at [185, 257] on span "15" at bounding box center [186, 258] width 8 height 8
type input "[DATE]"
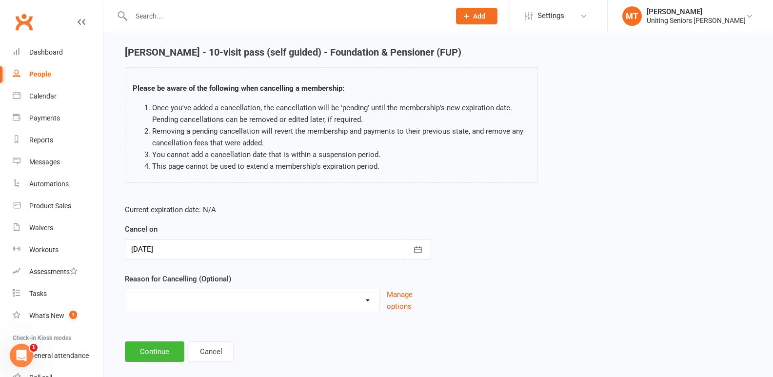
scroll to position [44, 0]
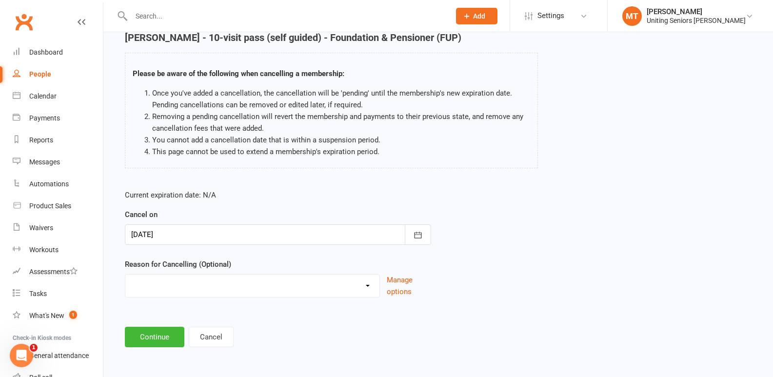
click at [193, 294] on select "Finish 10Vp Holiday Injury Other reason" at bounding box center [252, 285] width 254 height 20
select select "0"
click at [125, 275] on select "Finish 10Vp Holiday Injury Other reason" at bounding box center [252, 285] width 254 height 20
click at [156, 334] on button "Continue" at bounding box center [155, 337] width 60 height 20
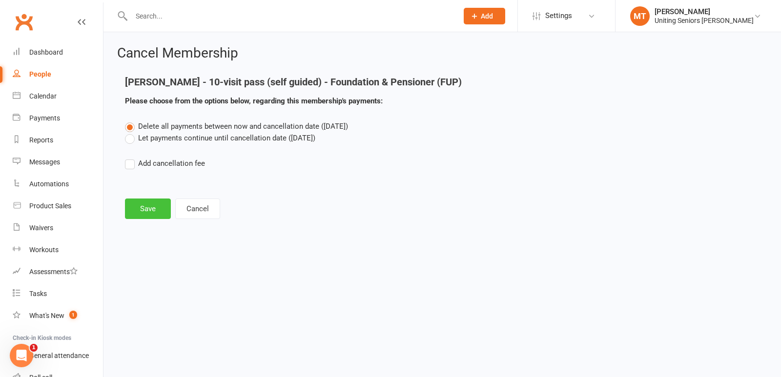
click at [141, 203] on button "Save" at bounding box center [148, 209] width 46 height 20
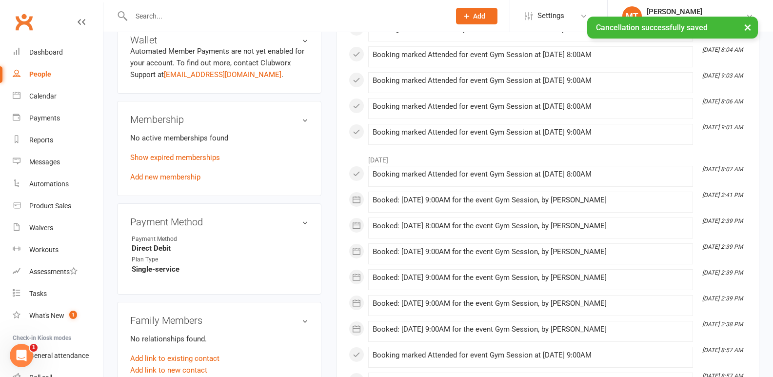
scroll to position [439, 0]
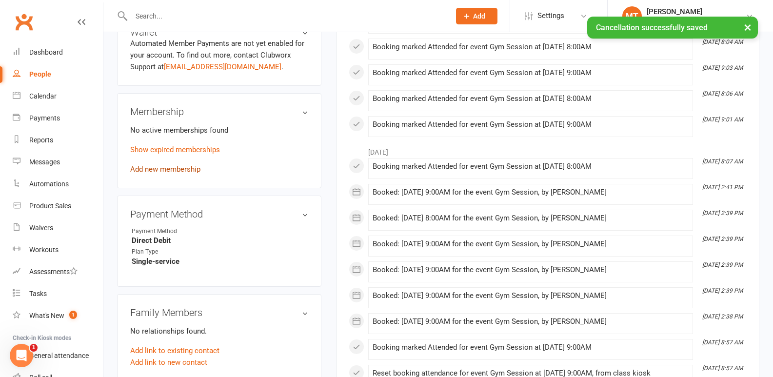
click at [165, 167] on link "Add new membership" at bounding box center [165, 169] width 70 height 9
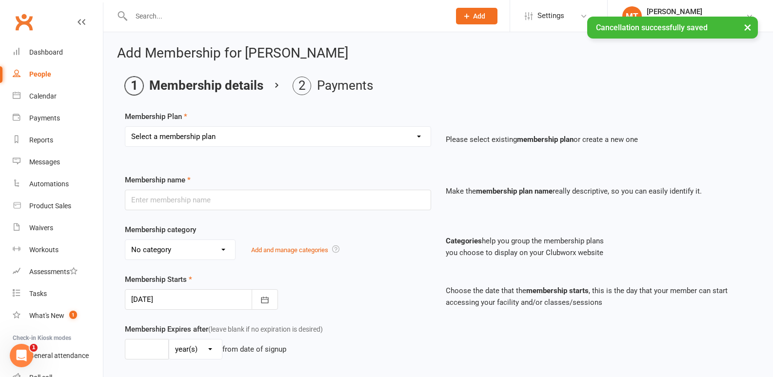
click at [254, 129] on select "Select a membership plan Create new Membership Plan Initial Assessment + Set Up…" at bounding box center [277, 137] width 305 height 20
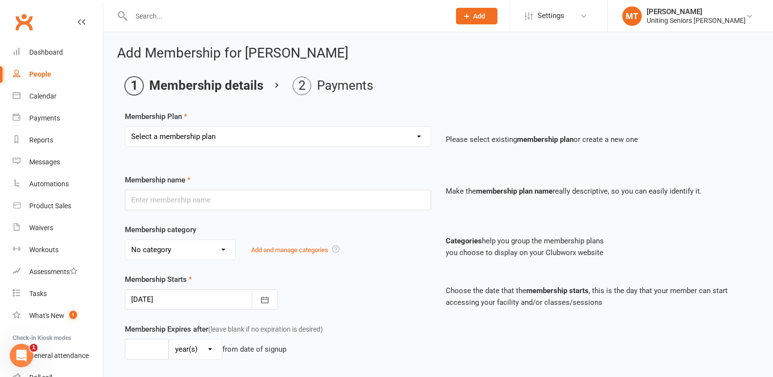
click at [188, 88] on li "Membership details" at bounding box center [194, 86] width 139 height 19
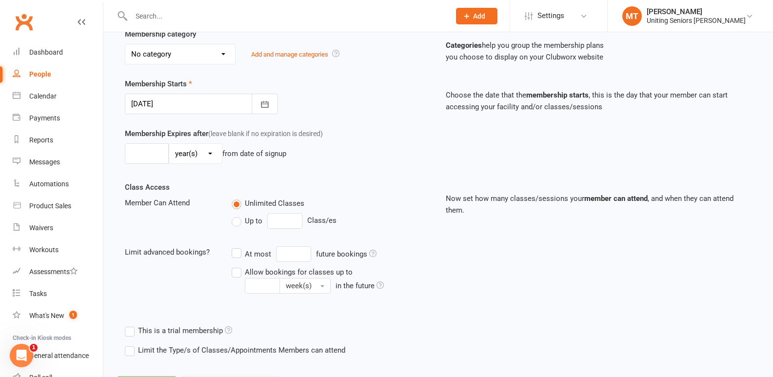
scroll to position [243, 0]
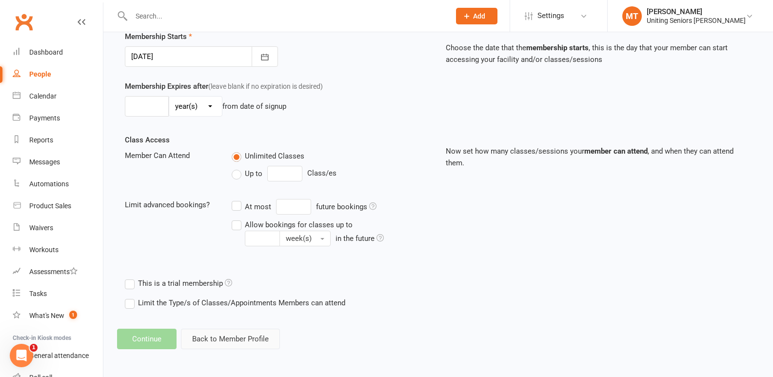
click at [251, 338] on button "Back to Member Profile" at bounding box center [230, 339] width 99 height 20
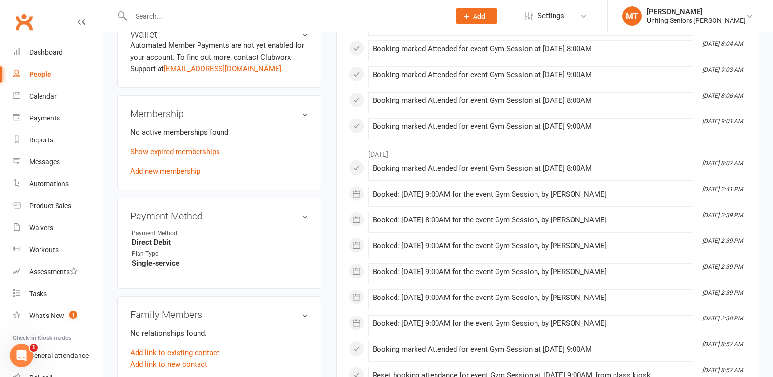
scroll to position [439, 0]
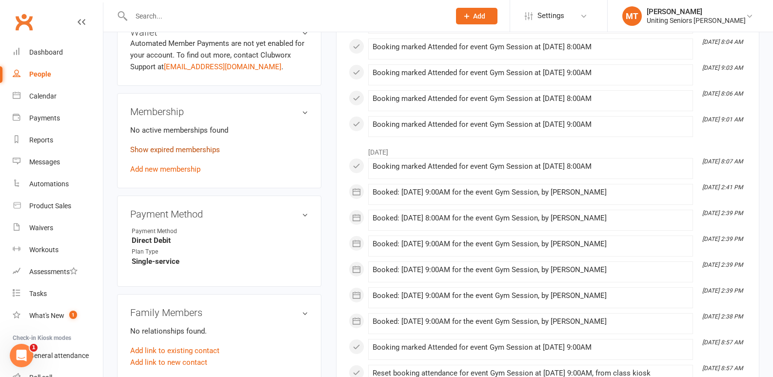
click at [184, 149] on link "Show expired memberships" at bounding box center [175, 149] width 90 height 9
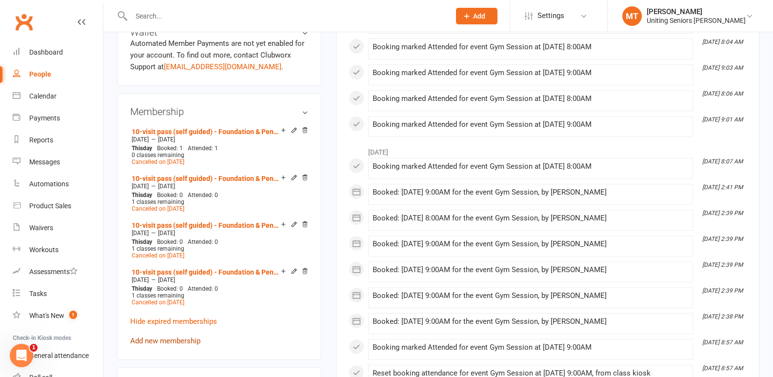
click at [169, 338] on link "Add new membership" at bounding box center [165, 341] width 70 height 9
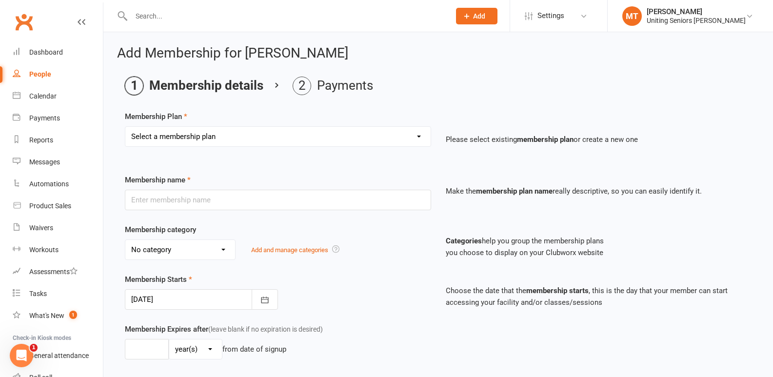
click at [171, 128] on select "Select a membership plan Create new Membership Plan Initial Assessment + Set Up…" at bounding box center [277, 137] width 305 height 20
select select "12"
click at [125, 127] on select "Select a membership plan Create new Membership Plan Initial Assessment + Set Up…" at bounding box center [277, 137] width 305 height 20
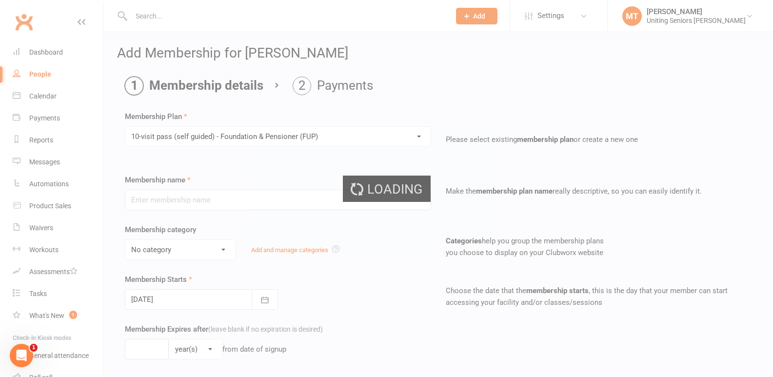
type input "10-visit pass (self guided) - Foundation & Pensioner (FUP)"
select select "0"
type input "0"
select select "2"
type input "1"
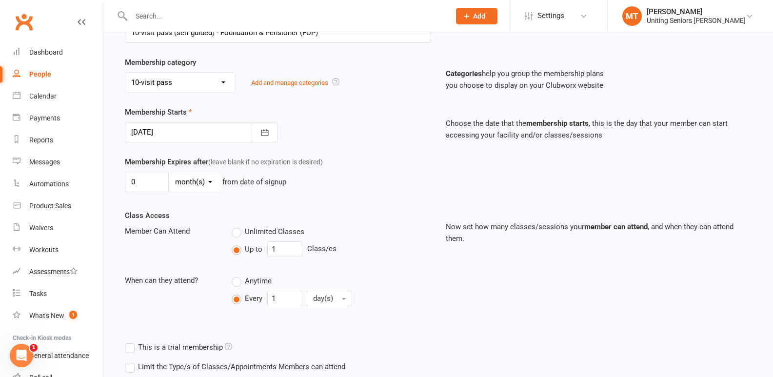
scroll to position [256, 0]
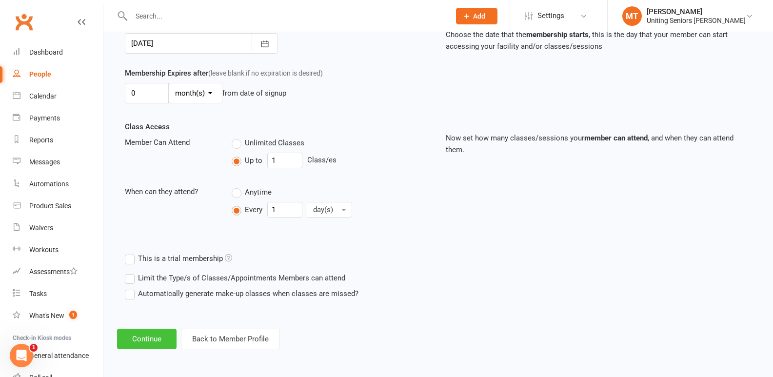
click at [162, 338] on button "Continue" at bounding box center [147, 339] width 60 height 20
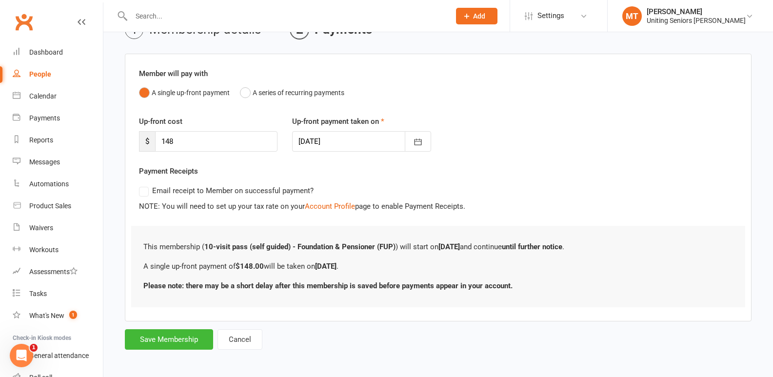
scroll to position [59, 0]
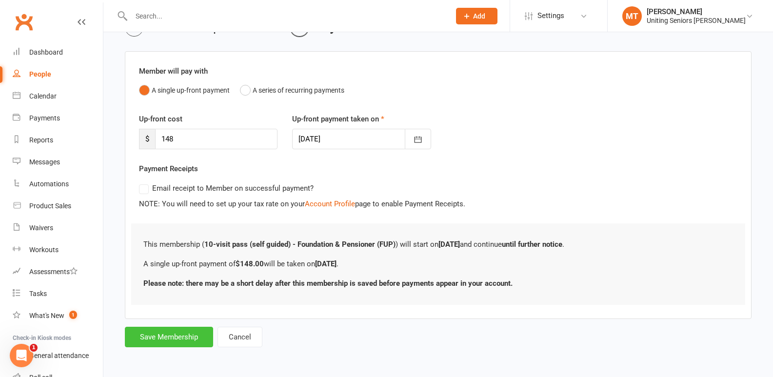
click at [172, 334] on button "Save Membership" at bounding box center [169, 337] width 88 height 20
